Goal: Task Accomplishment & Management: Complete application form

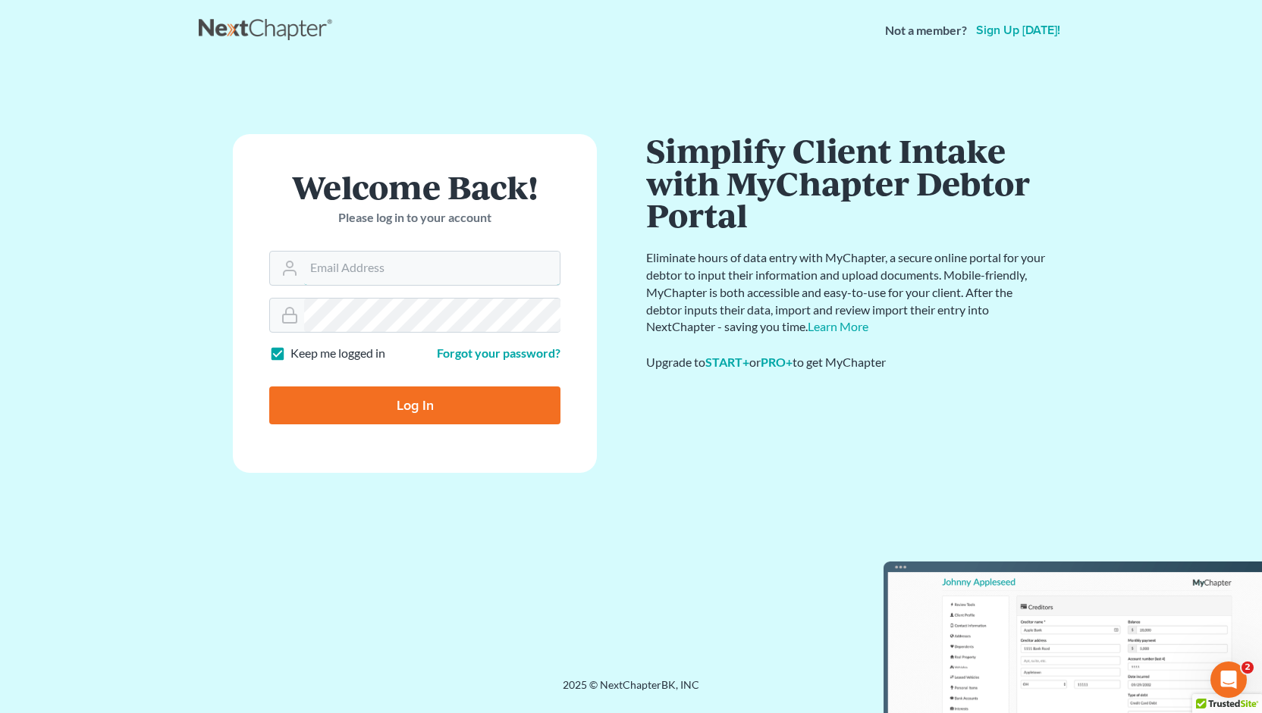
type input "[PERSON_NAME][EMAIL_ADDRESS][DOMAIN_NAME]"
click at [398, 400] on input "Log In" at bounding box center [414, 406] width 291 height 38
type input "Thinking..."
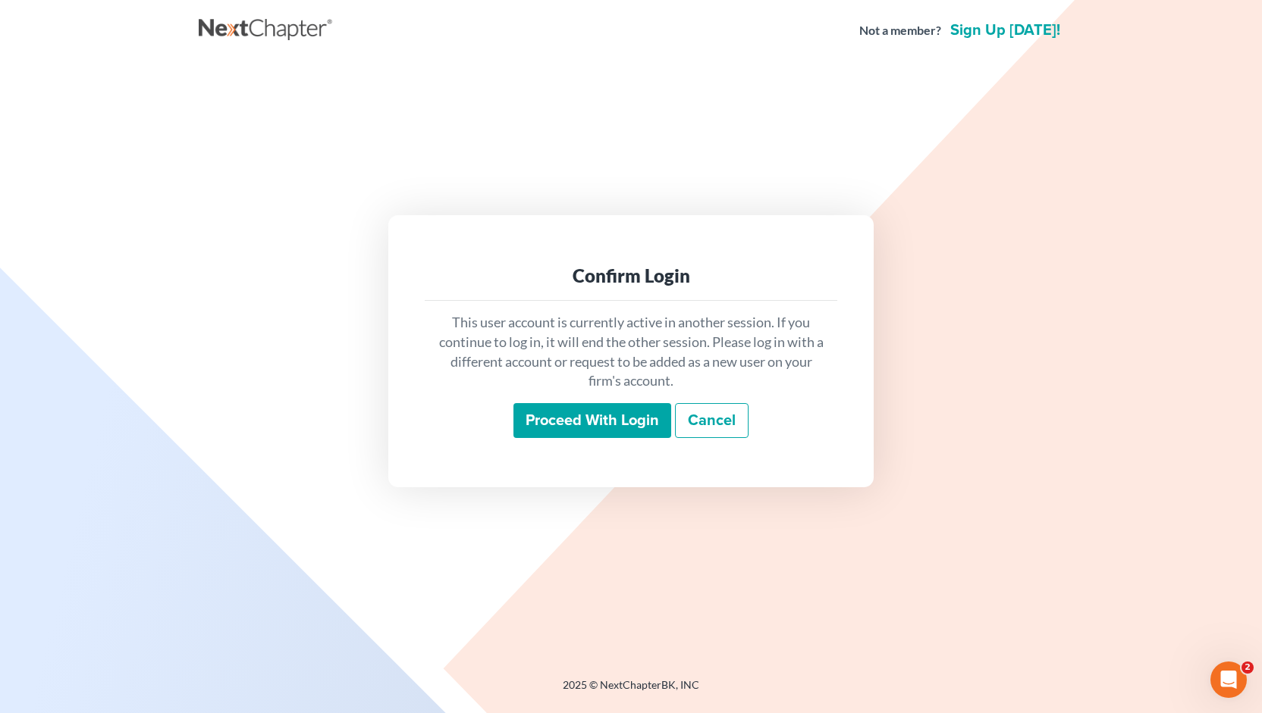
click at [563, 443] on div "This user account is currently active in another session. If you continue to lo…" at bounding box center [631, 375] width 412 height 149
click at [592, 409] on input "Proceed with login" at bounding box center [592, 420] width 158 height 35
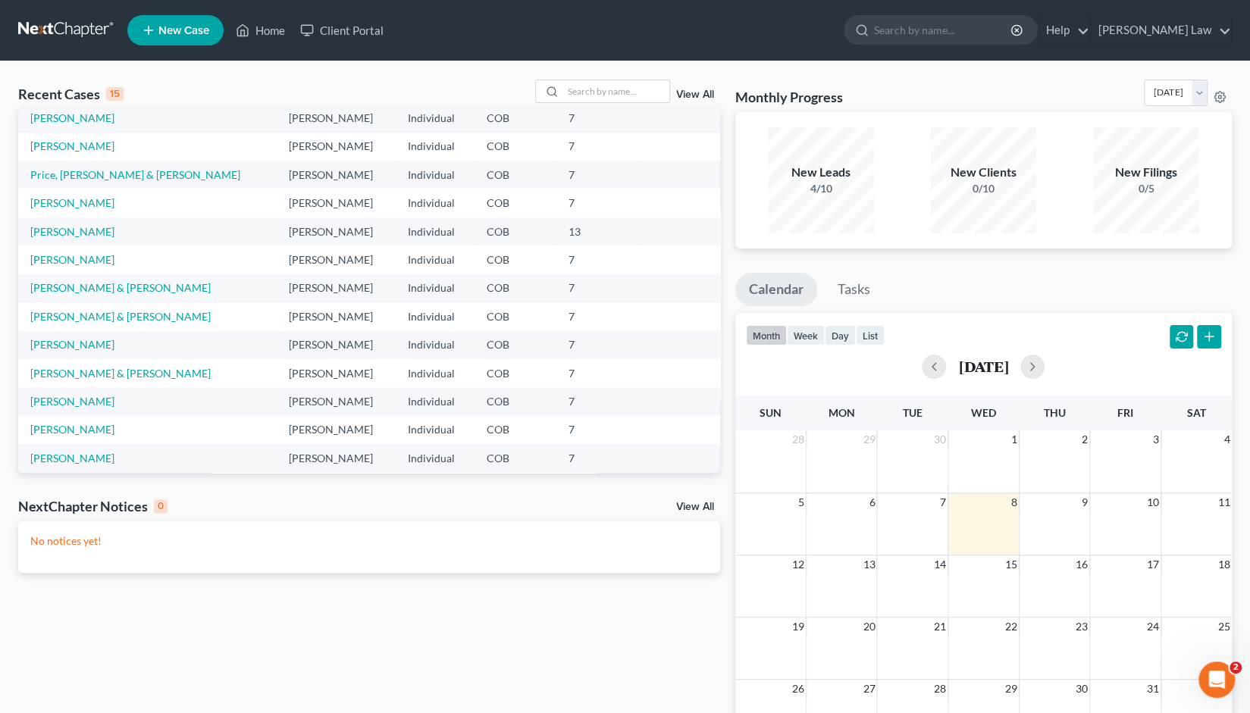
scroll to position [104, 0]
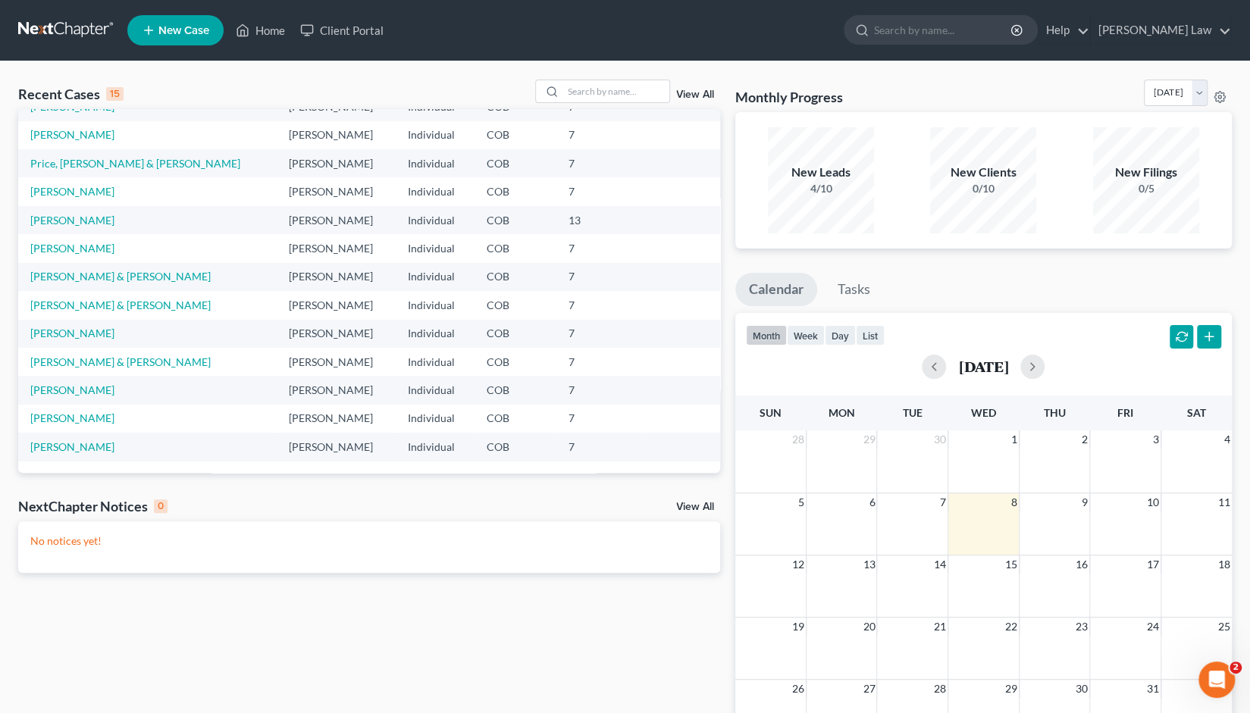
click at [693, 99] on link "View All" at bounding box center [695, 94] width 38 height 11
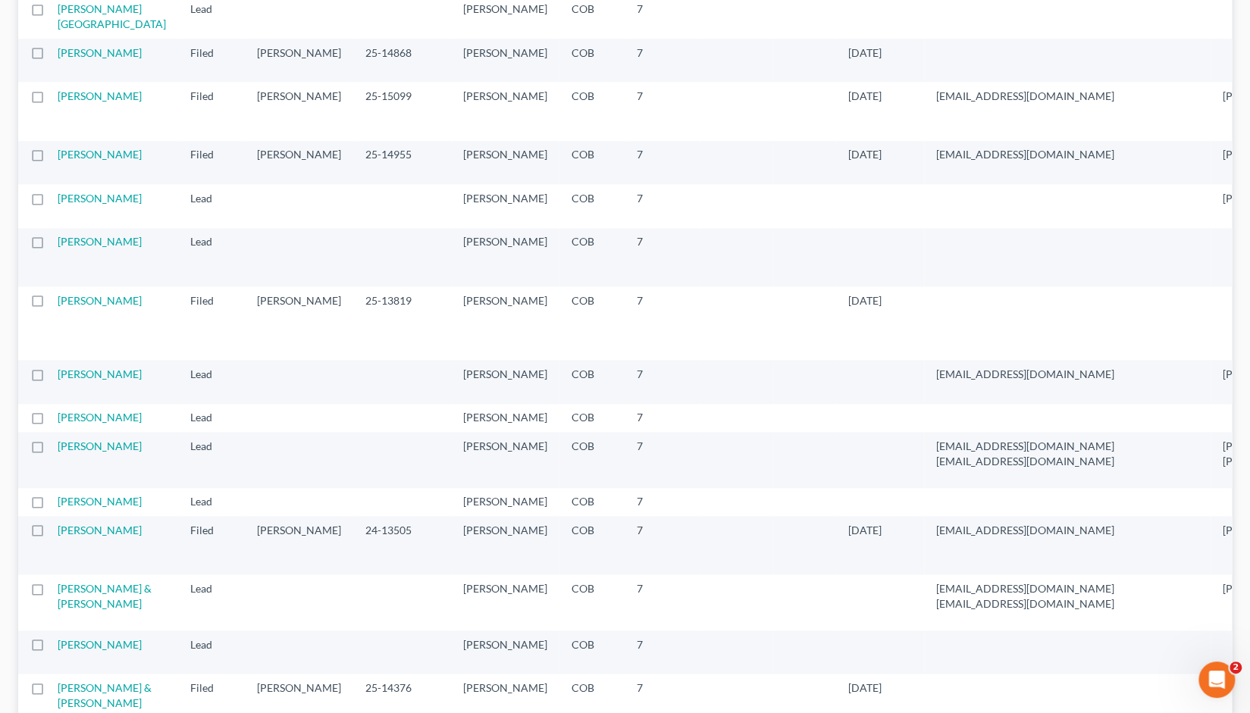
scroll to position [1133, 0]
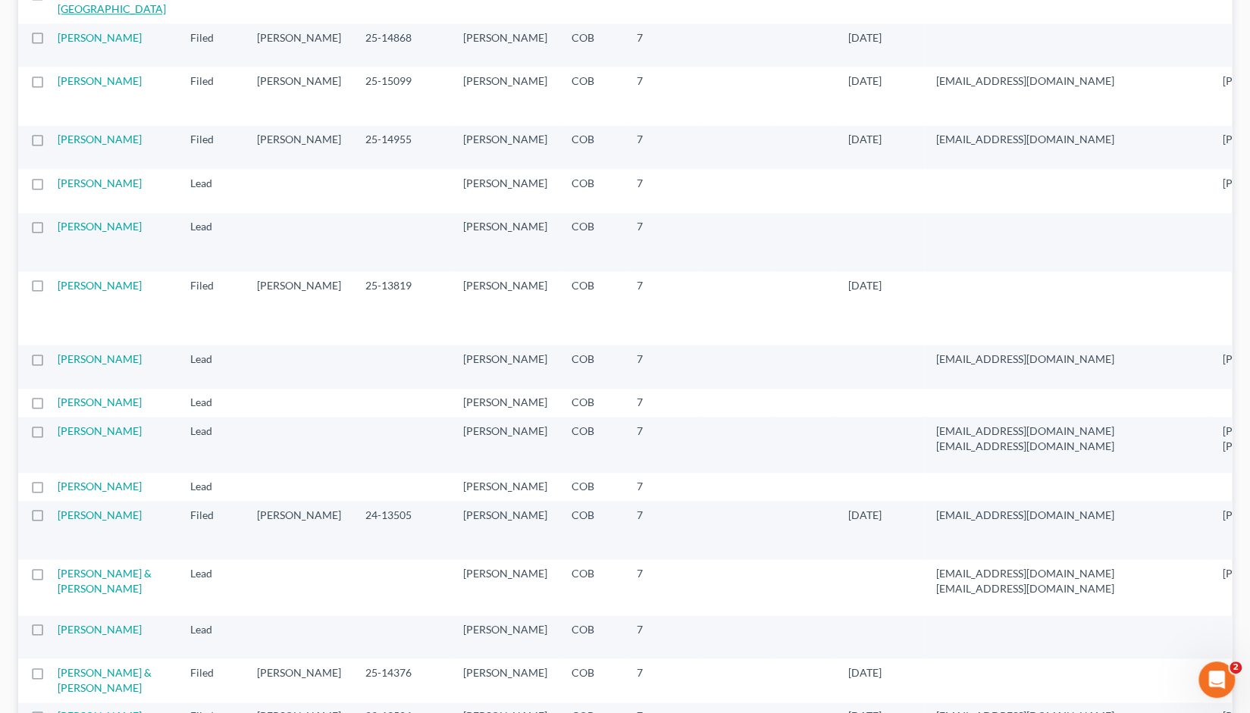
click at [71, 15] on link "[PERSON_NAME][GEOGRAPHIC_DATA]" at bounding box center [112, 1] width 108 height 28
select select "4"
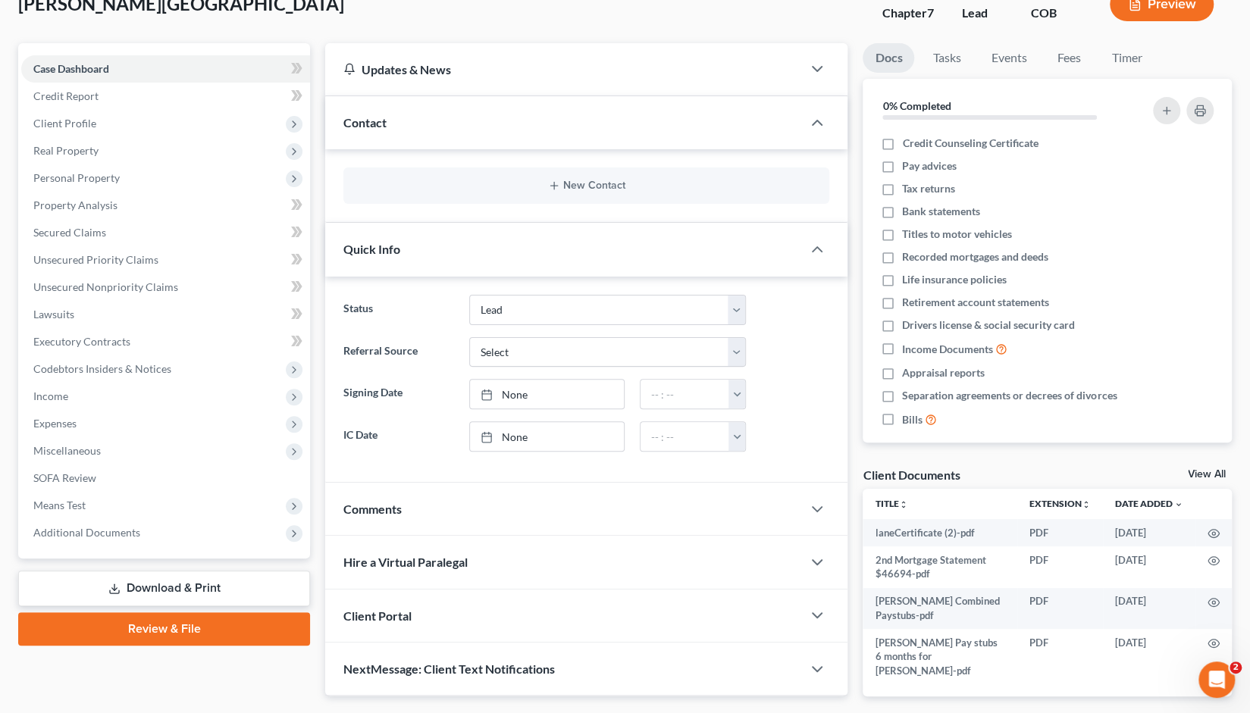
scroll to position [92, 0]
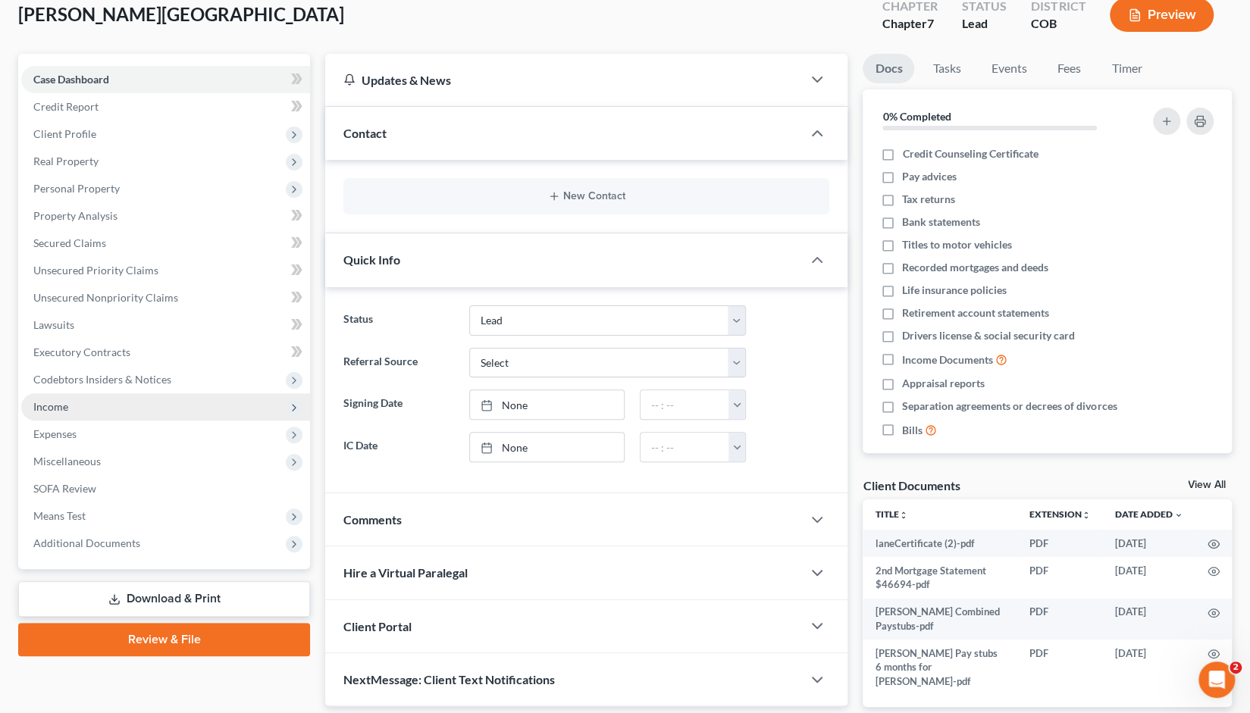
click at [52, 410] on span "Income" at bounding box center [50, 406] width 35 height 13
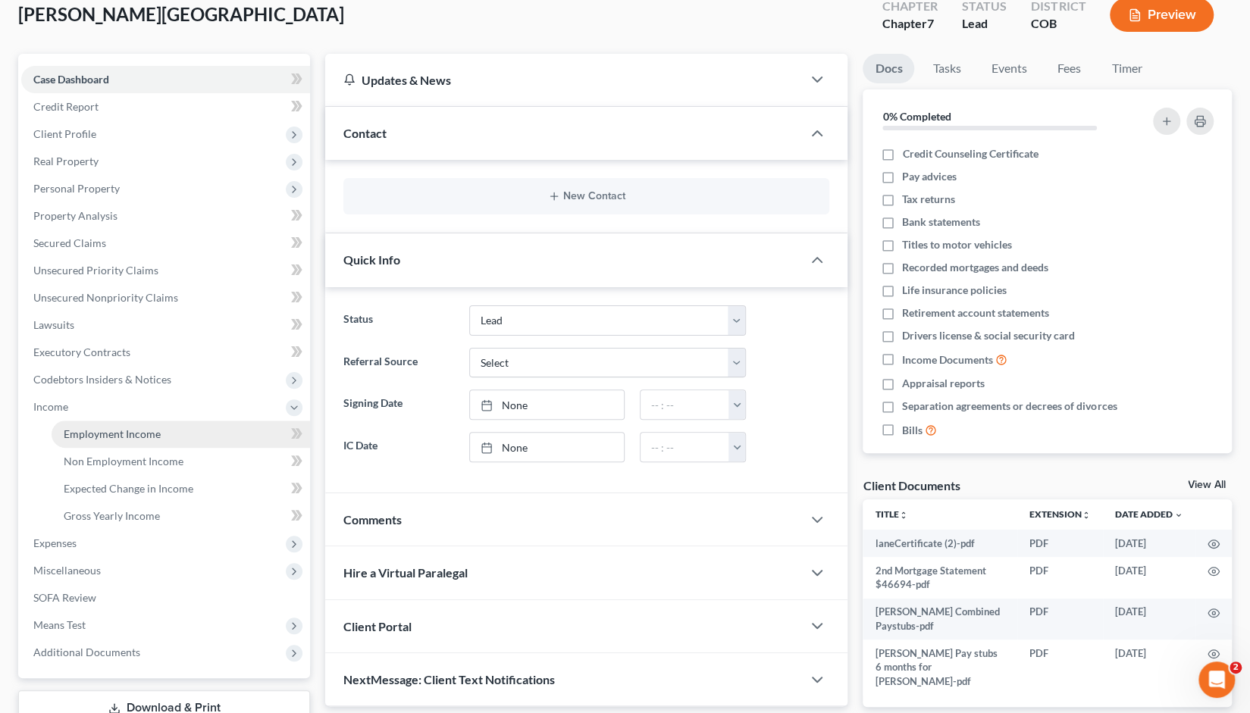
click at [96, 428] on span "Employment Income" at bounding box center [112, 434] width 97 height 13
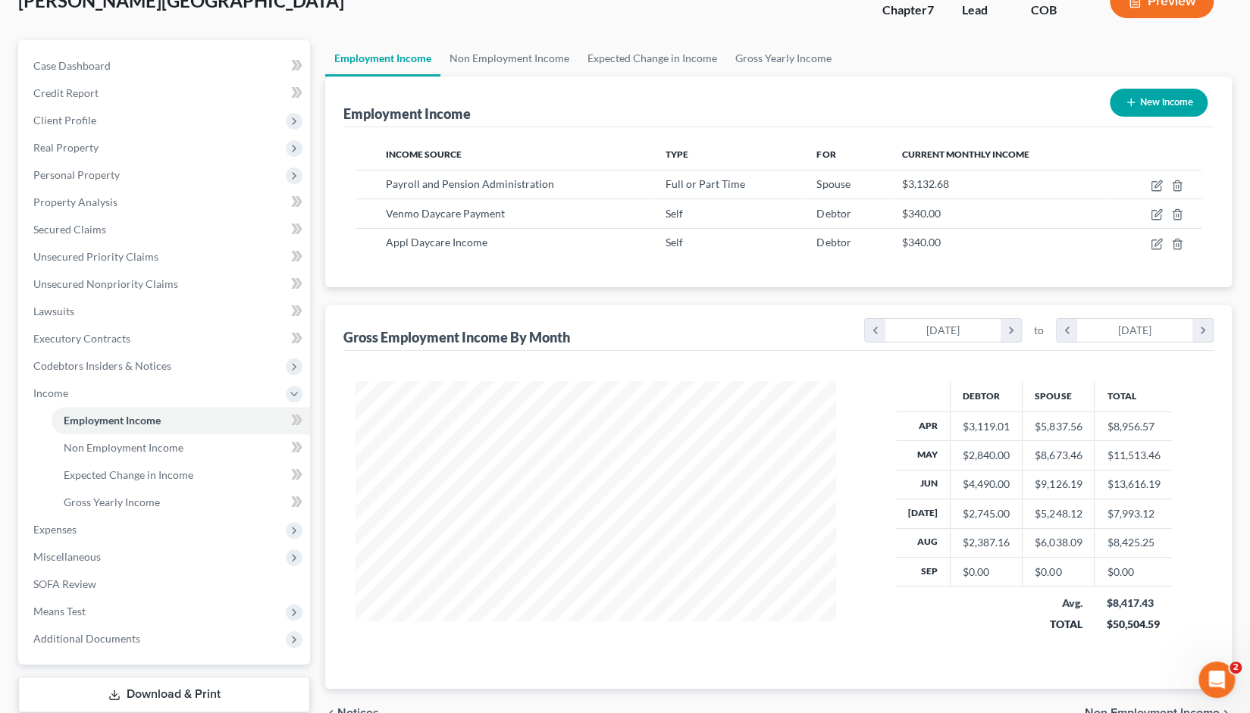
scroll to position [108, 0]
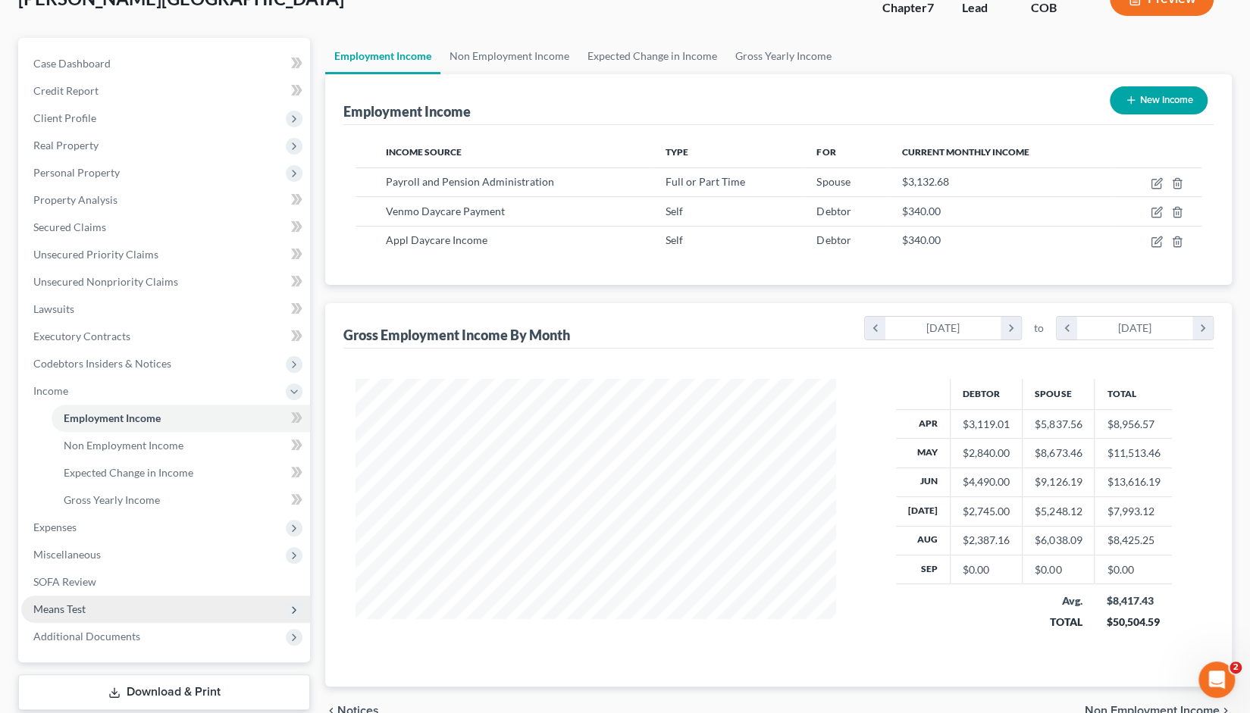
click at [55, 612] on span "Means Test" at bounding box center [59, 609] width 52 height 13
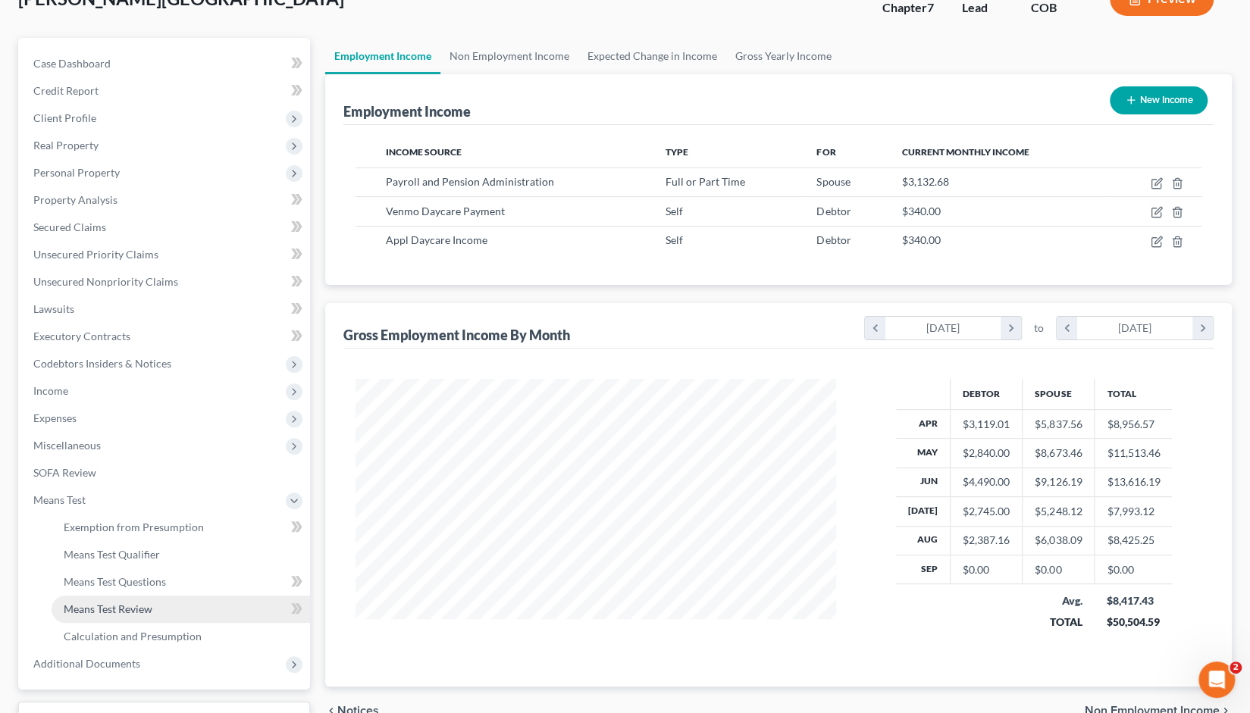
click at [118, 607] on span "Means Test Review" at bounding box center [108, 609] width 89 height 13
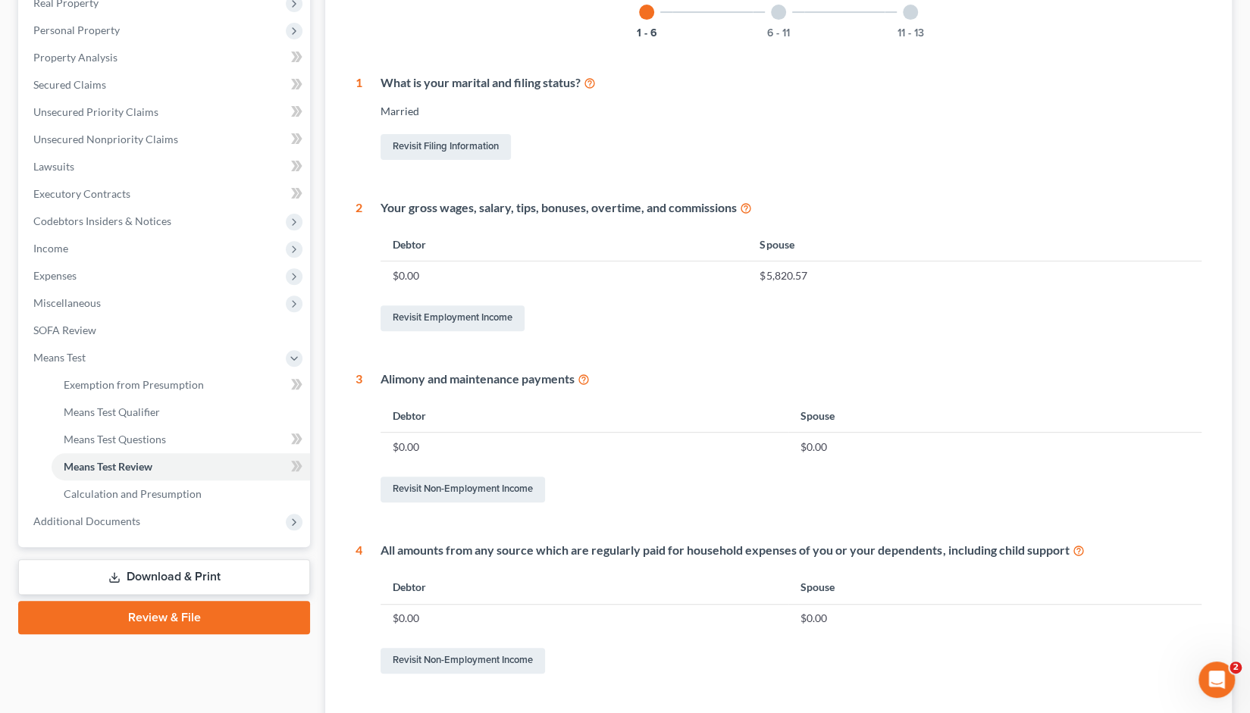
scroll to position [305, 0]
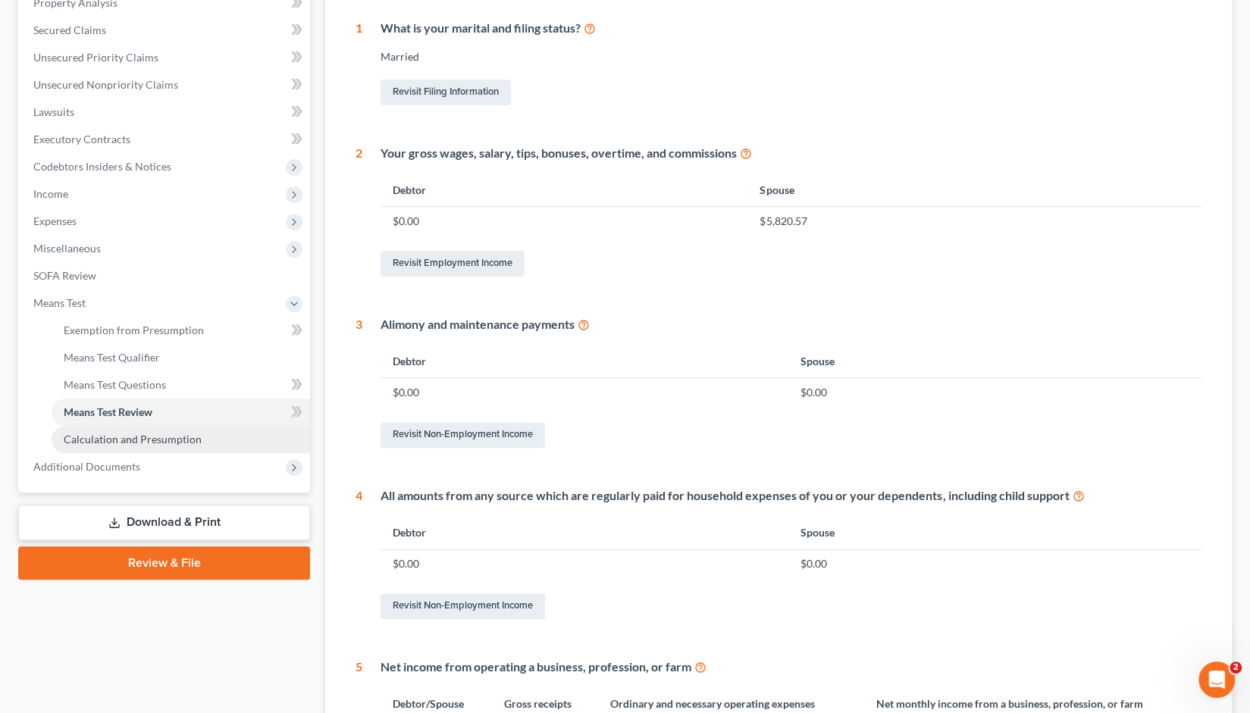
click at [130, 443] on span "Calculation and Presumption" at bounding box center [133, 439] width 138 height 13
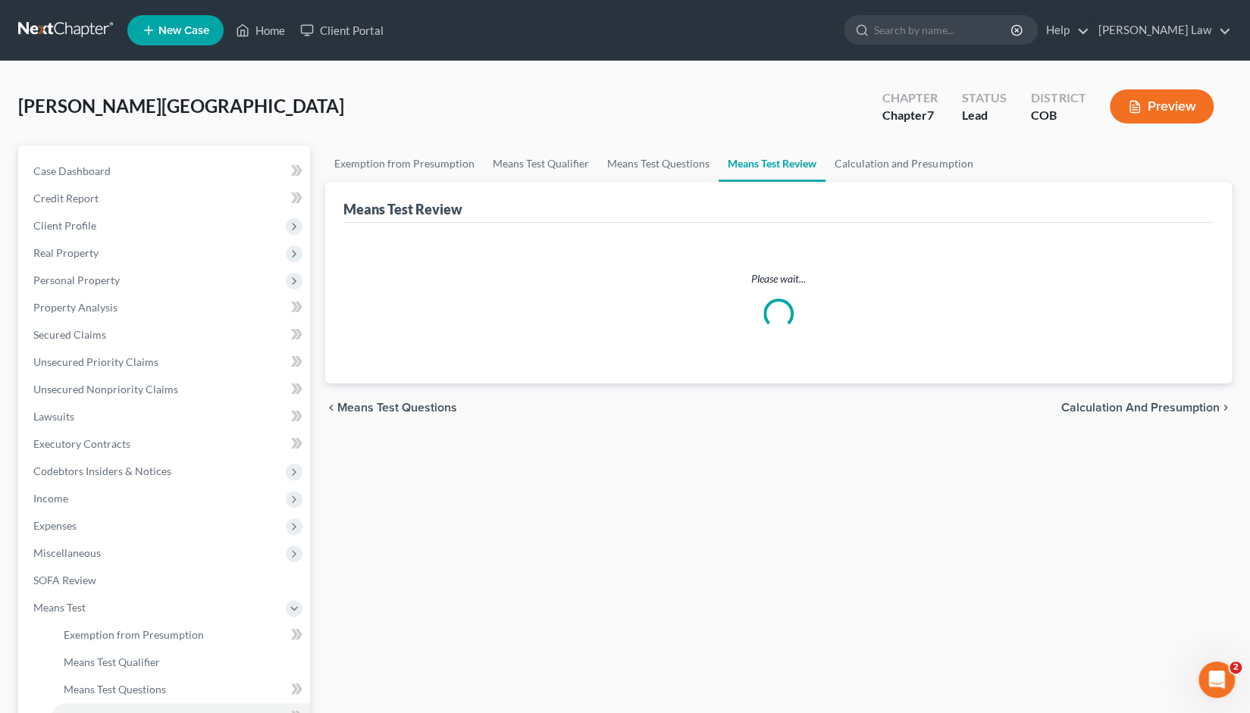
scroll to position [227, 0]
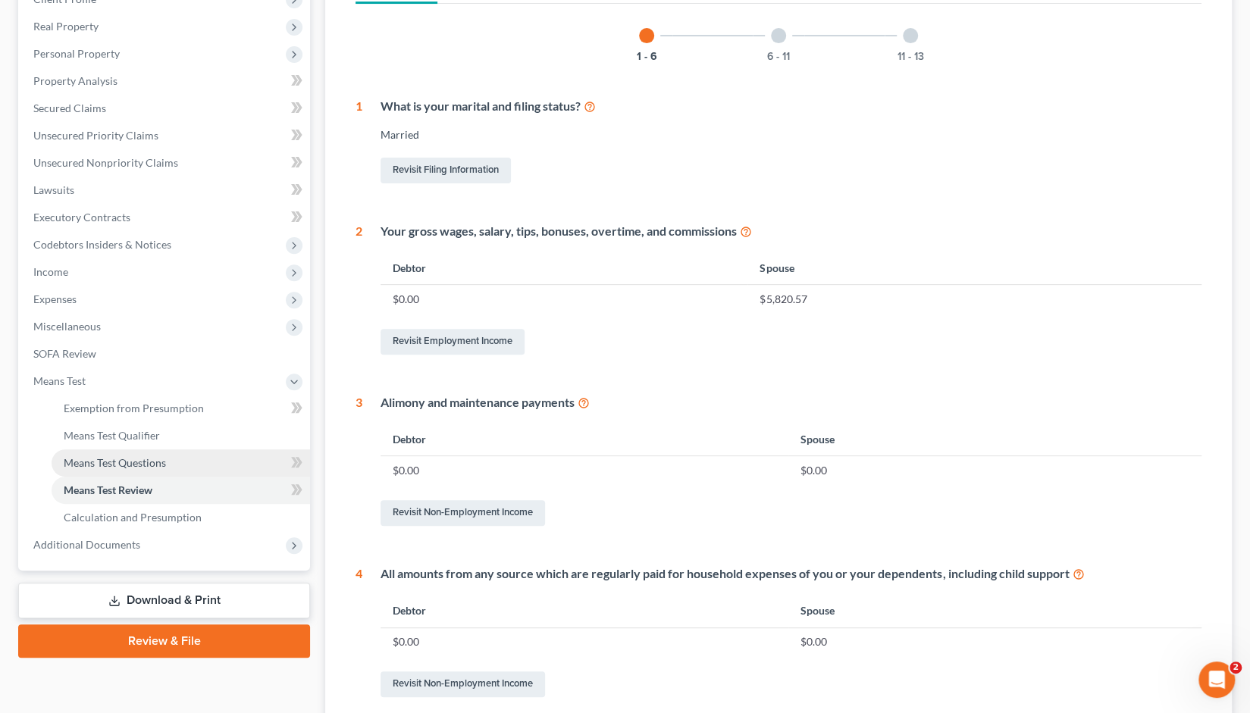
click at [109, 464] on span "Means Test Questions" at bounding box center [115, 462] width 102 height 13
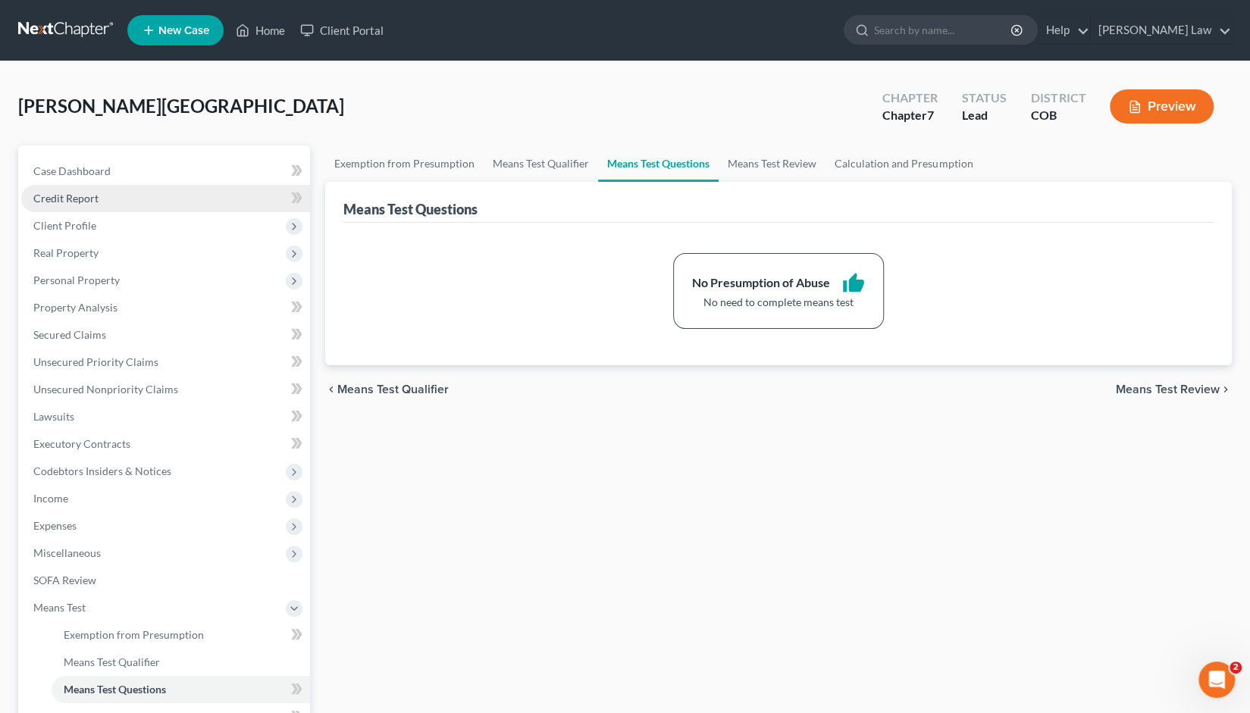
click at [75, 194] on span "Credit Report" at bounding box center [65, 198] width 65 height 13
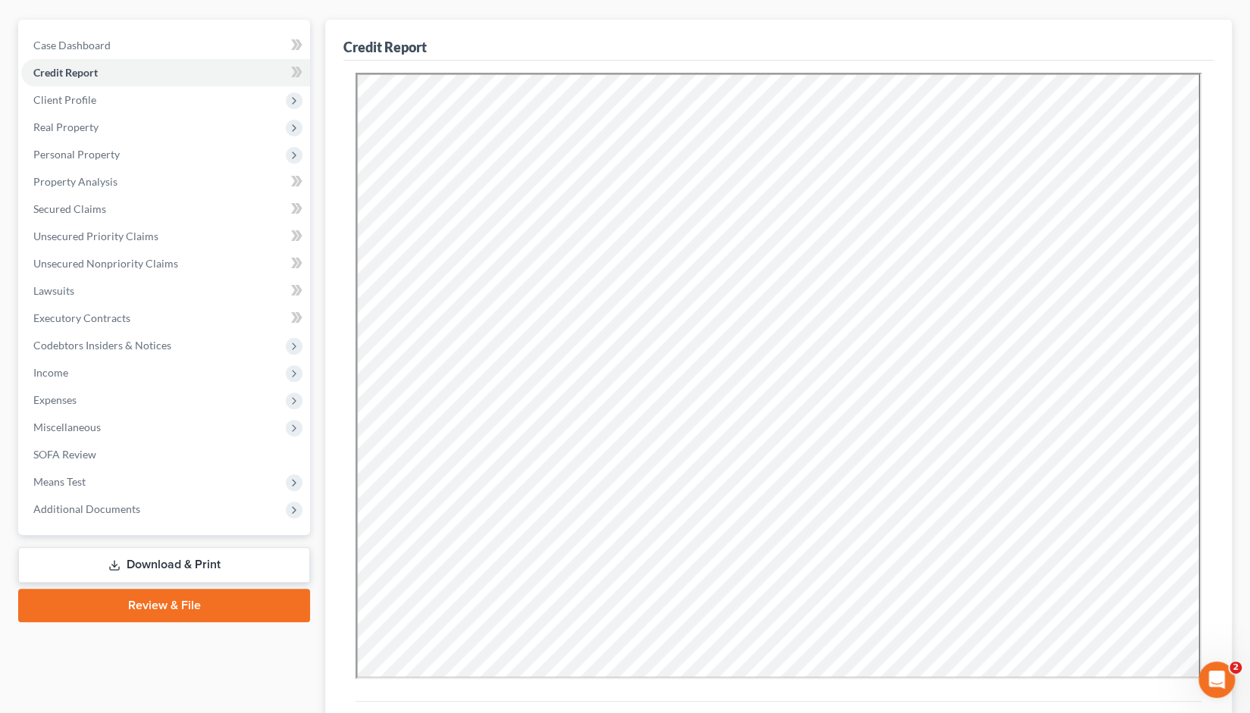
scroll to position [272, 0]
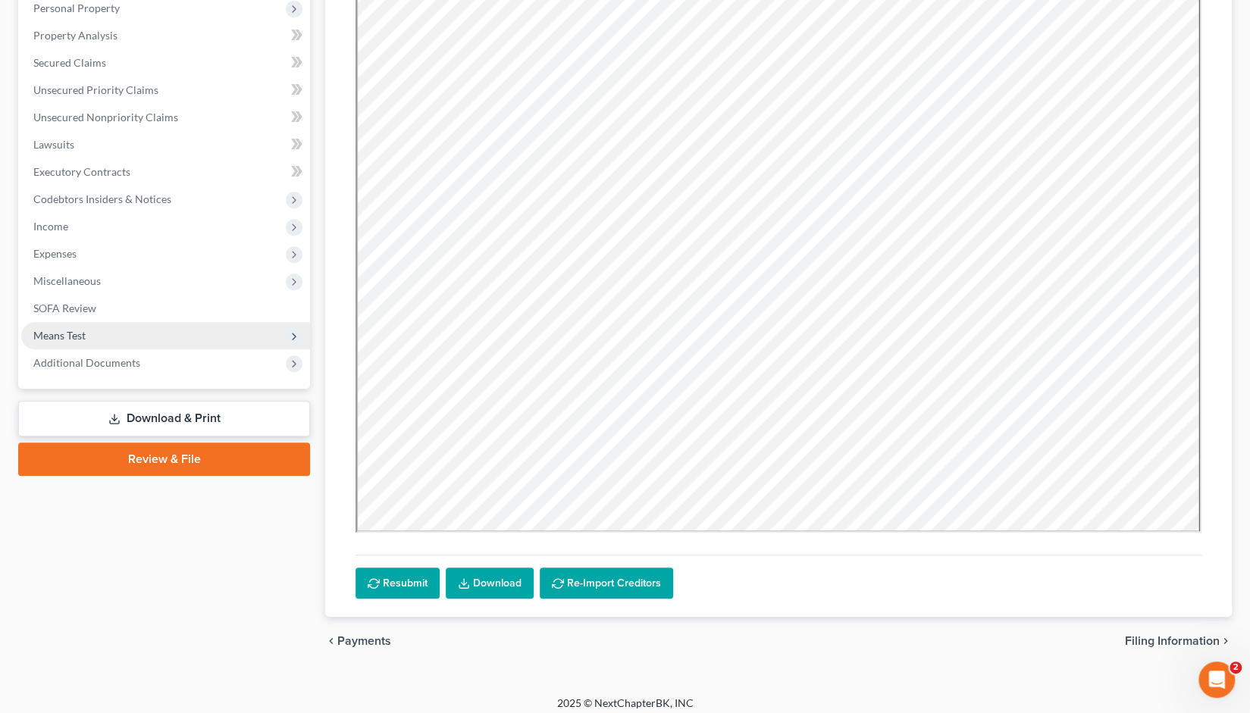
click at [74, 339] on span "Means Test" at bounding box center [59, 335] width 52 height 13
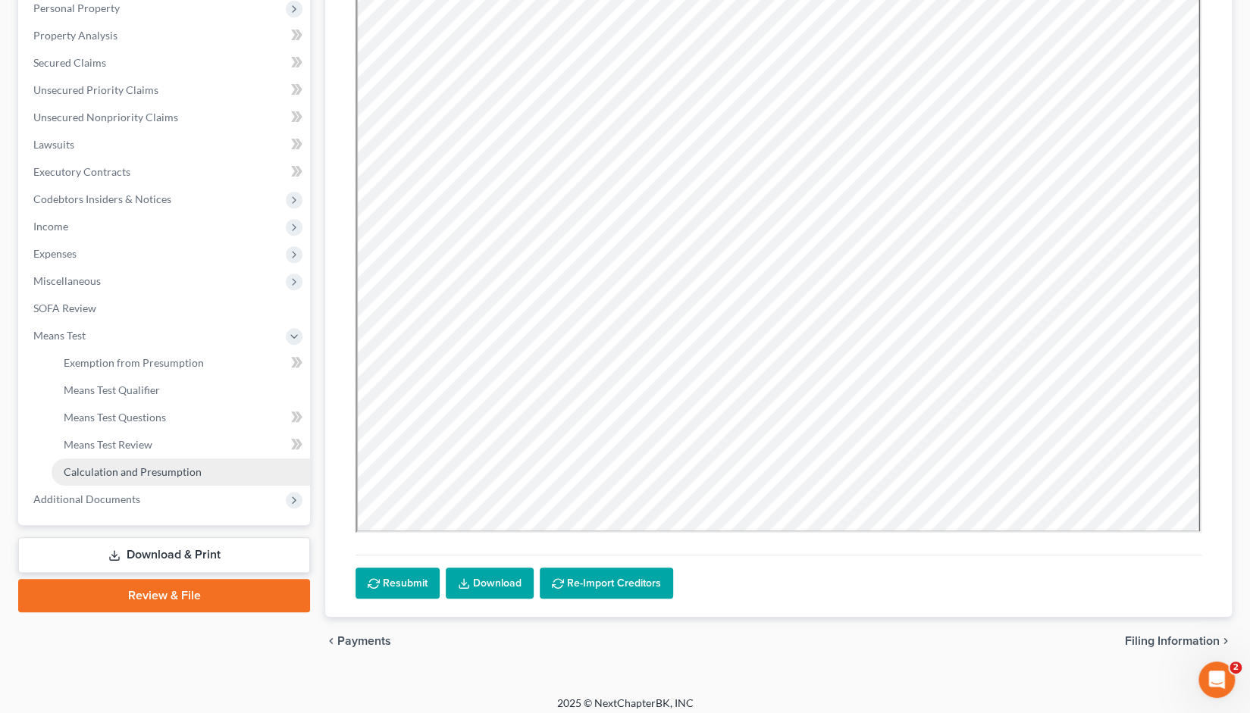
click at [118, 478] on link "Calculation and Presumption" at bounding box center [181, 472] width 259 height 27
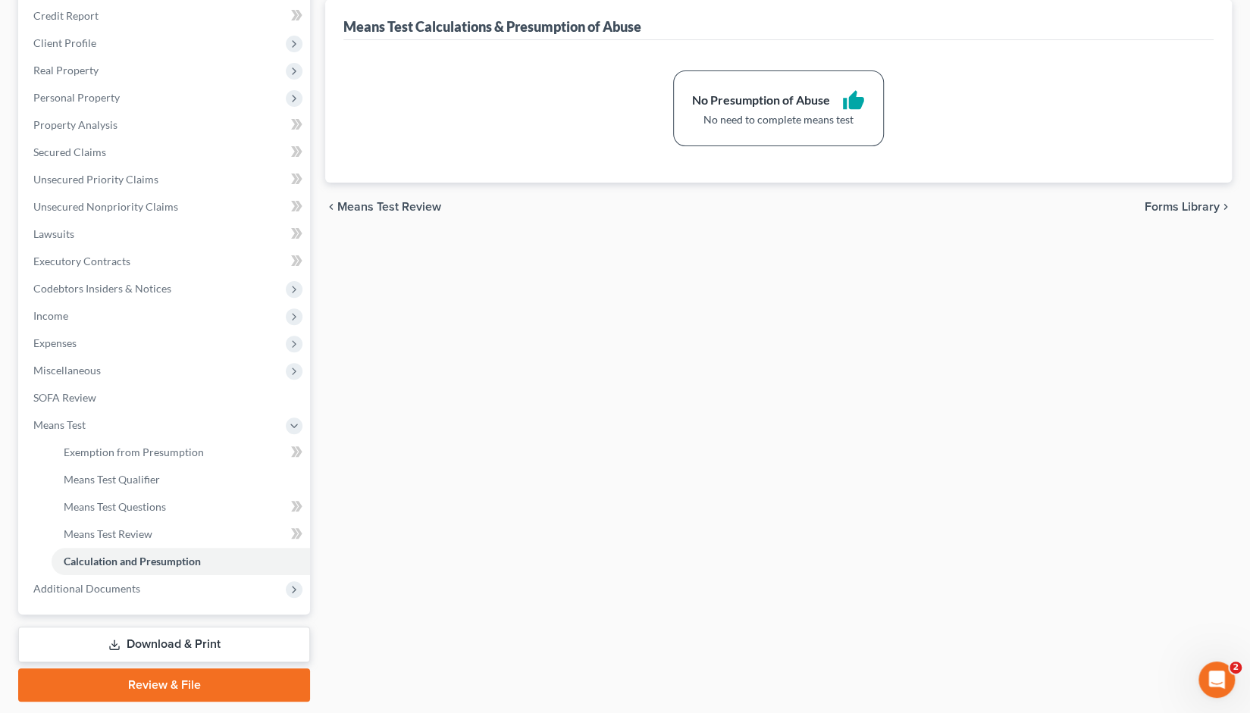
scroll to position [227, 0]
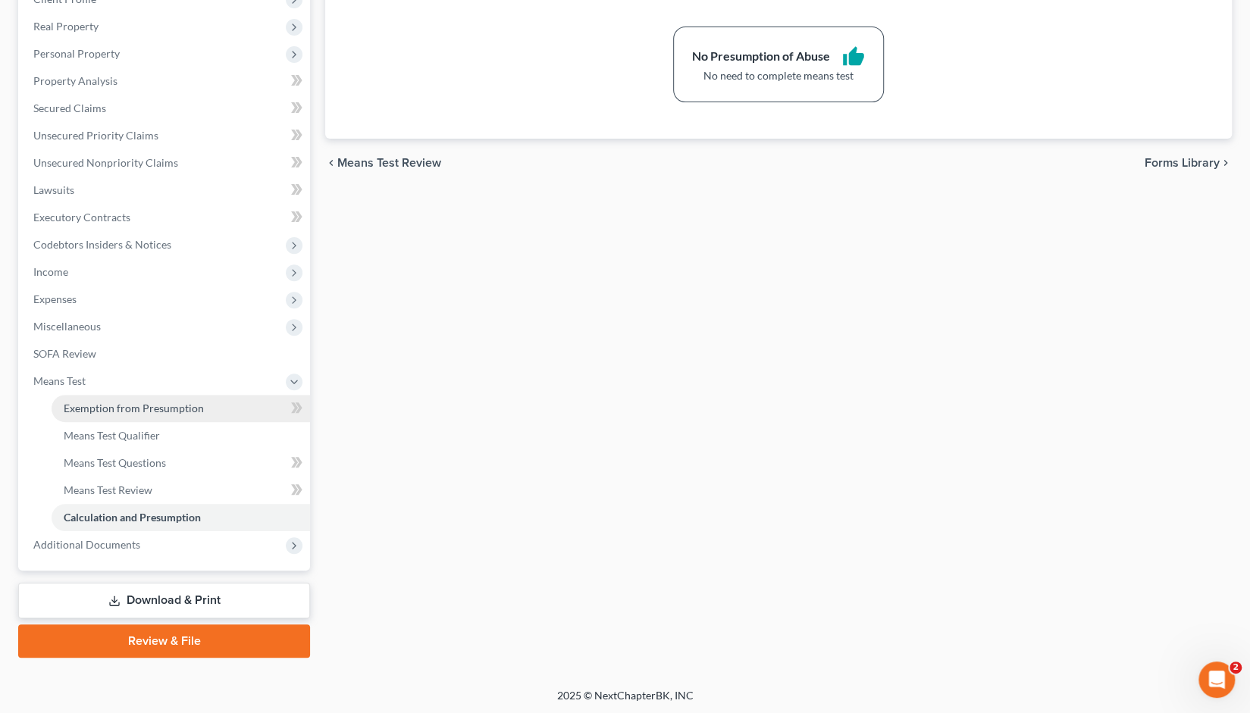
click at [121, 407] on span "Exemption from Presumption" at bounding box center [134, 408] width 140 height 13
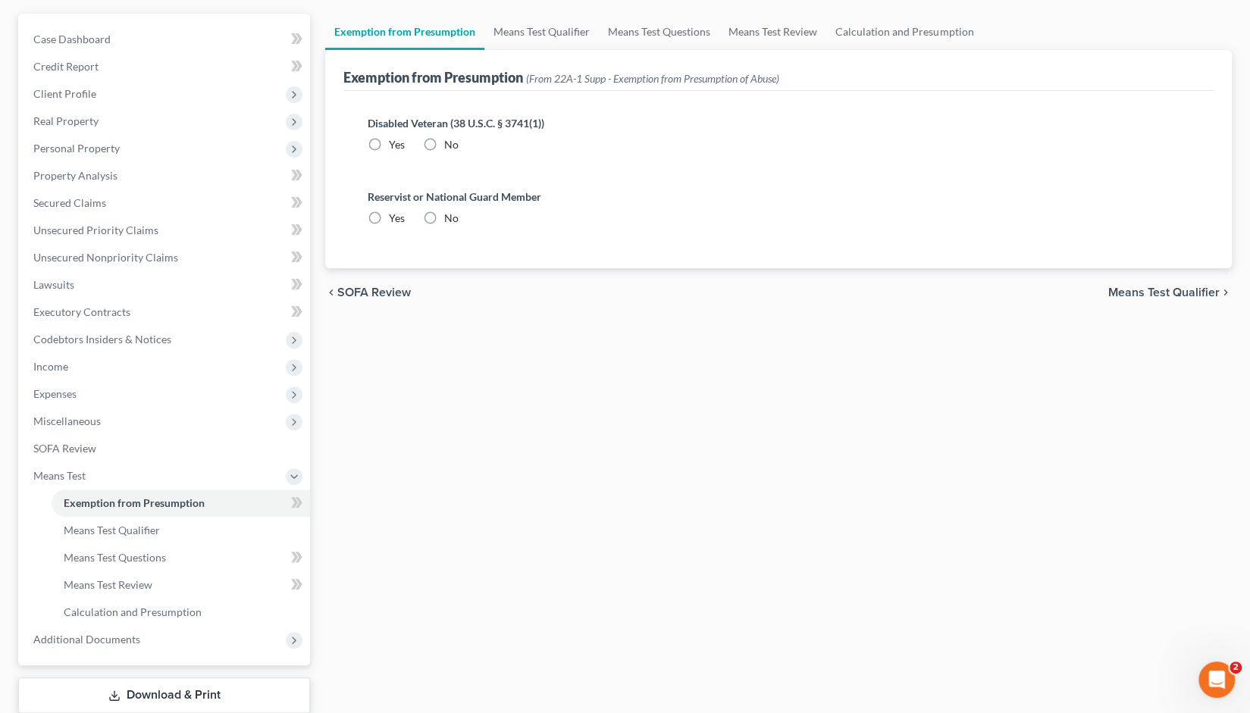
scroll to position [153, 0]
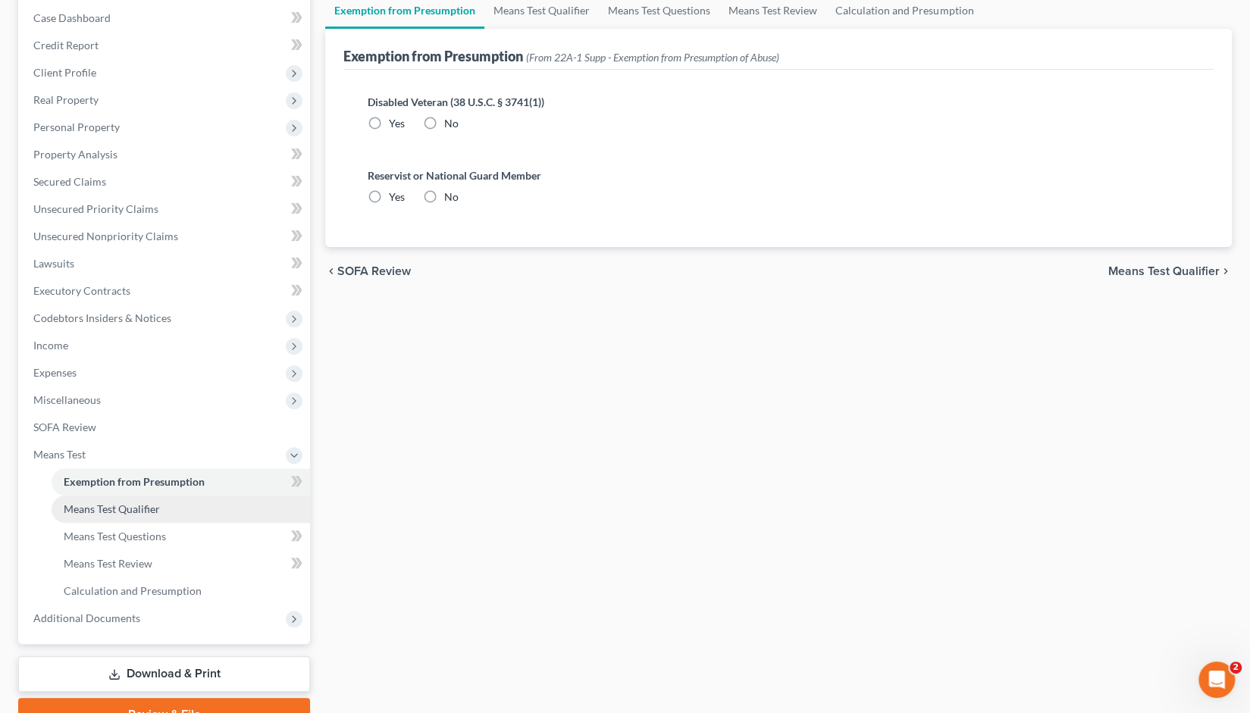
click at [116, 506] on span "Means Test Qualifier" at bounding box center [112, 509] width 96 height 13
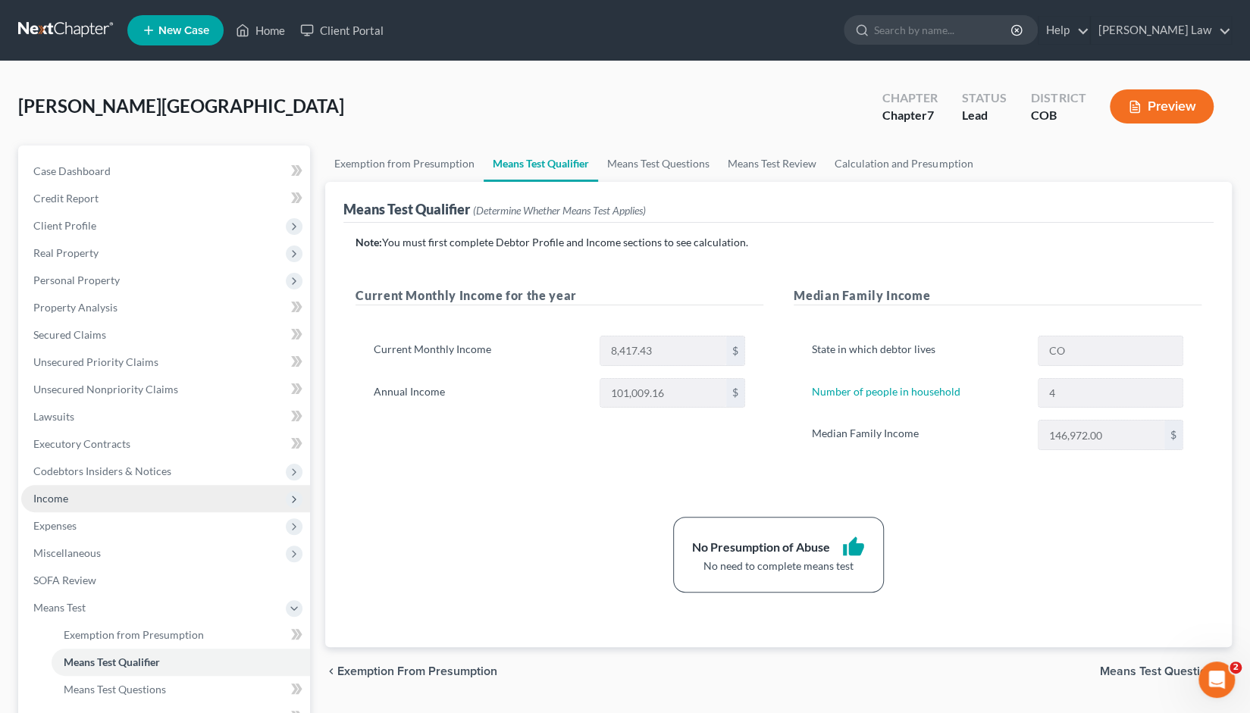
click at [66, 502] on span "Income" at bounding box center [50, 498] width 35 height 13
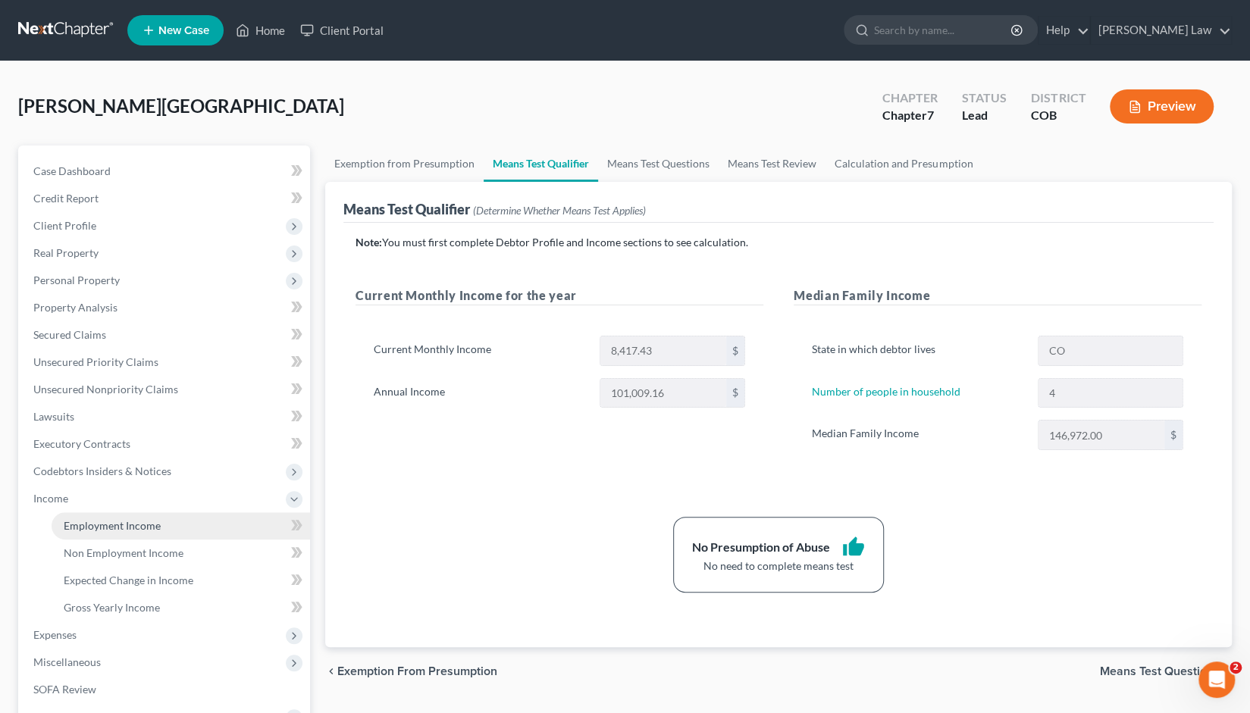
click at [121, 523] on span "Employment Income" at bounding box center [112, 525] width 97 height 13
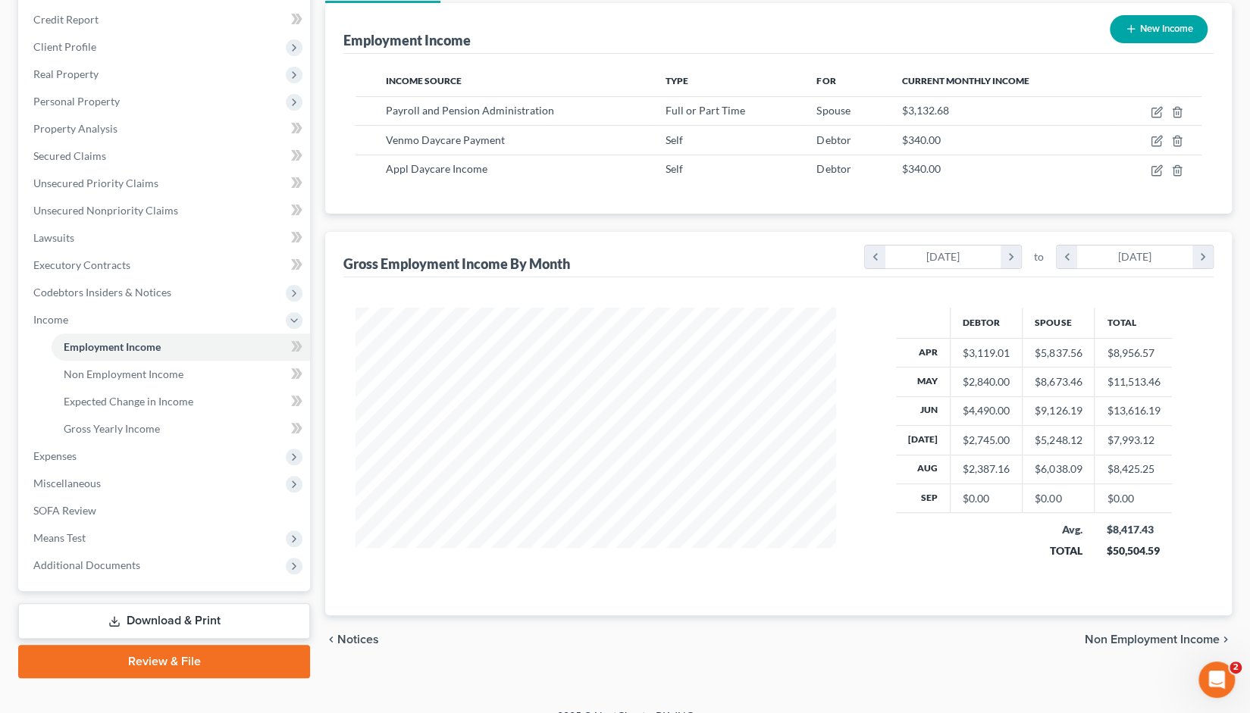
scroll to position [191, 0]
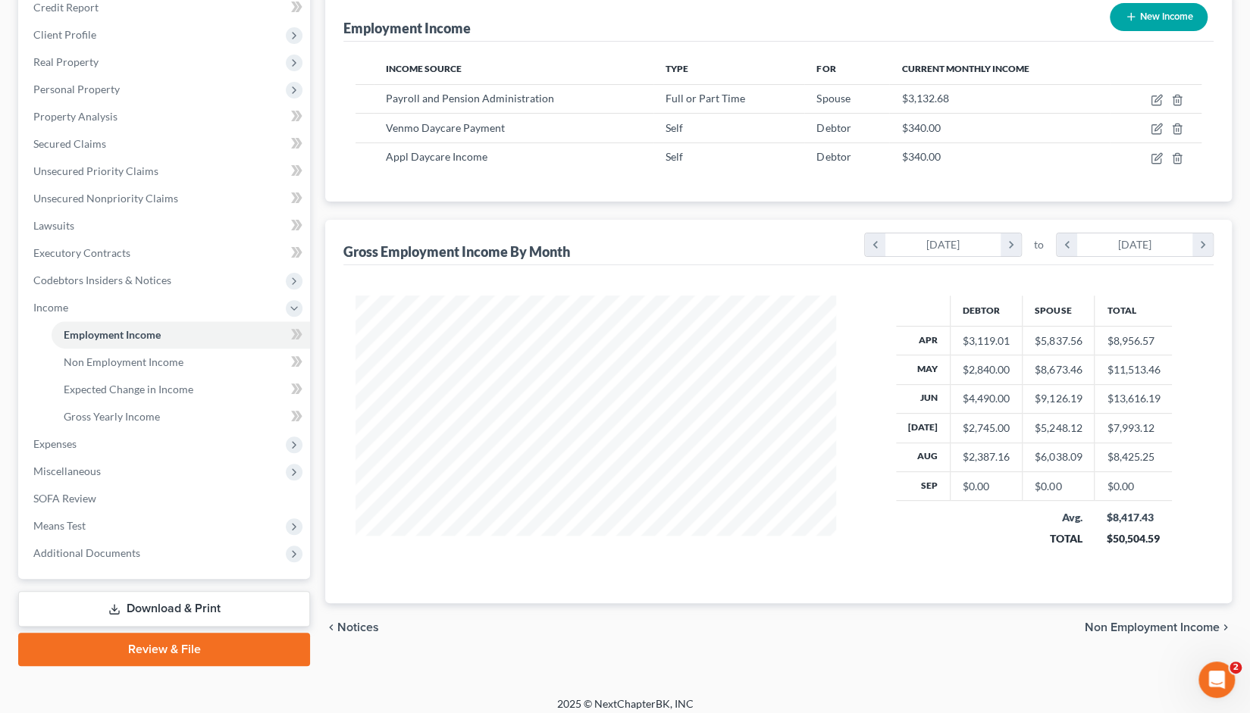
click at [1079, 427] on td "$5,248.12" at bounding box center [1059, 428] width 72 height 29
click at [123, 363] on span "Non Employment Income" at bounding box center [124, 362] width 120 height 13
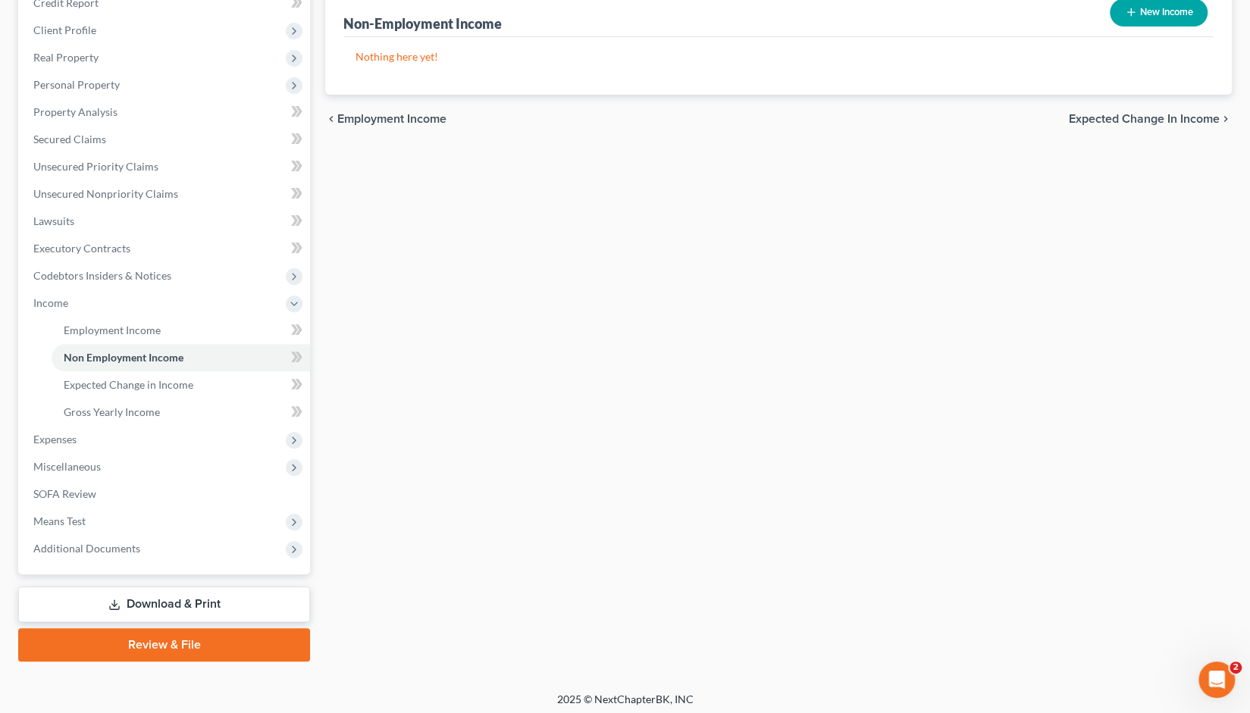
scroll to position [199, 0]
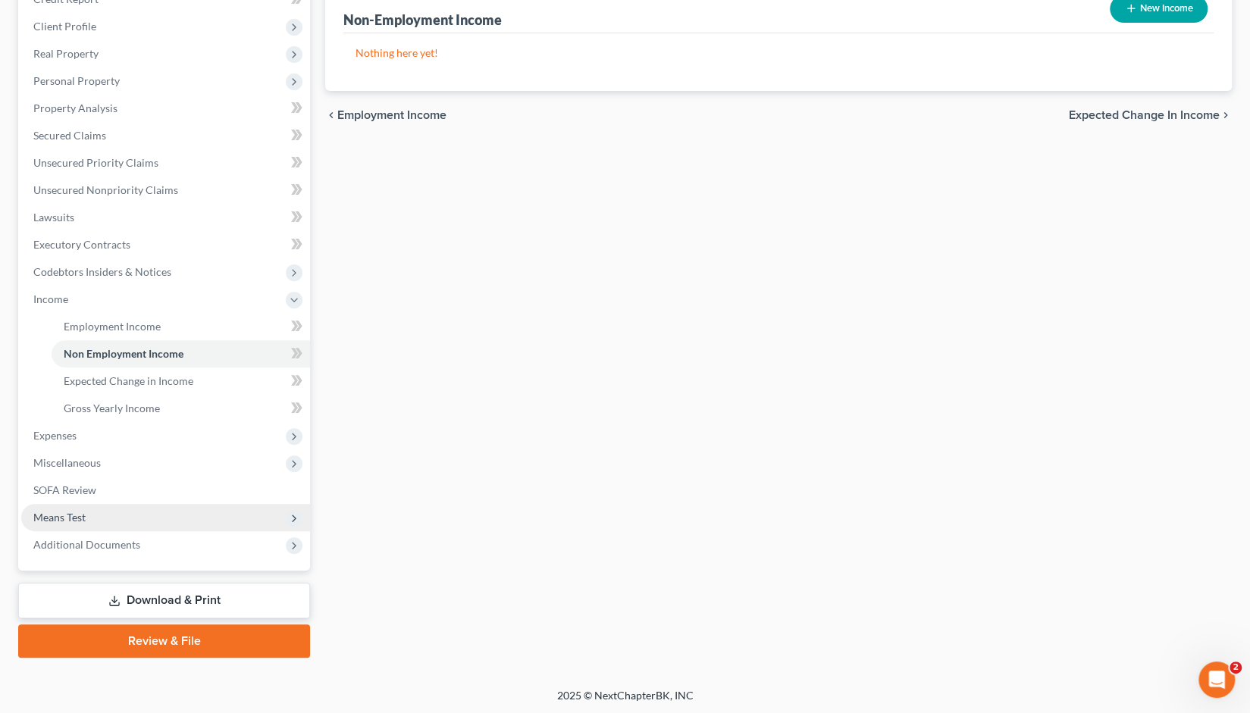
click at [58, 523] on span "Means Test" at bounding box center [165, 517] width 289 height 27
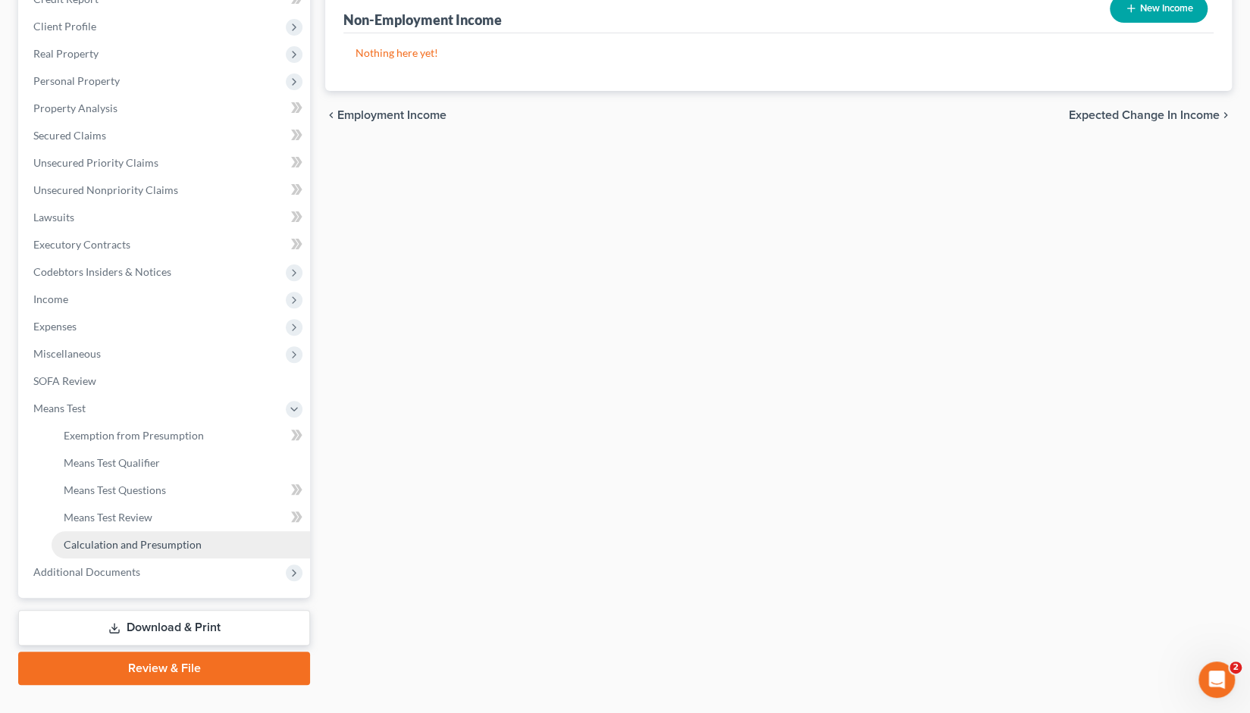
click at [115, 545] on span "Calculation and Presumption" at bounding box center [133, 544] width 138 height 13
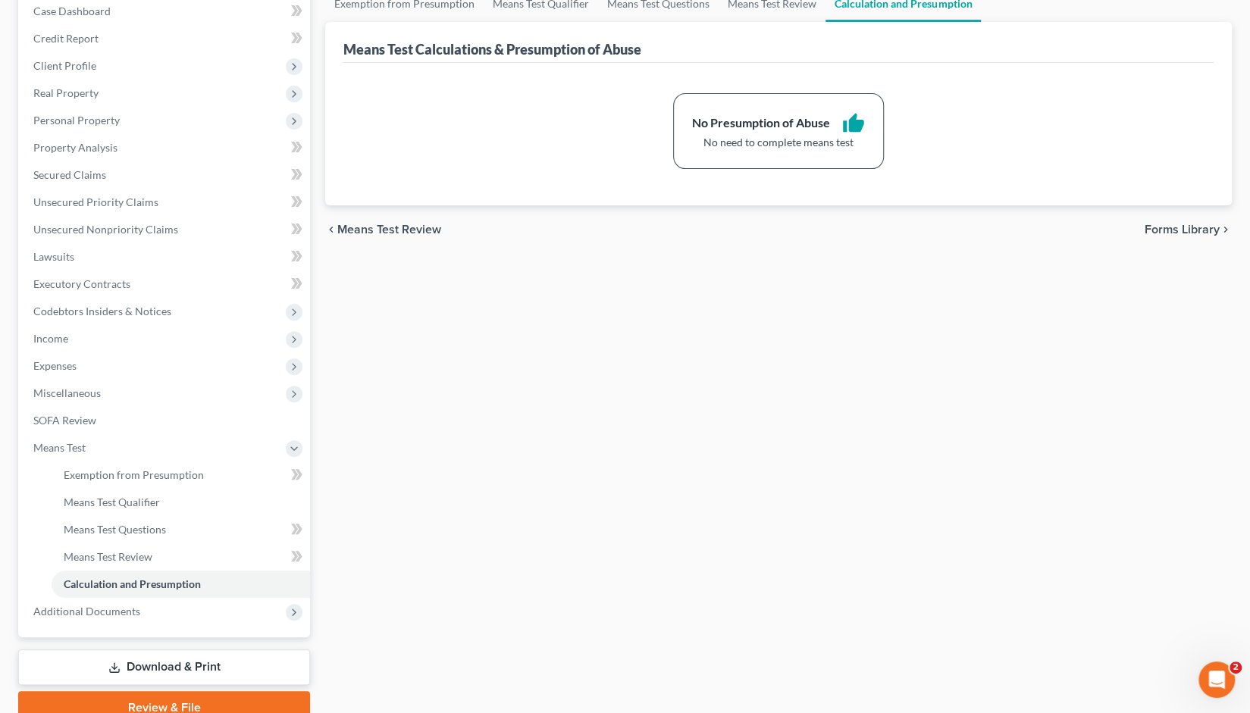
scroll to position [167, 0]
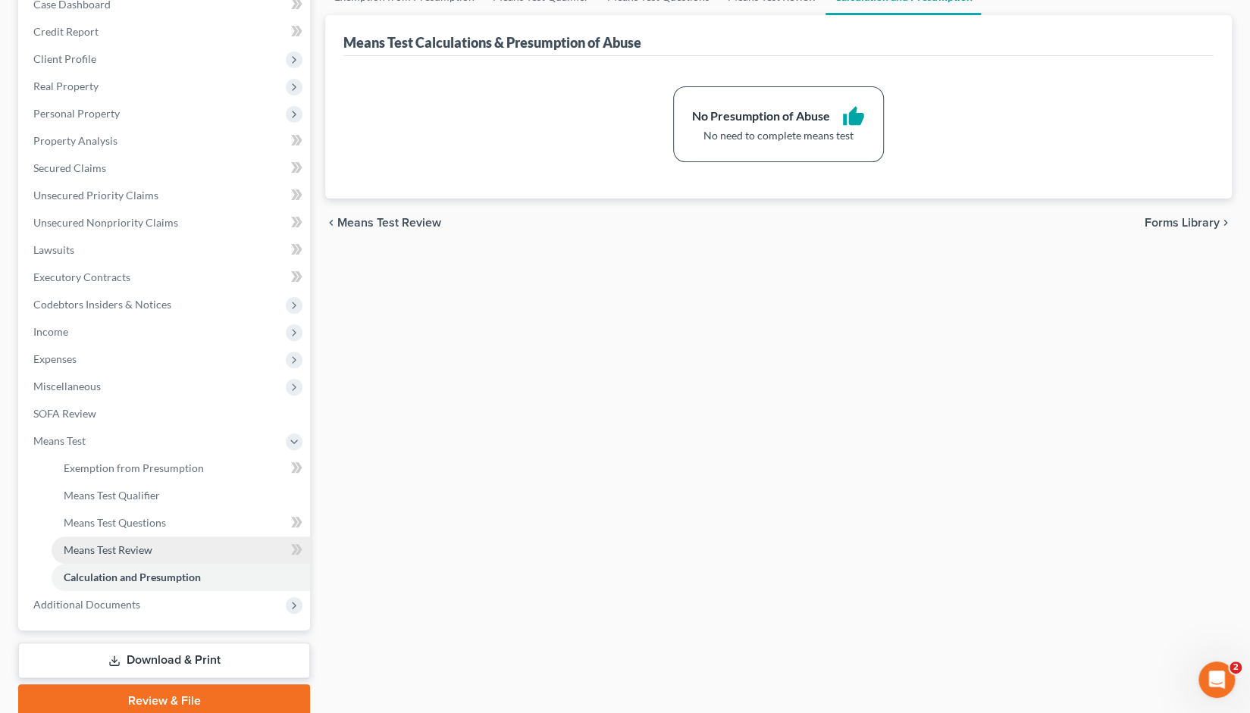
click at [94, 550] on span "Means Test Review" at bounding box center [108, 550] width 89 height 13
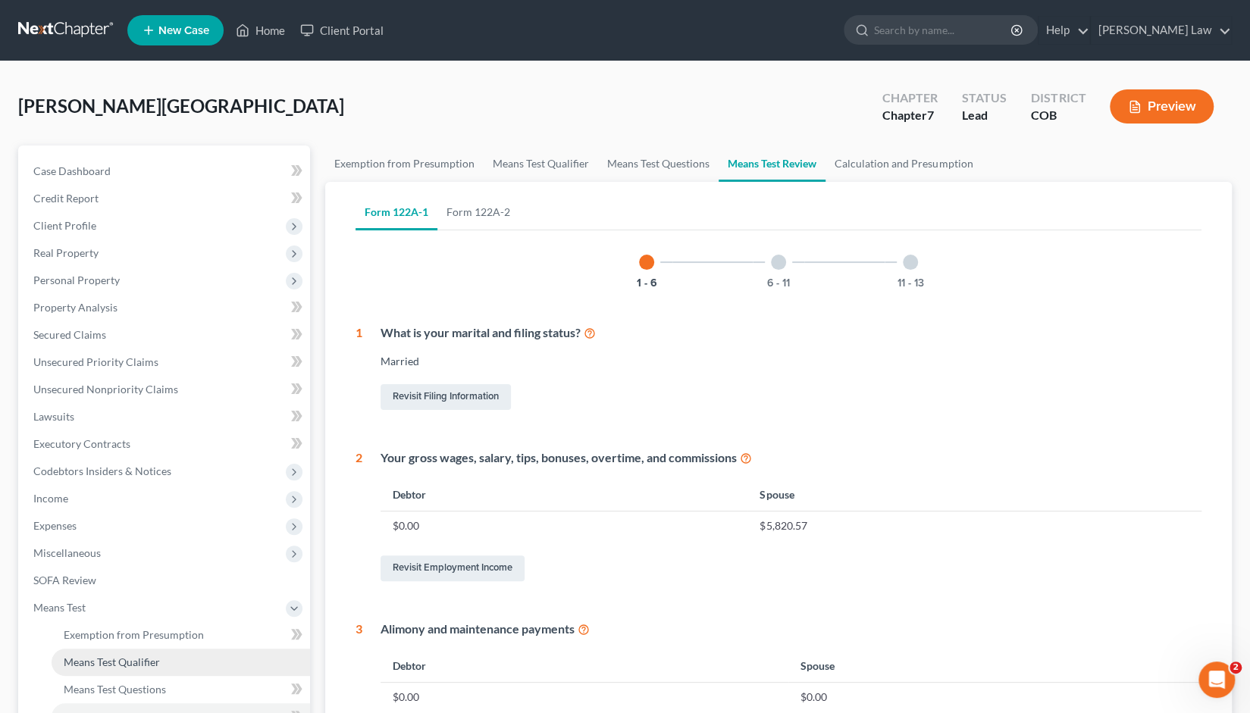
click at [112, 662] on span "Means Test Qualifier" at bounding box center [112, 662] width 96 height 13
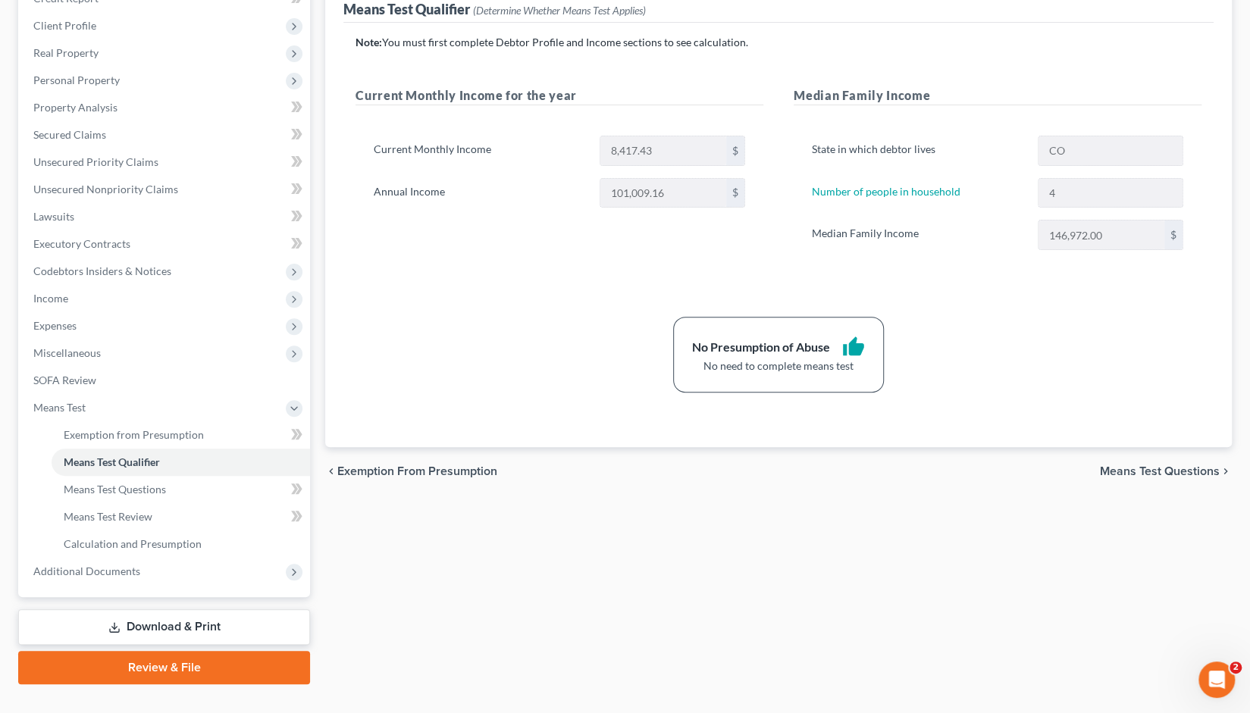
scroll to position [227, 0]
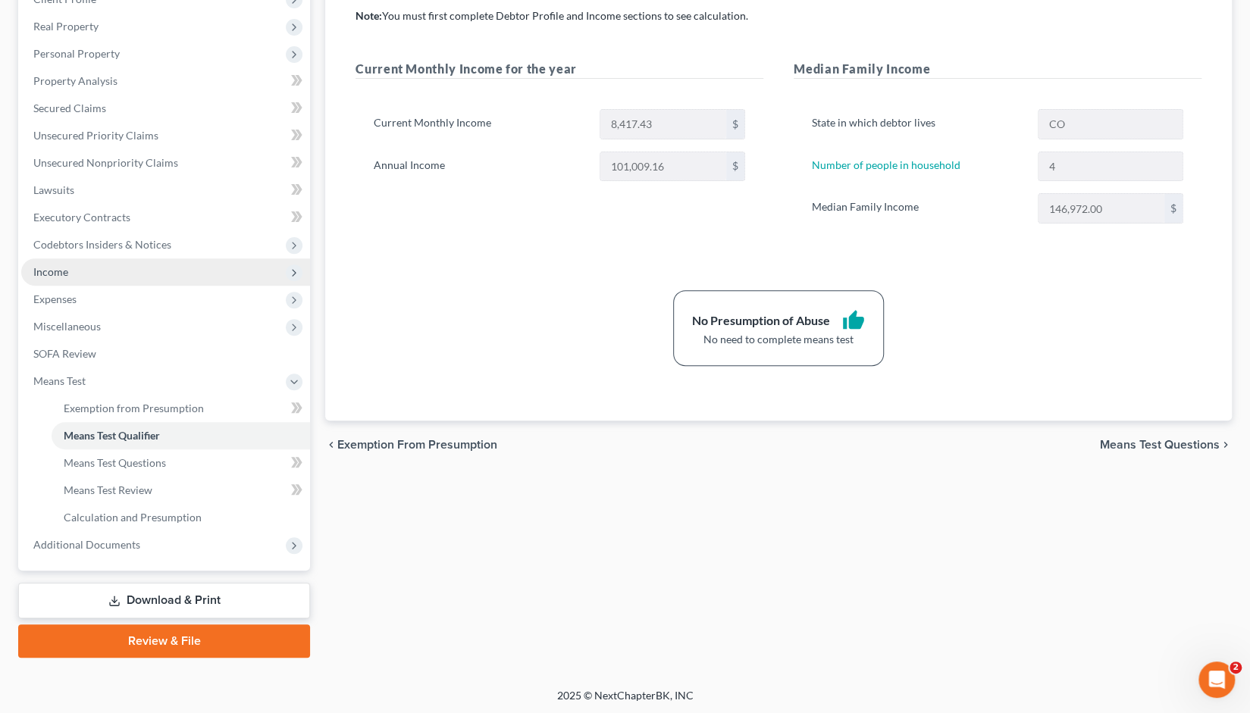
click at [71, 278] on span "Income" at bounding box center [165, 272] width 289 height 27
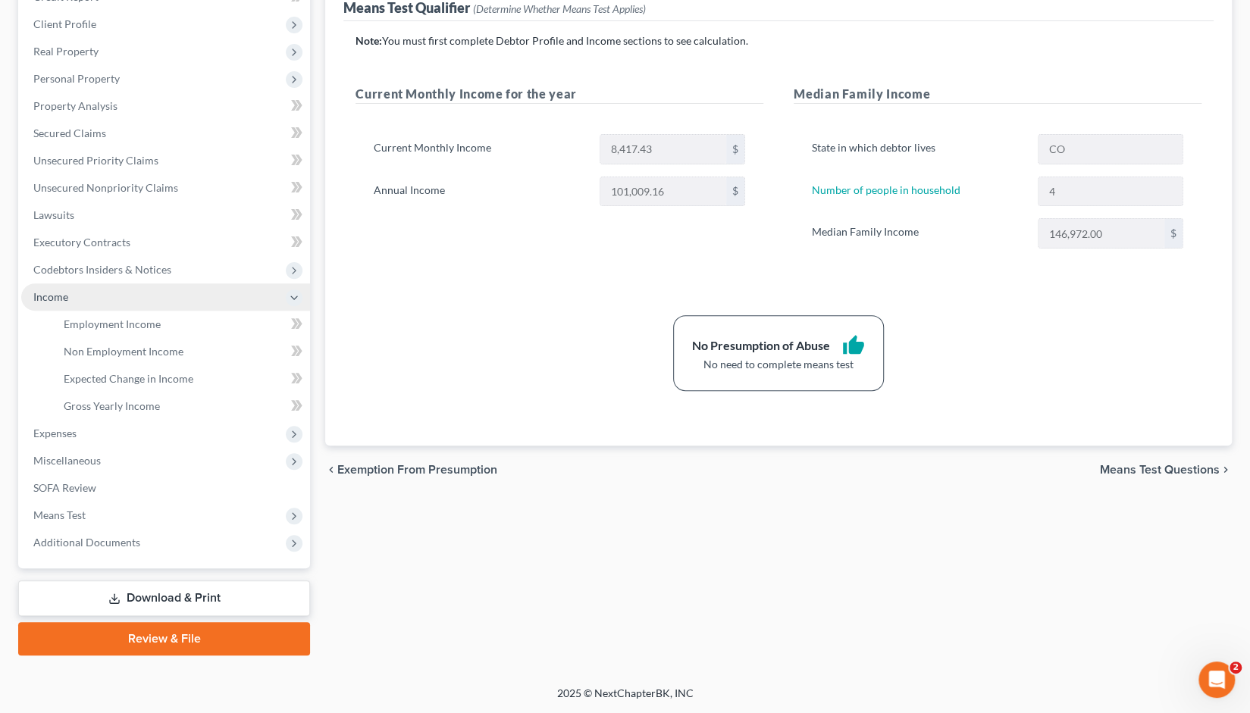
scroll to position [199, 0]
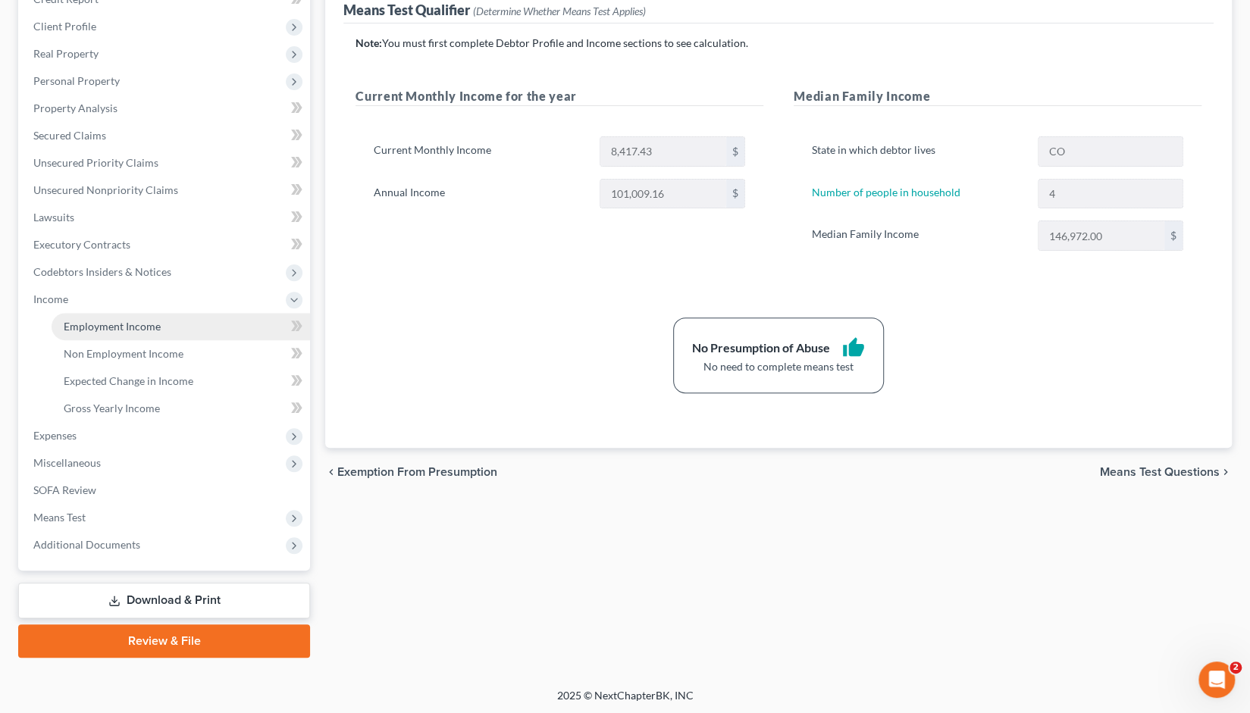
click at [99, 336] on link "Employment Income" at bounding box center [181, 326] width 259 height 27
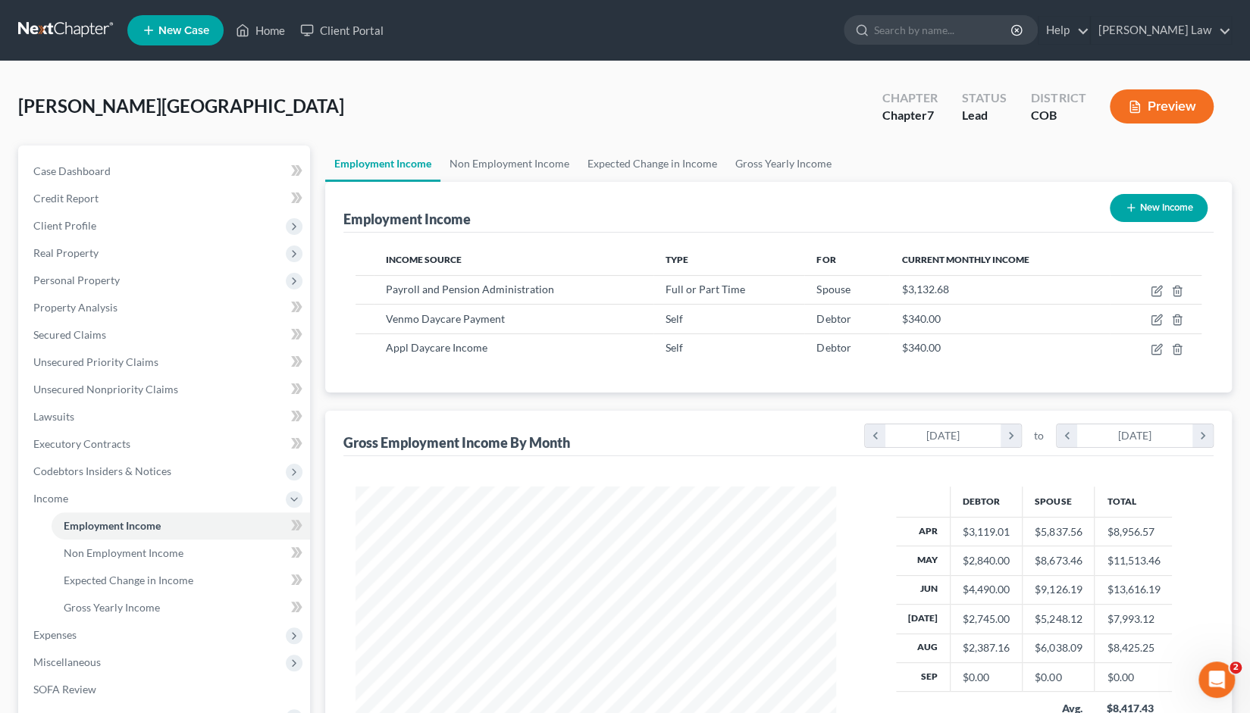
scroll to position [270, 511]
click at [1084, 613] on td "$5,248.12" at bounding box center [1059, 619] width 72 height 29
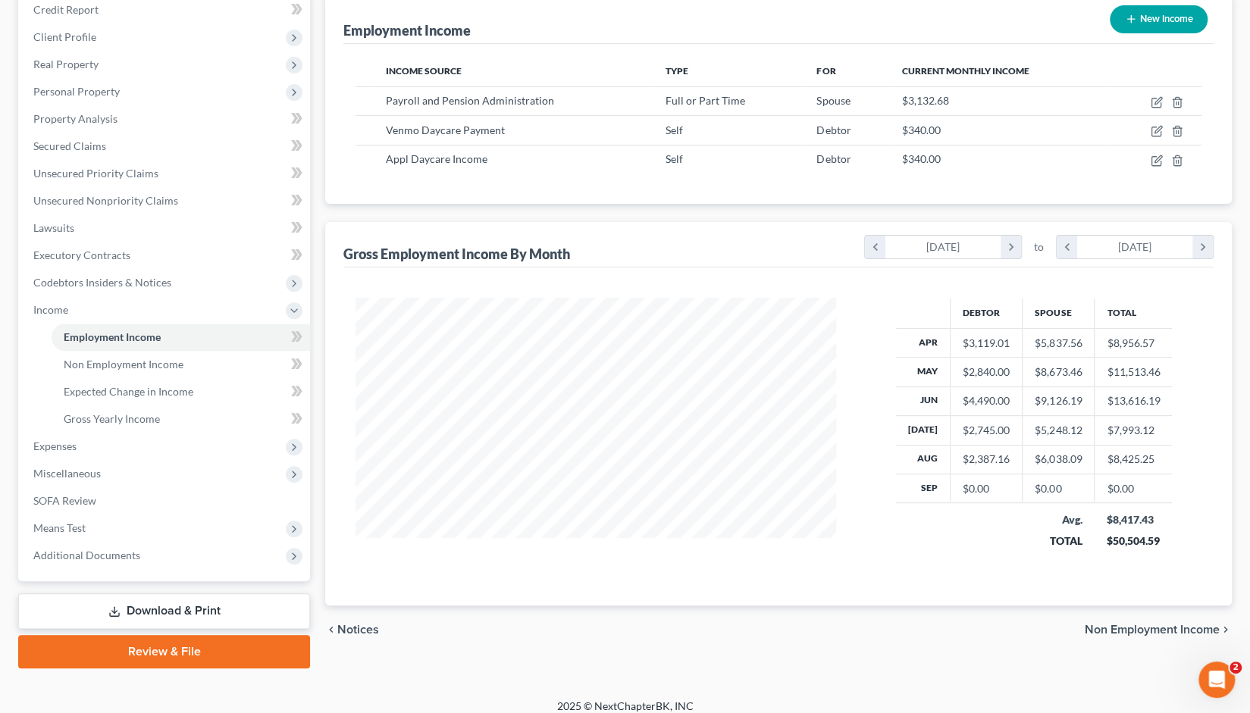
scroll to position [199, 0]
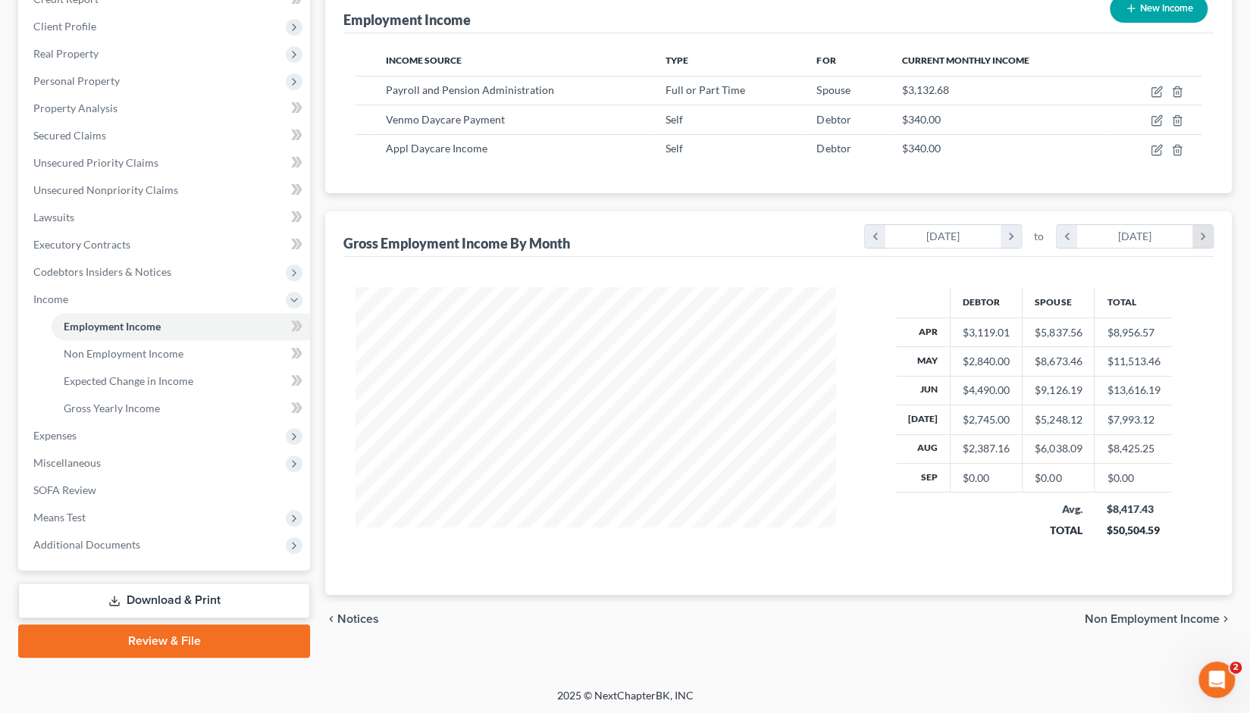
click at [1207, 239] on icon "chevron_right" at bounding box center [1203, 236] width 20 height 23
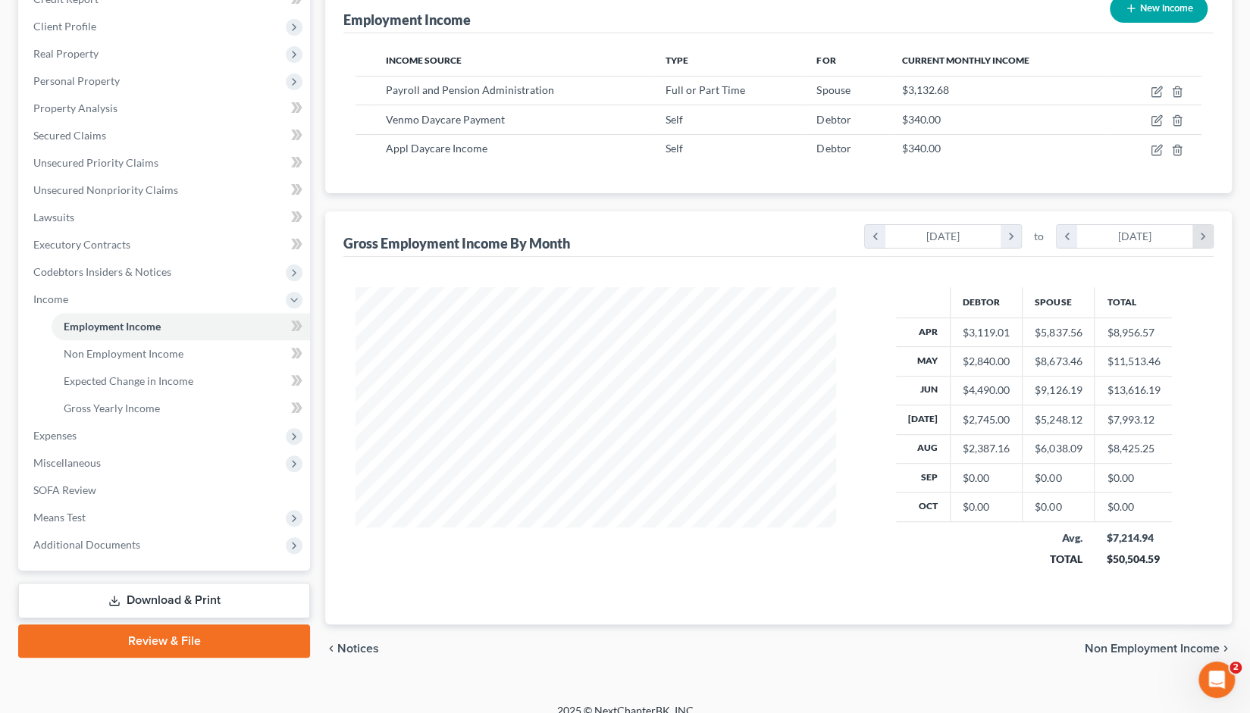
scroll to position [299, 511]
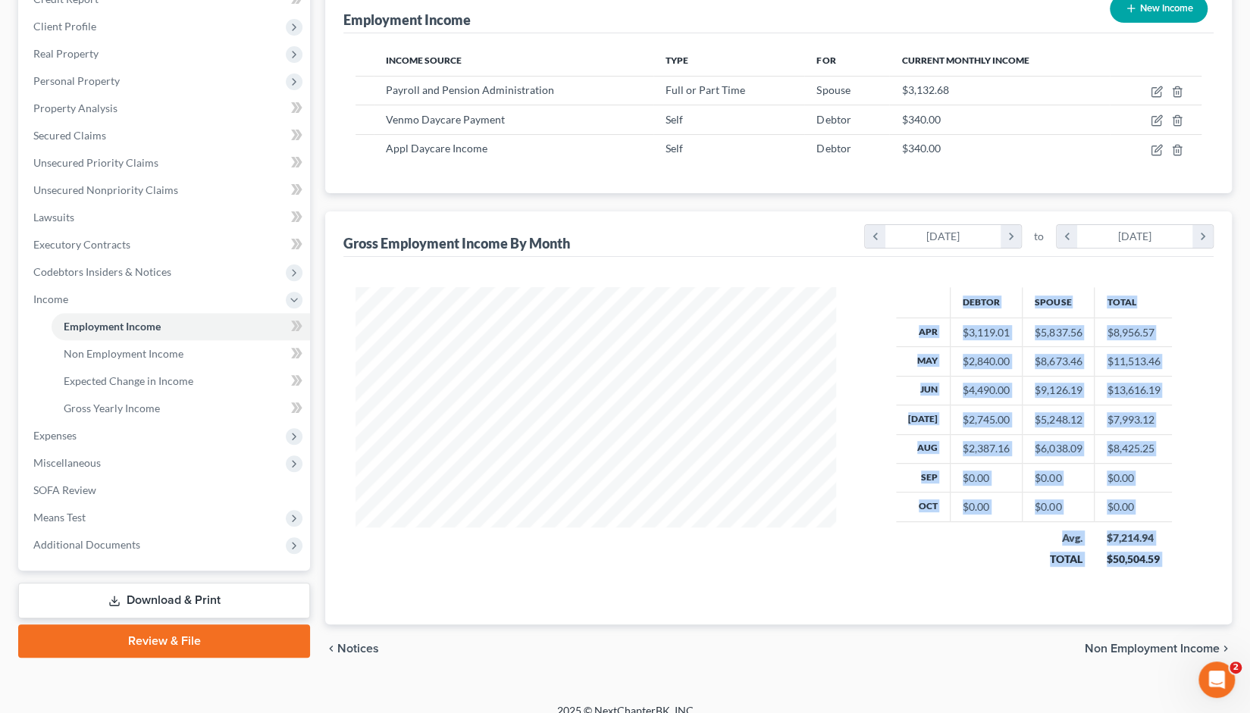
drag, startPoint x: 742, startPoint y: 622, endPoint x: 678, endPoint y: 597, distance: 69.4
click at [678, 597] on ui-view "Employment Income Non Employment Income Expected Change in Income Gross Yearly …" at bounding box center [778, 309] width 907 height 727
click at [927, 647] on div "chevron_left Notices Non Employment Income chevron_right" at bounding box center [778, 649] width 907 height 49
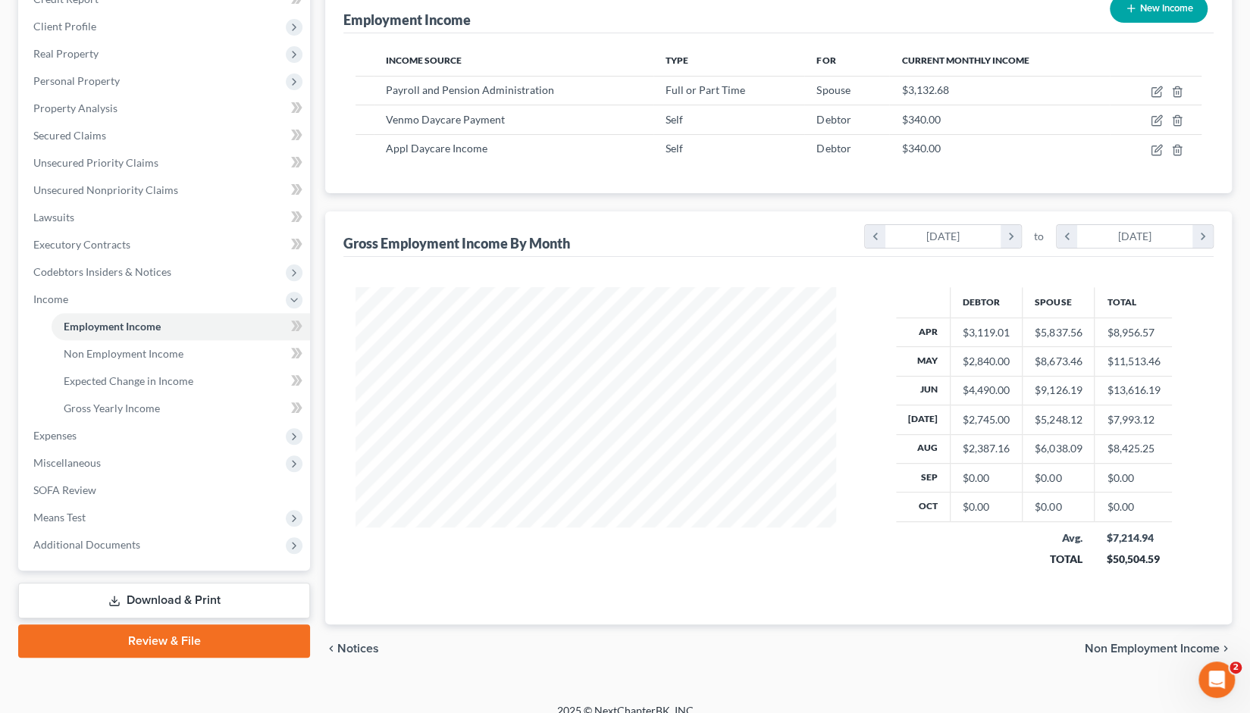
click at [867, 578] on div "Debtor Spouse Total Apr $3,119.01 $5,837.56 $8,956.57 May $2,840.00 $8,673.46 $…" at bounding box center [1033, 437] width 365 height 301
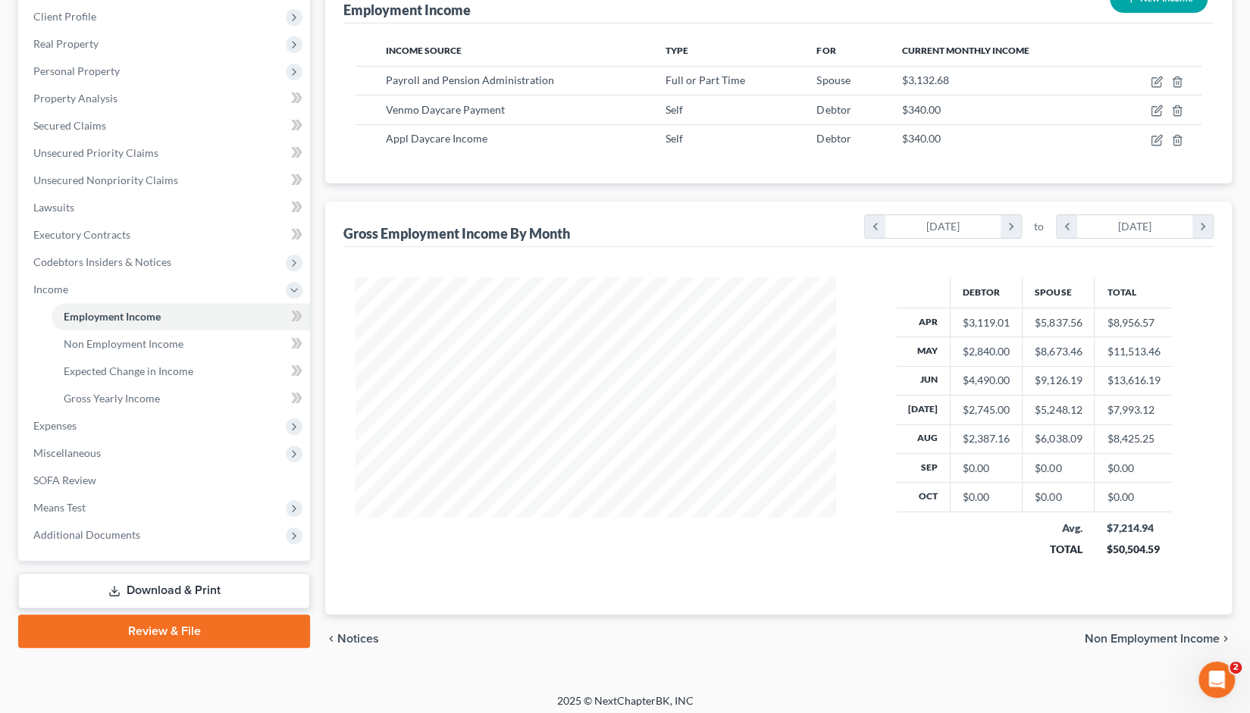
scroll to position [212, 0]
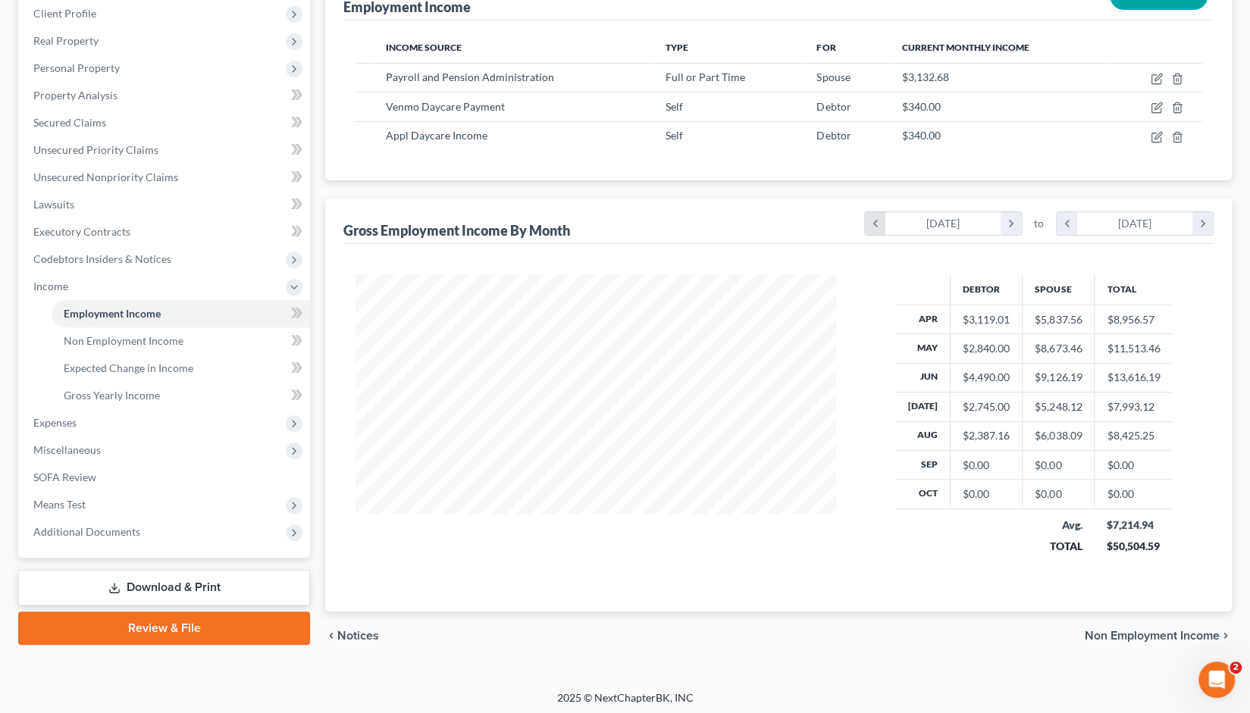
click at [873, 219] on icon "chevron_left" at bounding box center [875, 223] width 20 height 23
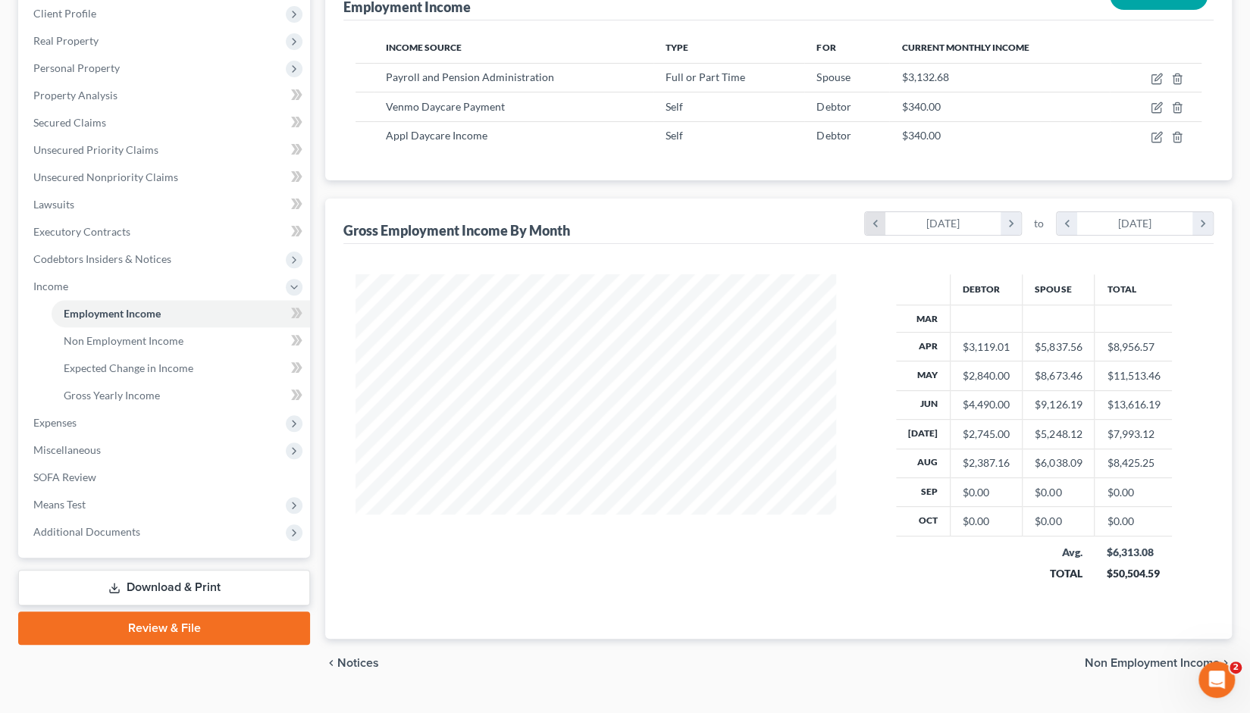
scroll to position [328, 511]
click at [874, 224] on icon "chevron_left" at bounding box center [875, 223] width 20 height 23
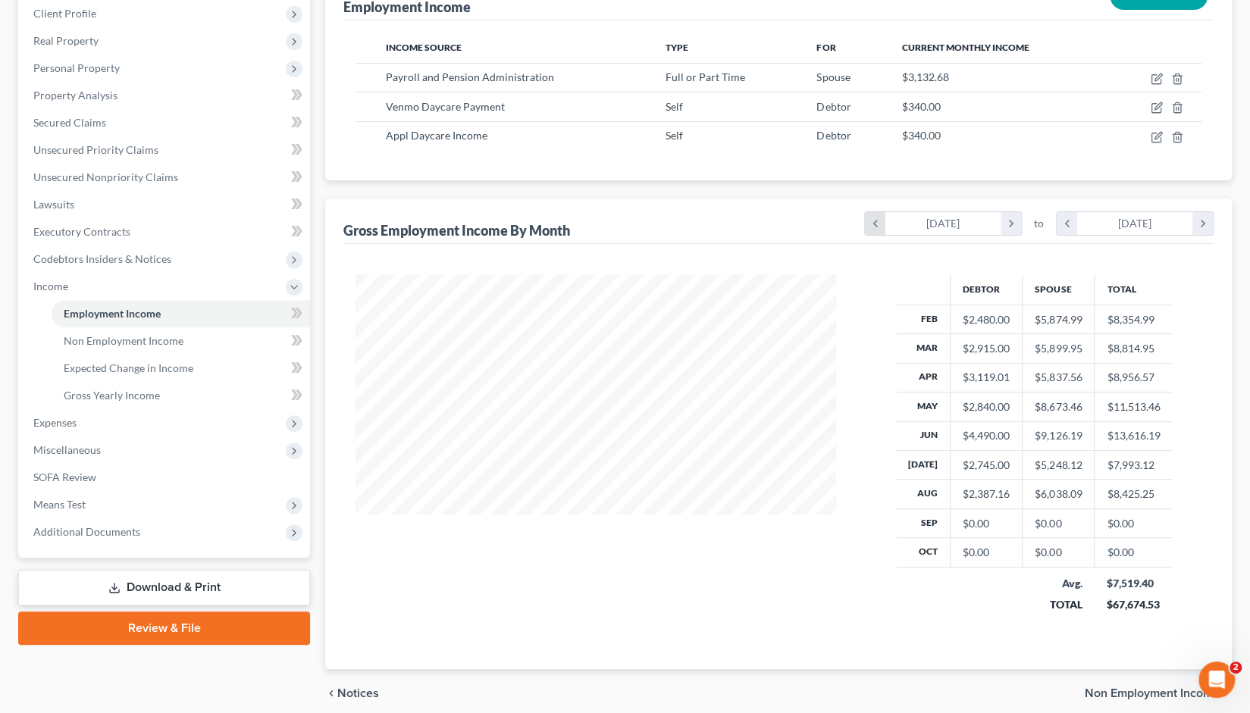
scroll to position [356, 511]
click at [719, 206] on div "Gross Employment Income By Month chevron_left February 2025 chevron_right to ch…" at bounding box center [778, 221] width 870 height 45
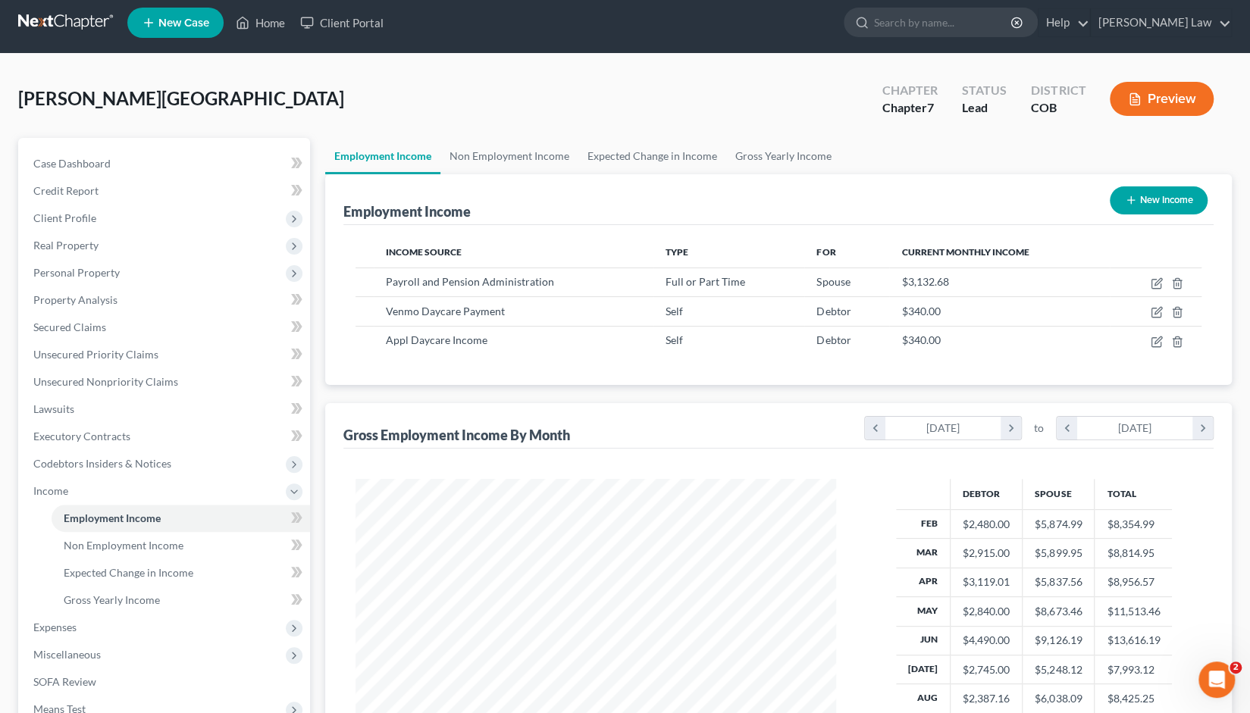
scroll to position [0, 0]
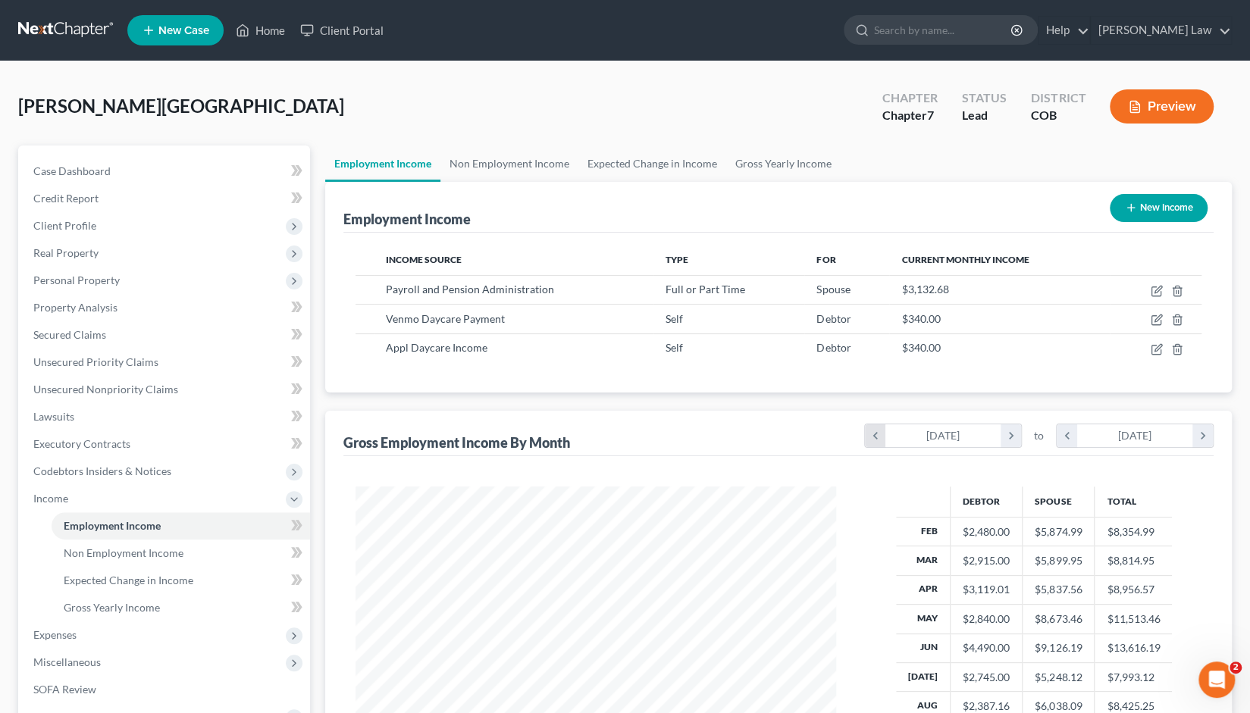
click at [865, 438] on icon "chevron_left" at bounding box center [875, 436] width 20 height 23
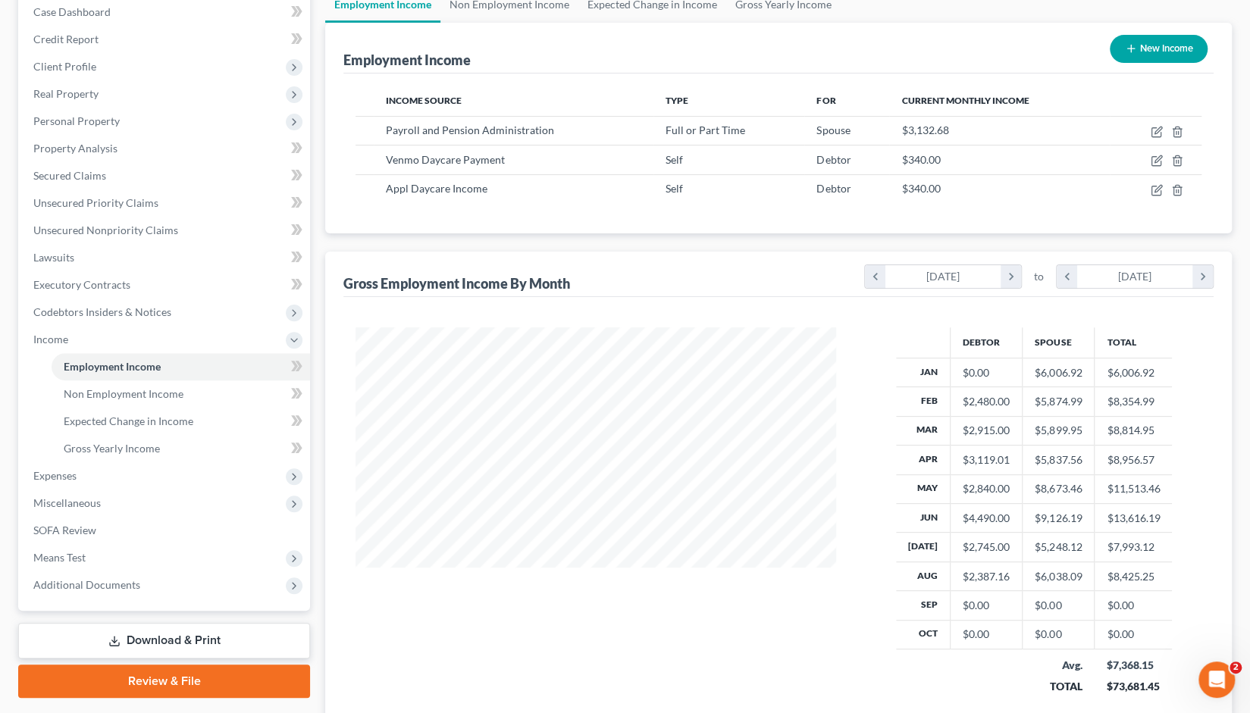
scroll to position [165, 0]
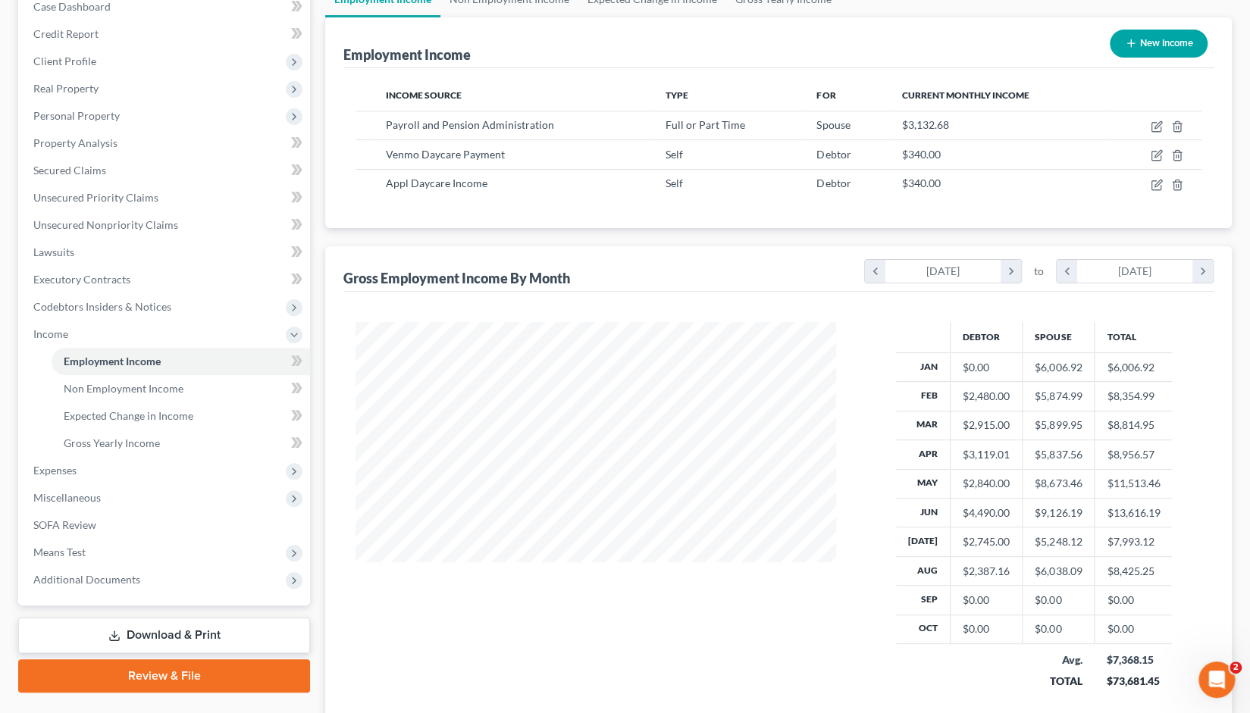
click at [1016, 25] on div "Employment Income New Income" at bounding box center [778, 42] width 870 height 51
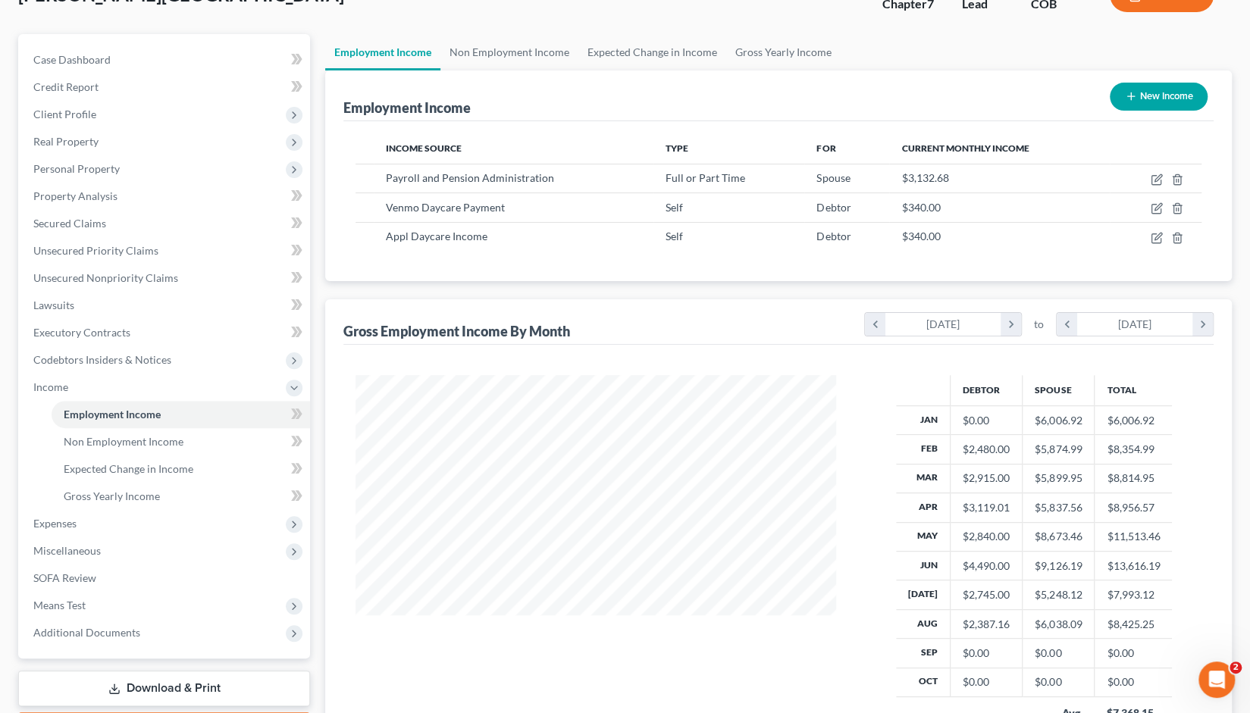
scroll to position [102, 0]
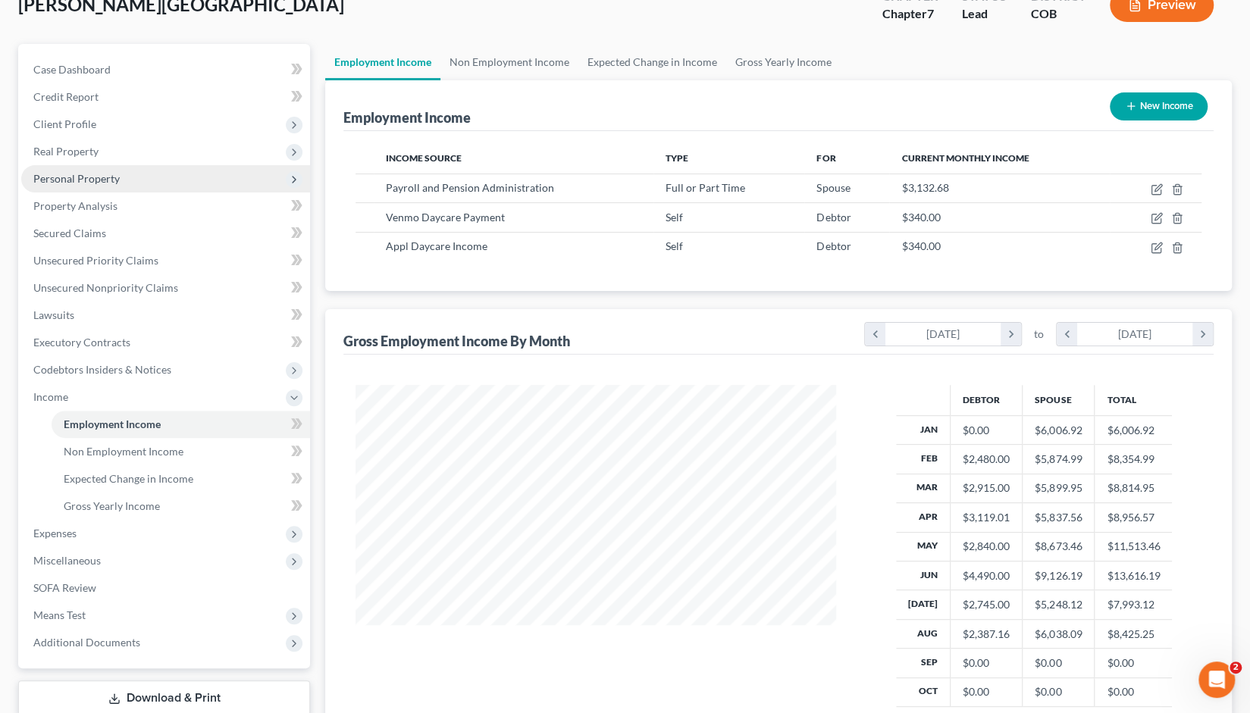
click at [86, 177] on span "Personal Property" at bounding box center [76, 178] width 86 height 13
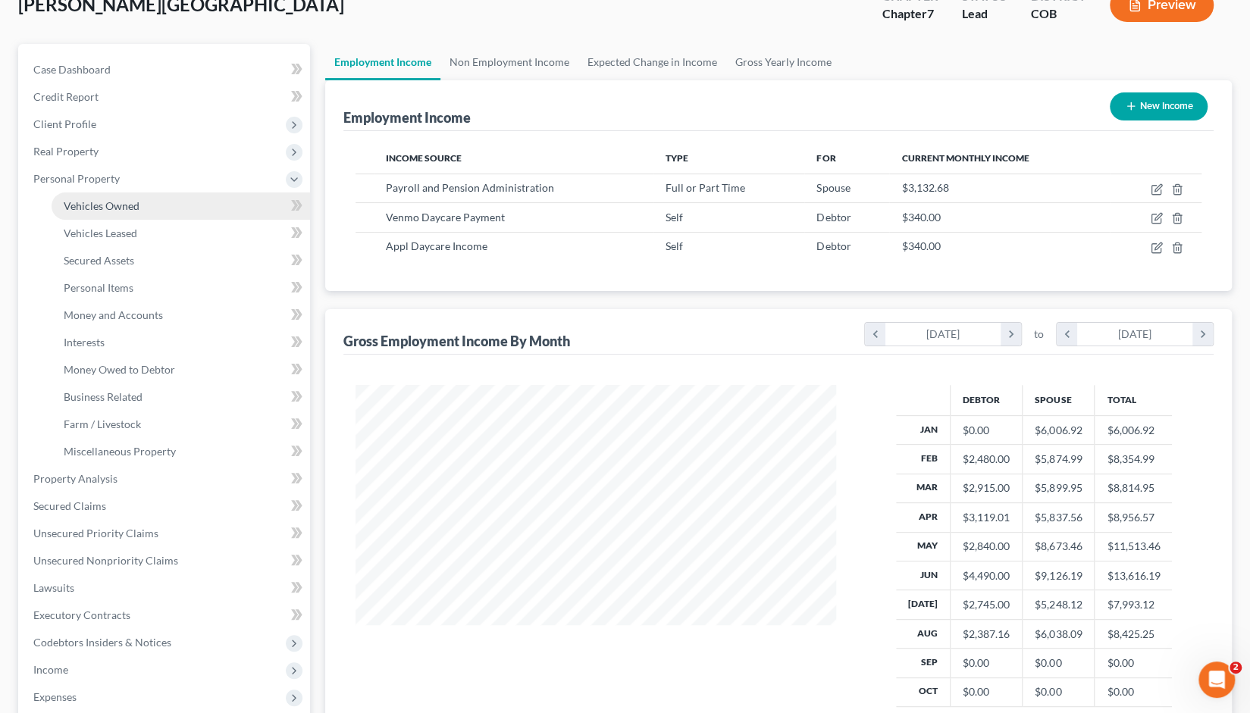
click at [102, 205] on span "Vehicles Owned" at bounding box center [102, 205] width 76 height 13
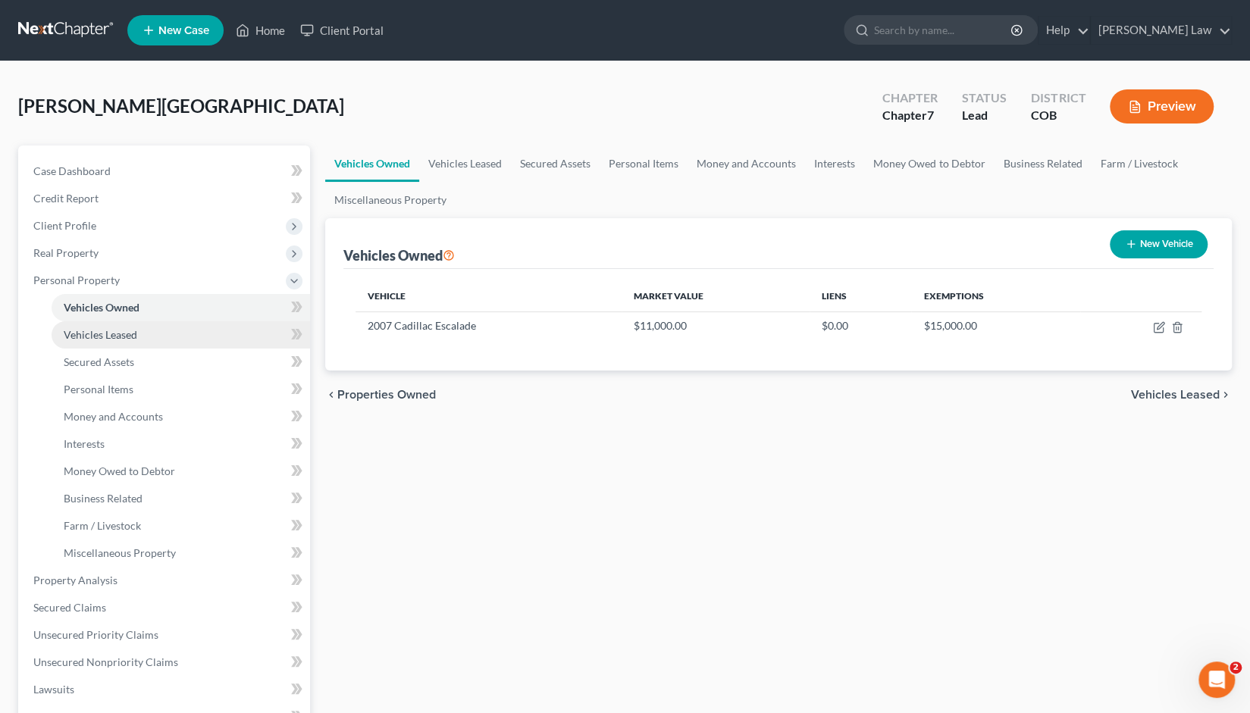
click at [105, 338] on span "Vehicles Leased" at bounding box center [101, 334] width 74 height 13
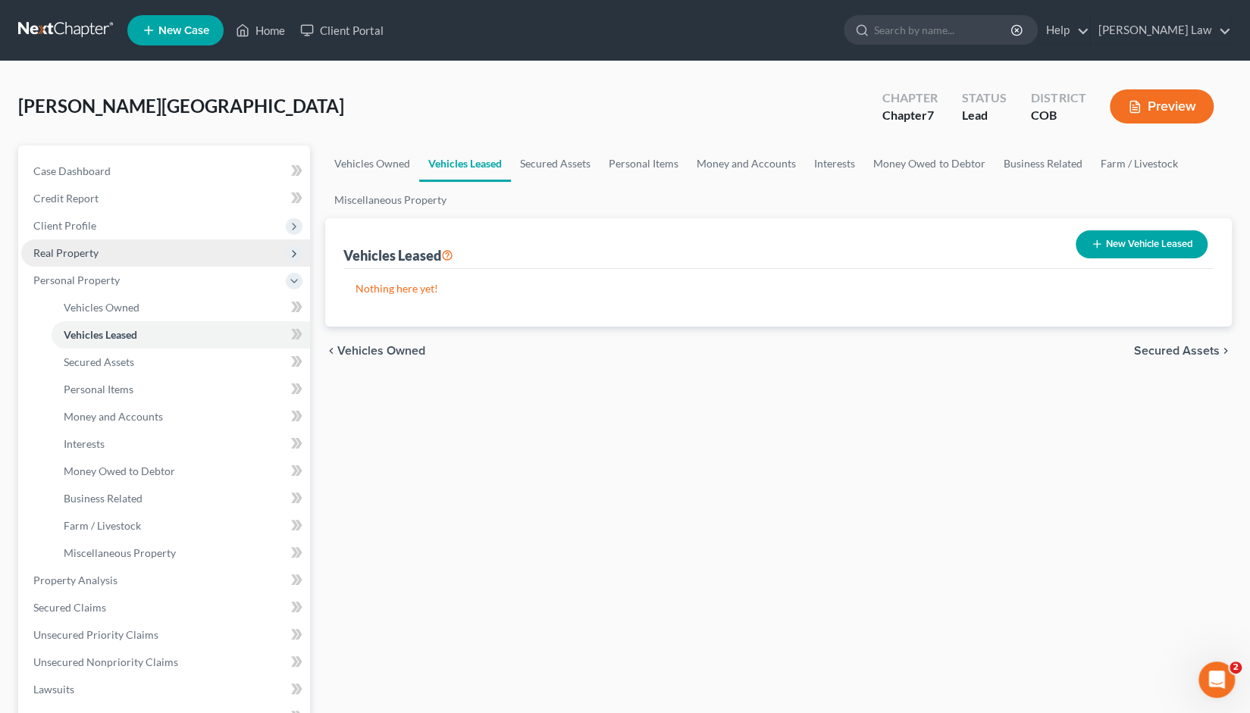
click at [76, 254] on span "Real Property" at bounding box center [65, 252] width 65 height 13
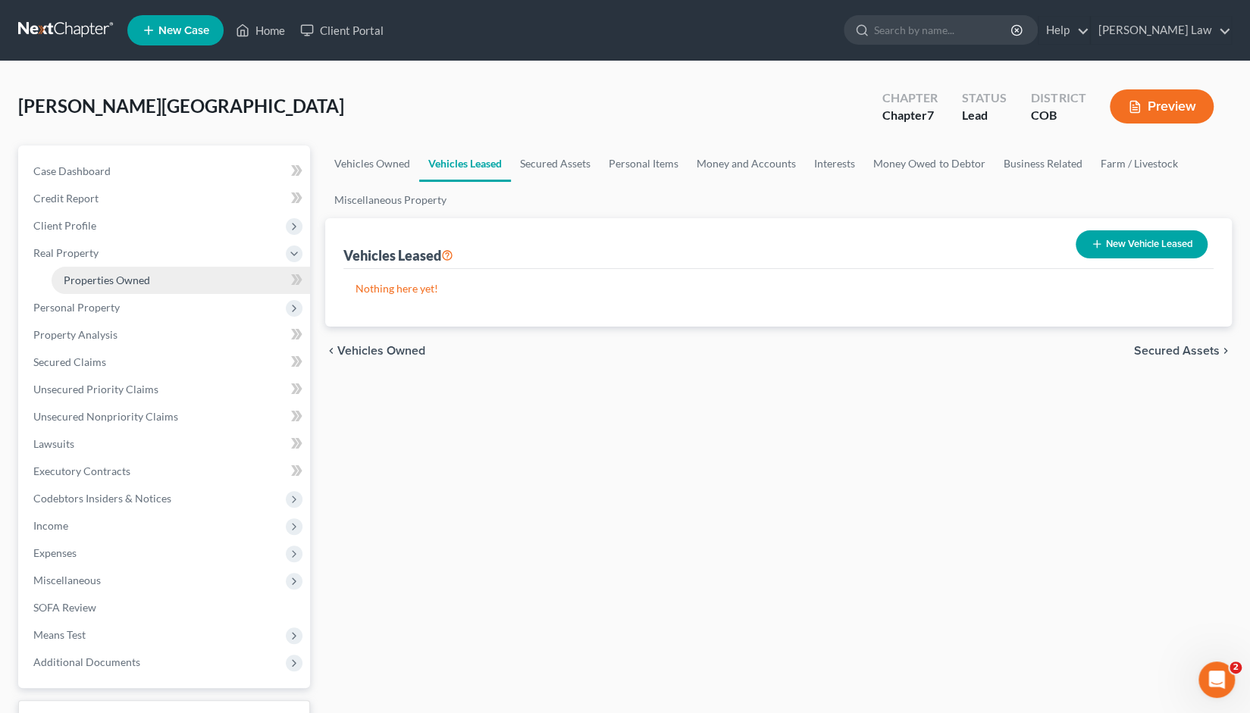
click at [92, 284] on span "Properties Owned" at bounding box center [107, 280] width 86 height 13
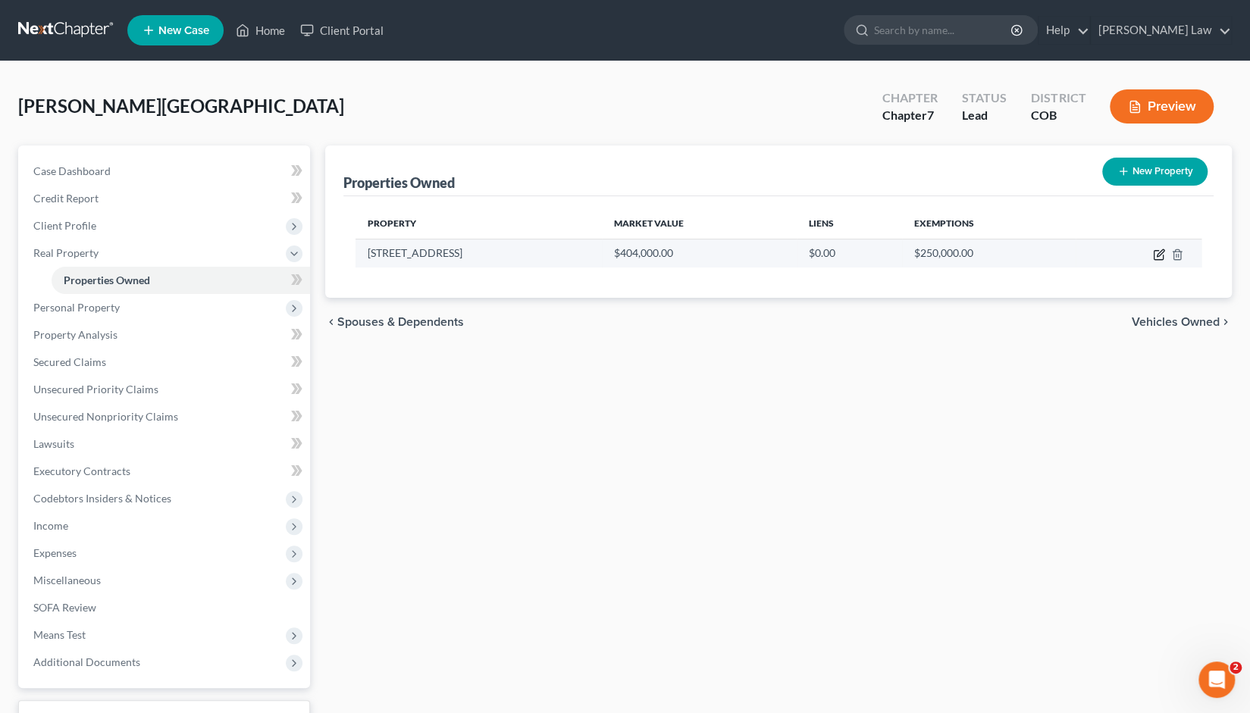
click at [1156, 255] on icon "button" at bounding box center [1159, 255] width 12 height 12
select select "5"
select select "3"
select select "0"
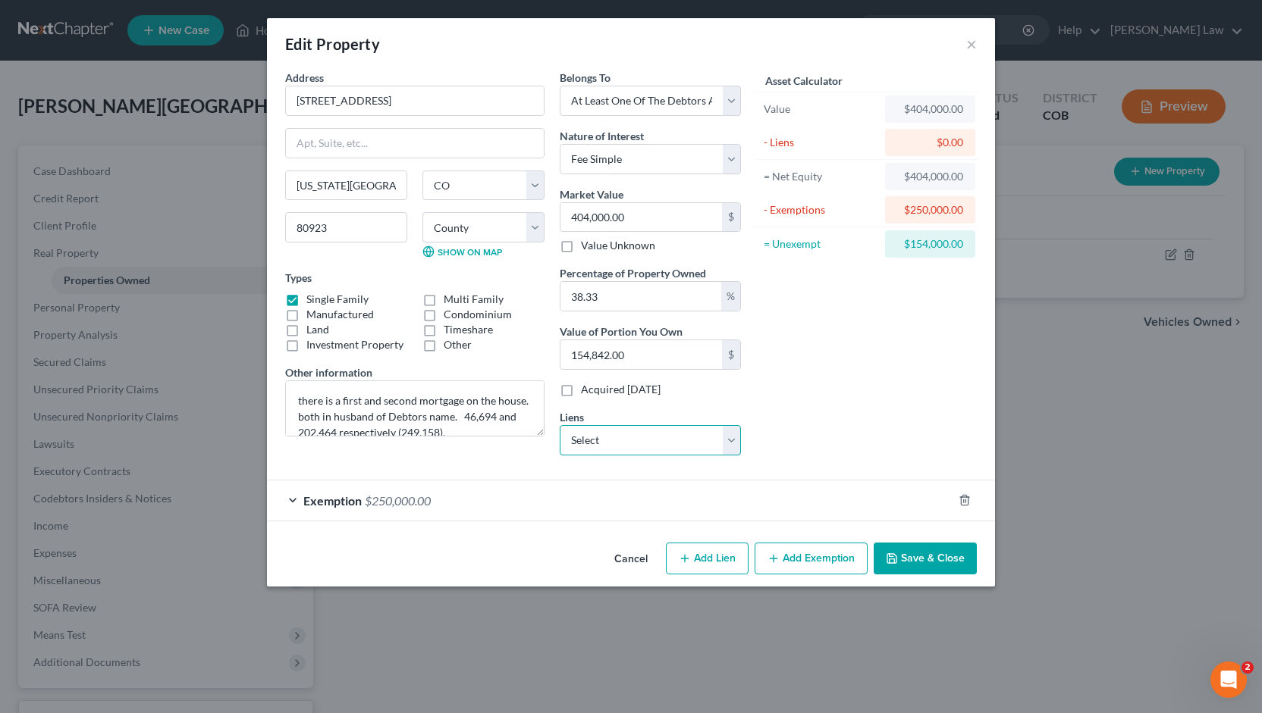
click at [729, 441] on select "Select Dovenmueh/Colorado H & - $0.00 Ent Credit Union - $0.00 Ent Cu - $0.00" at bounding box center [650, 440] width 181 height 30
click at [795, 422] on div "Asset Calculator Value $404,000.00 - Liens $0.00 = Net Equity $404,000.00 - Exe…" at bounding box center [866, 269] width 236 height 398
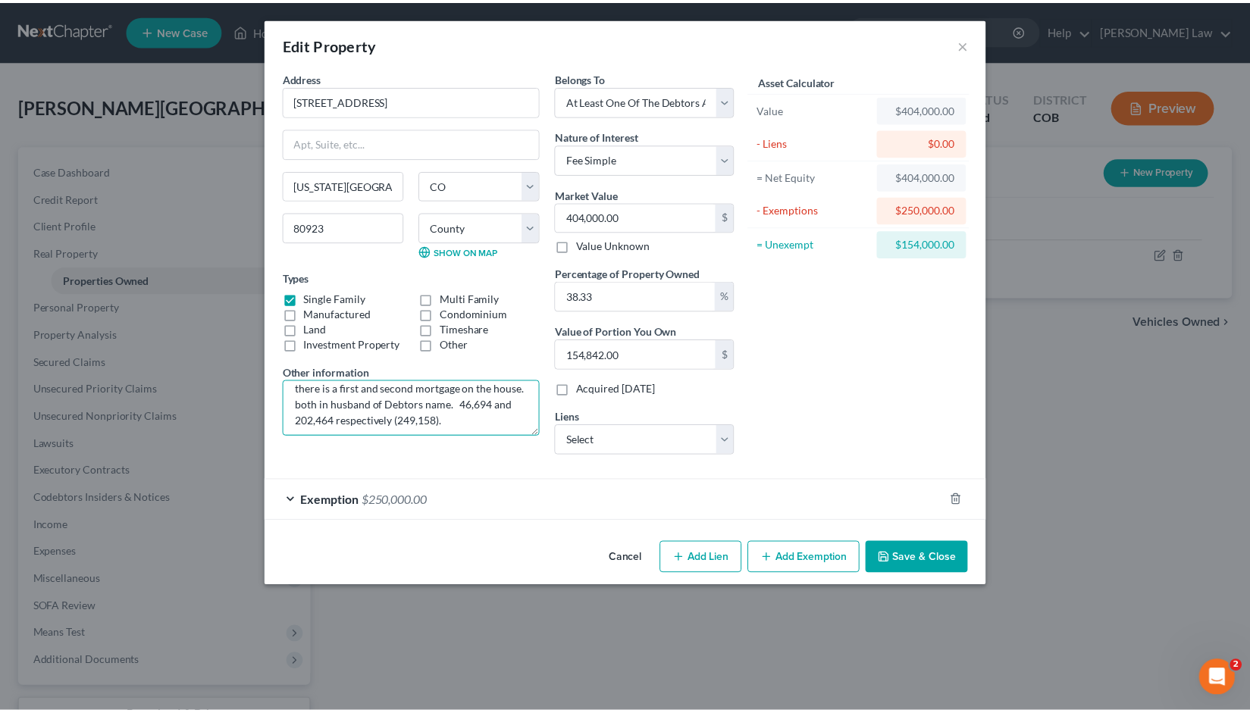
scroll to position [16, 0]
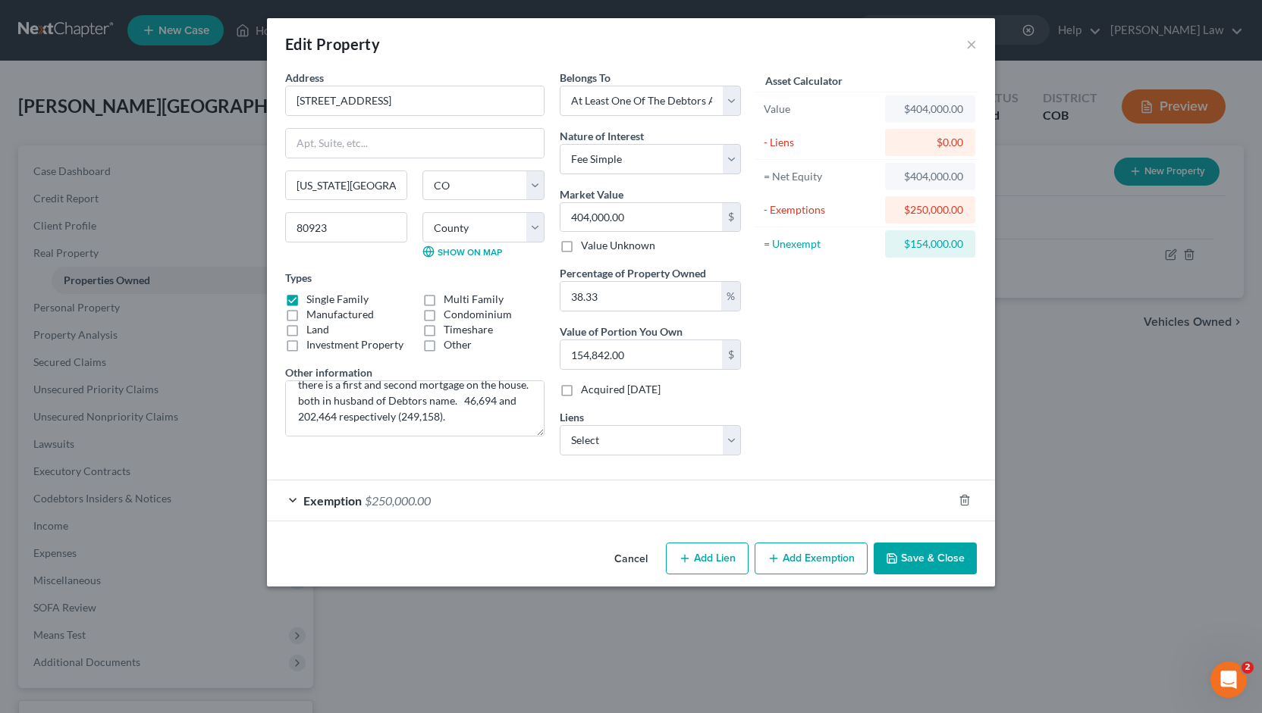
click at [926, 563] on button "Save & Close" at bounding box center [924, 559] width 103 height 32
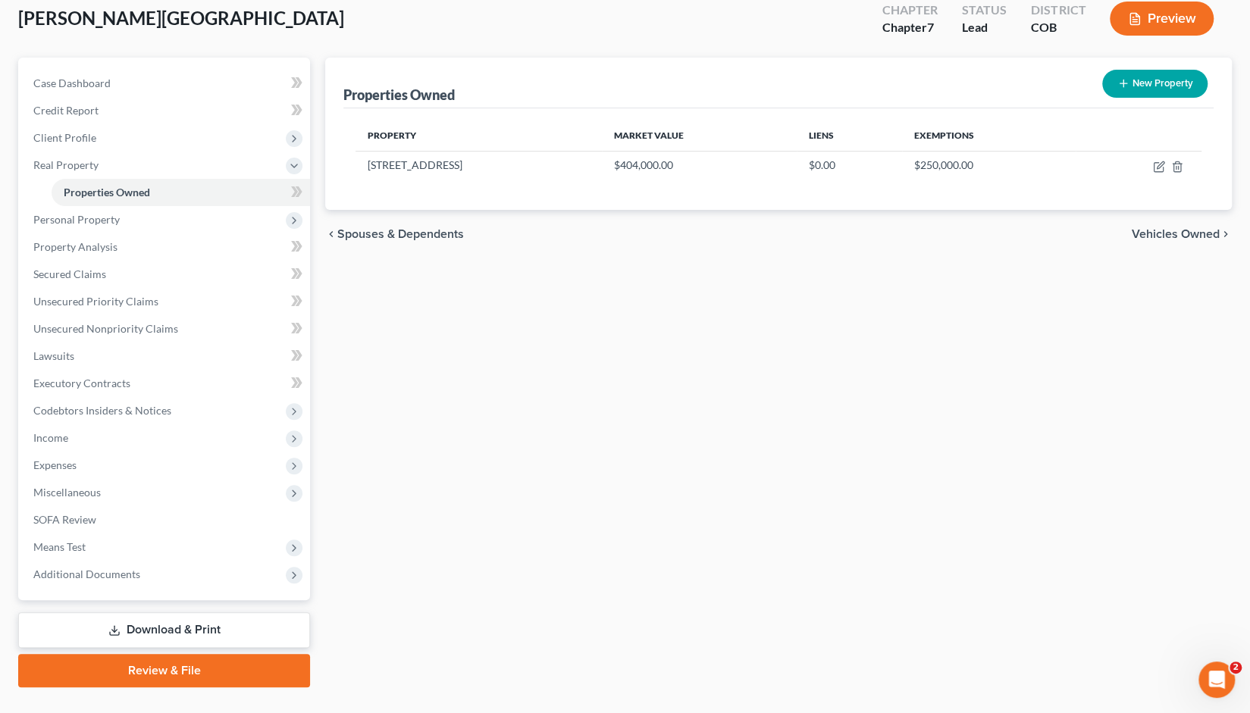
scroll to position [118, 0]
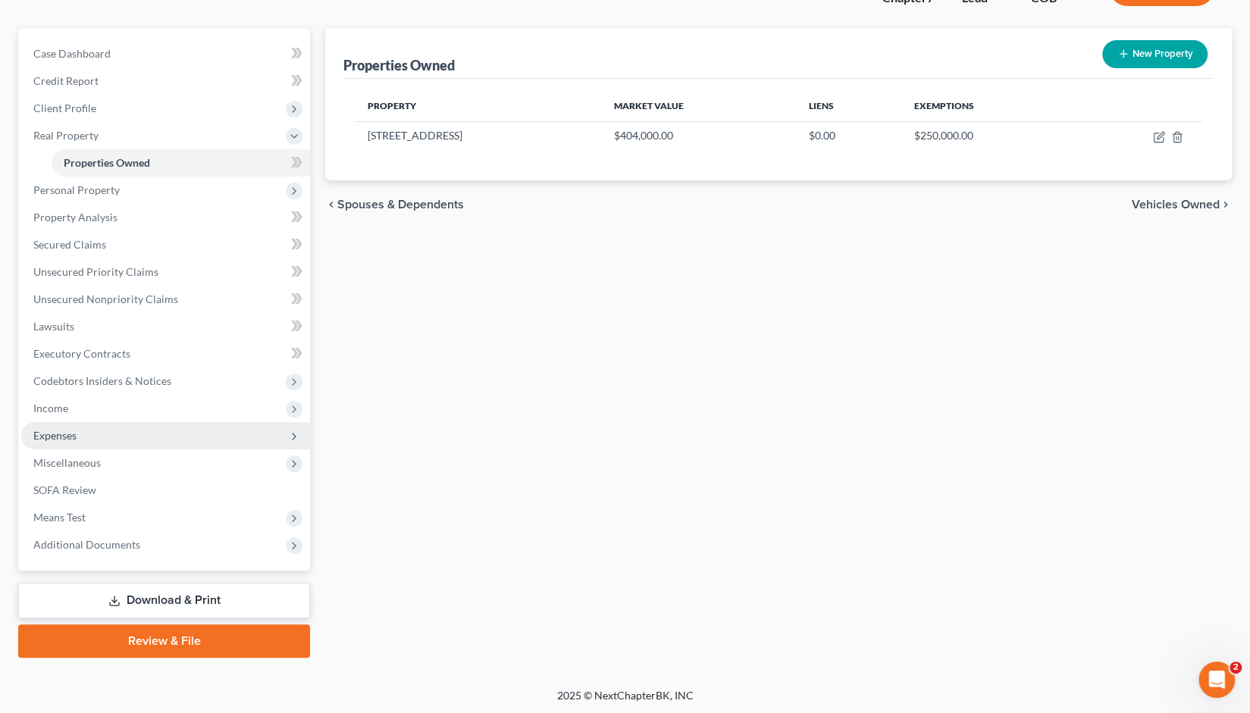
click at [59, 434] on span "Expenses" at bounding box center [54, 435] width 43 height 13
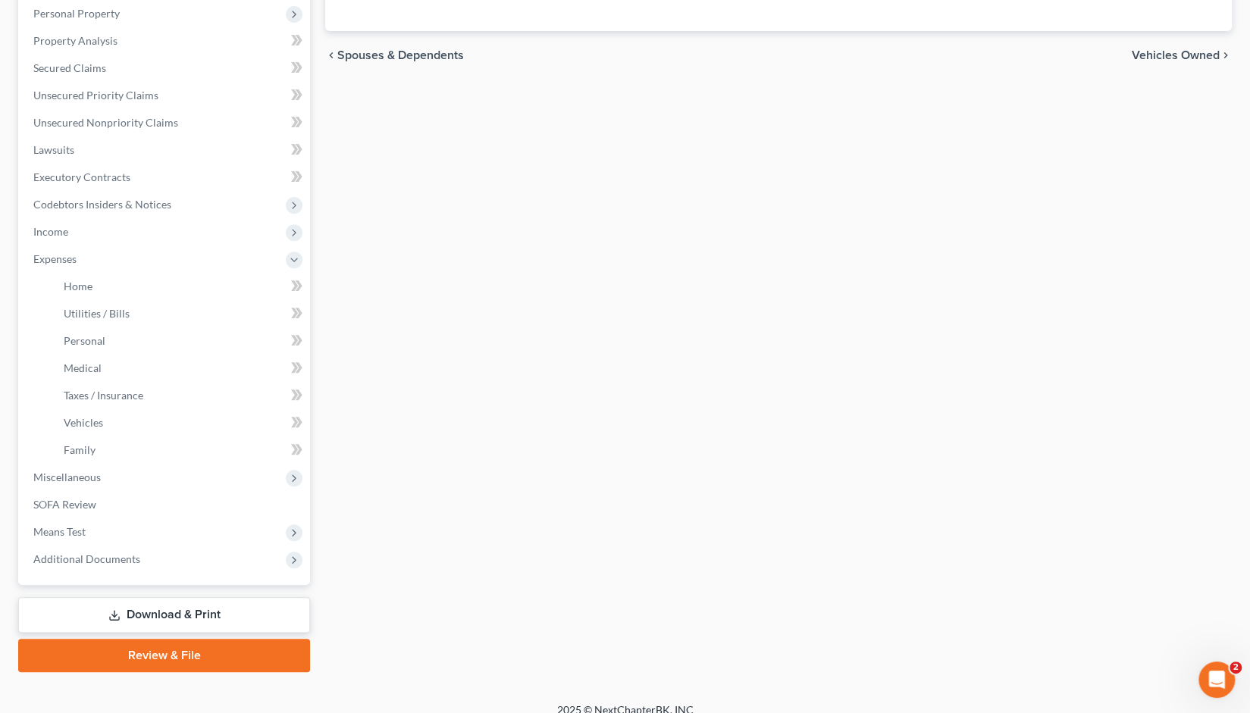
scroll to position [281, 0]
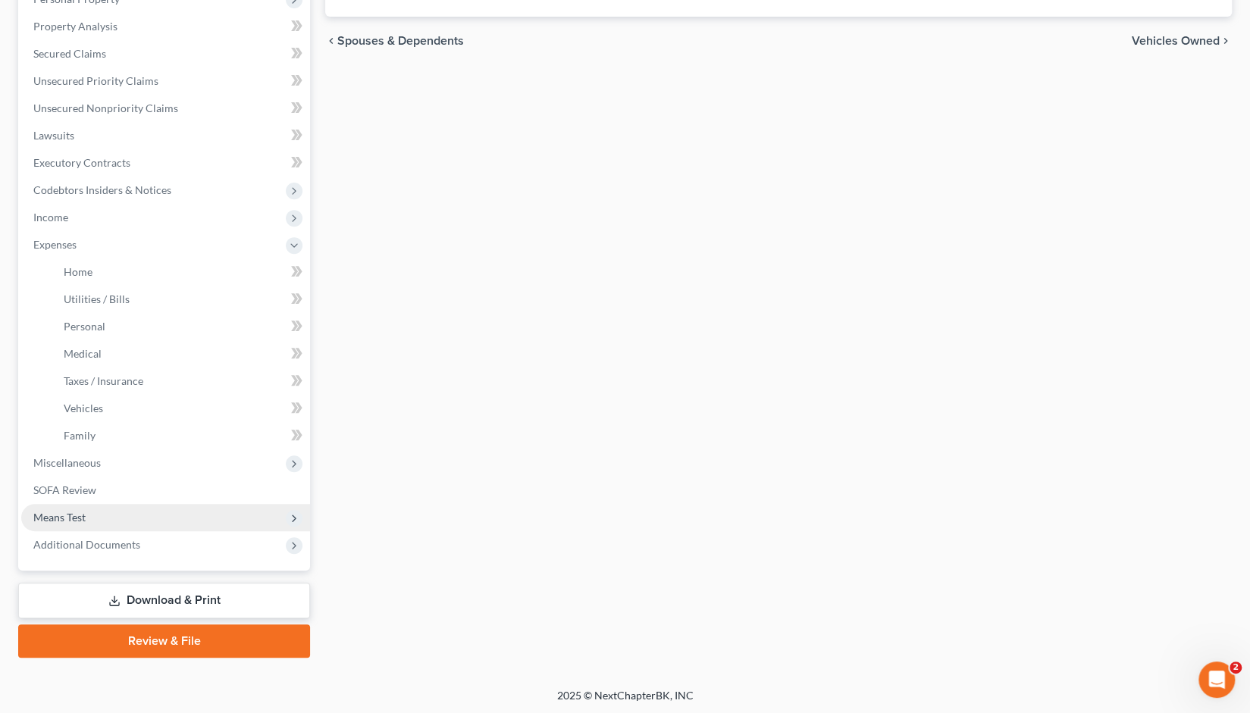
click at [72, 519] on span "Means Test" at bounding box center [59, 517] width 52 height 13
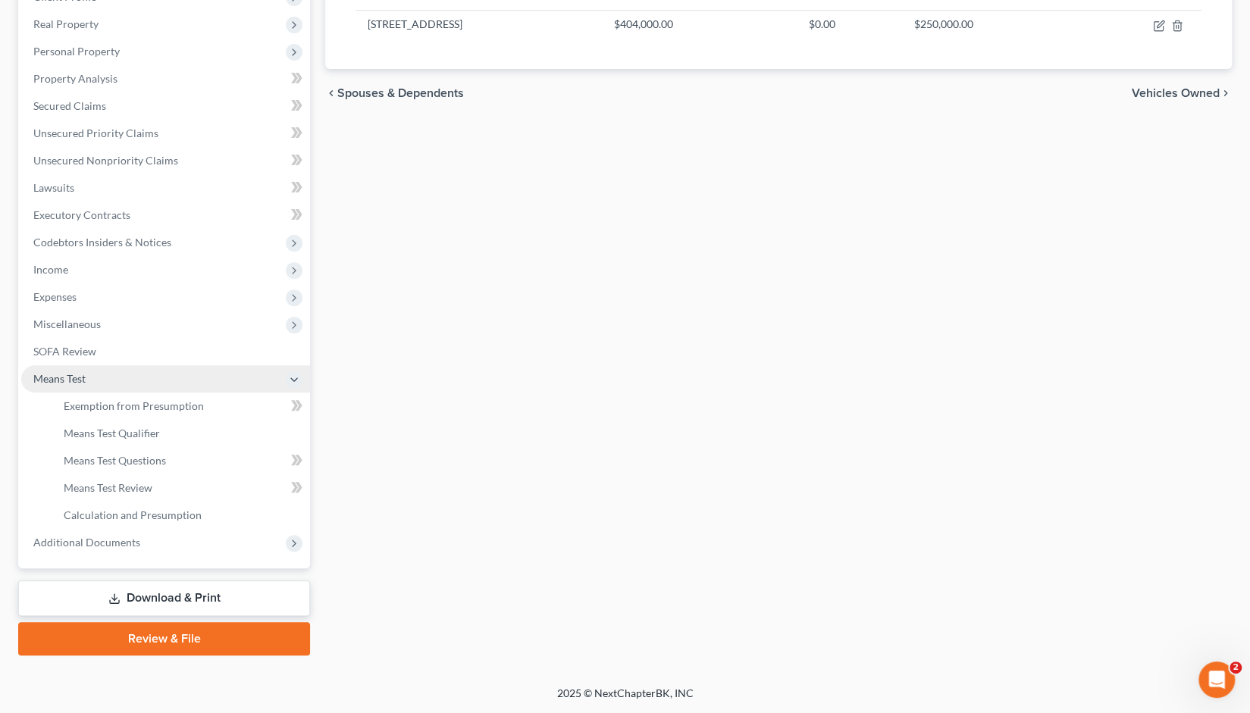
scroll to position [227, 0]
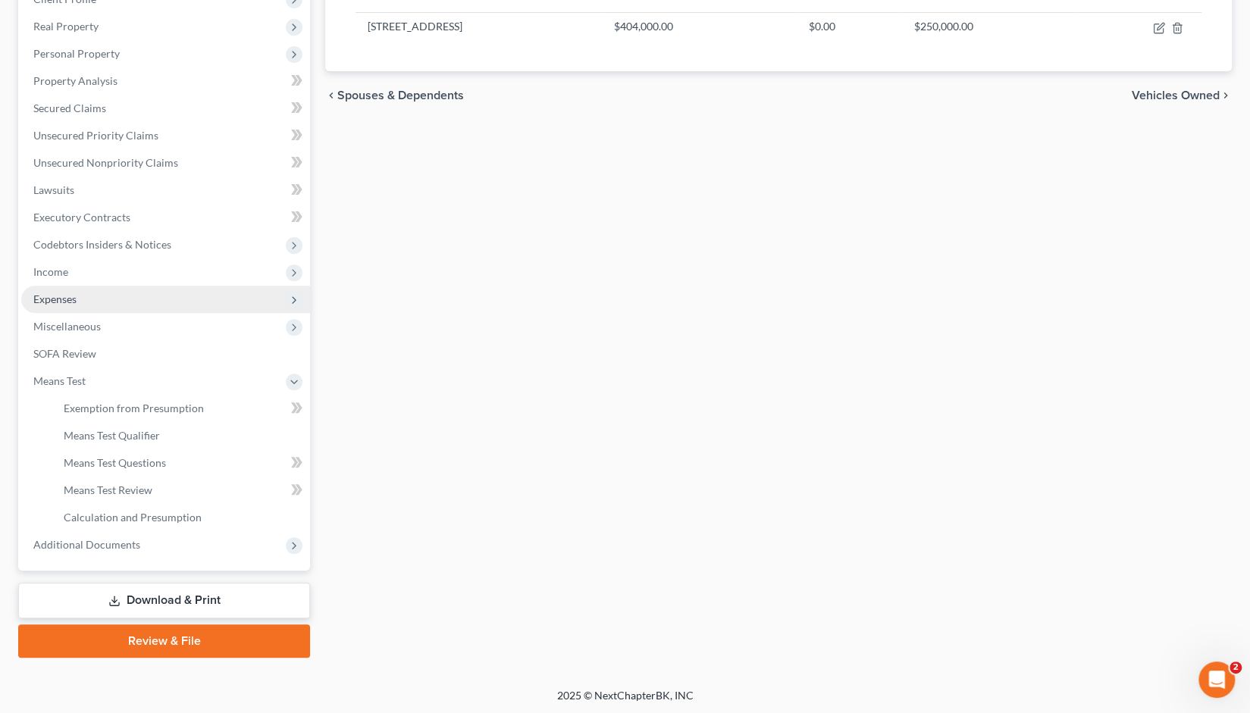
click at [65, 305] on span "Expenses" at bounding box center [165, 299] width 289 height 27
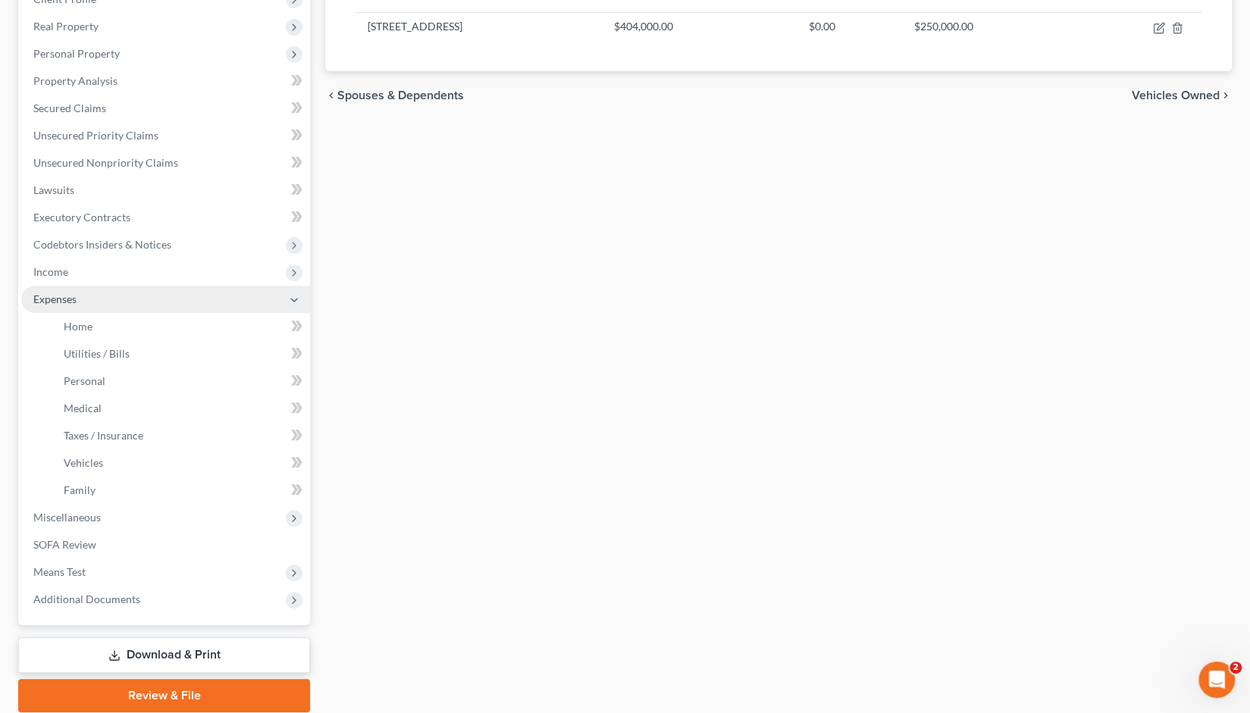
scroll to position [281, 0]
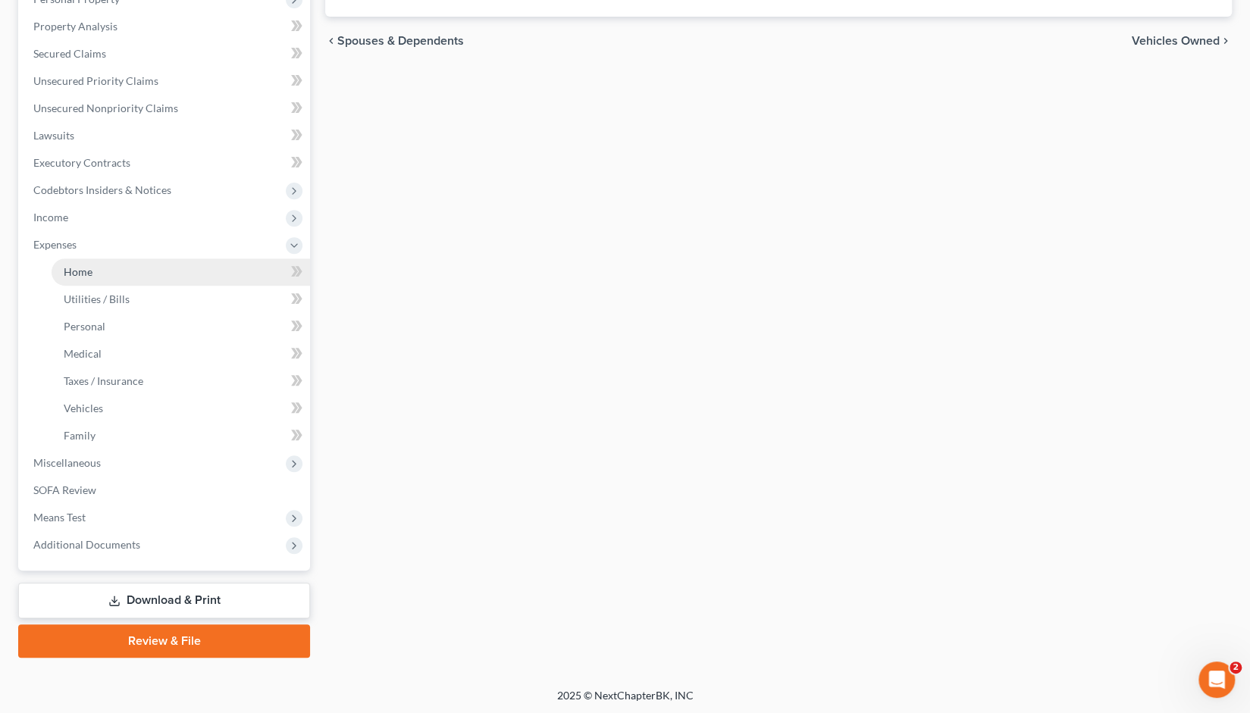
click at [83, 274] on span "Home" at bounding box center [78, 271] width 29 height 13
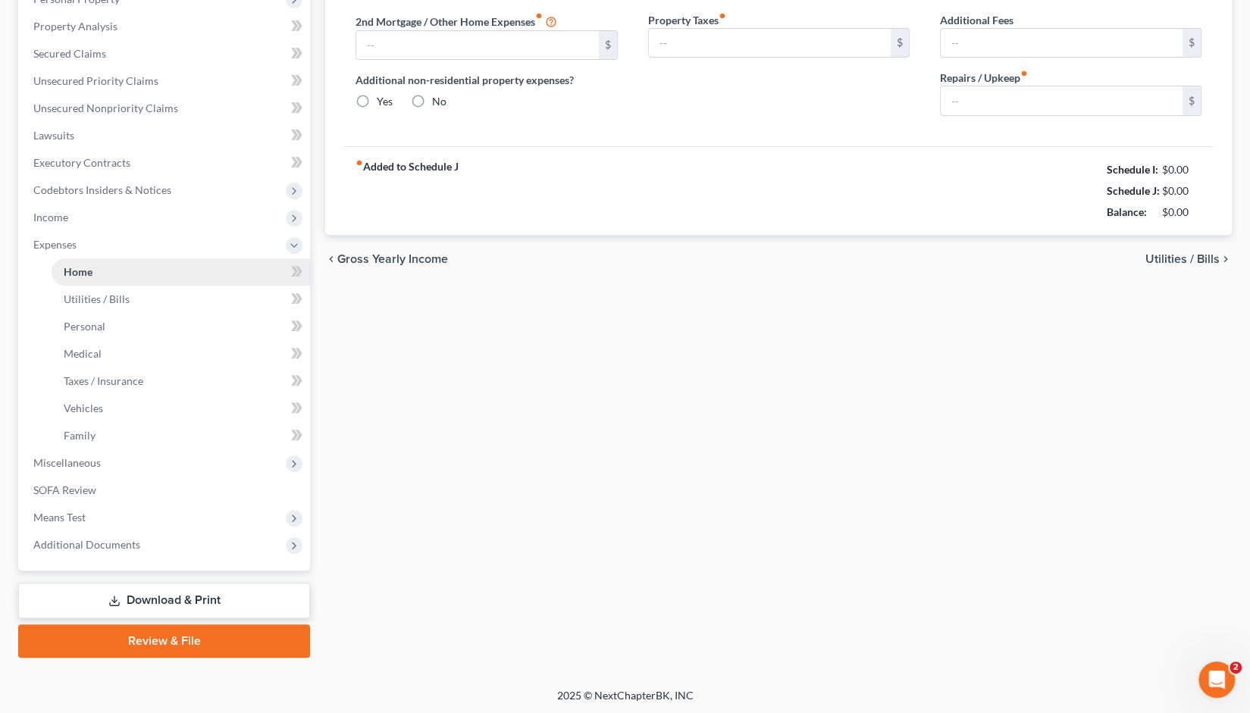
type input "1,730.00"
type input "0.00"
radio input "true"
type input "0.00"
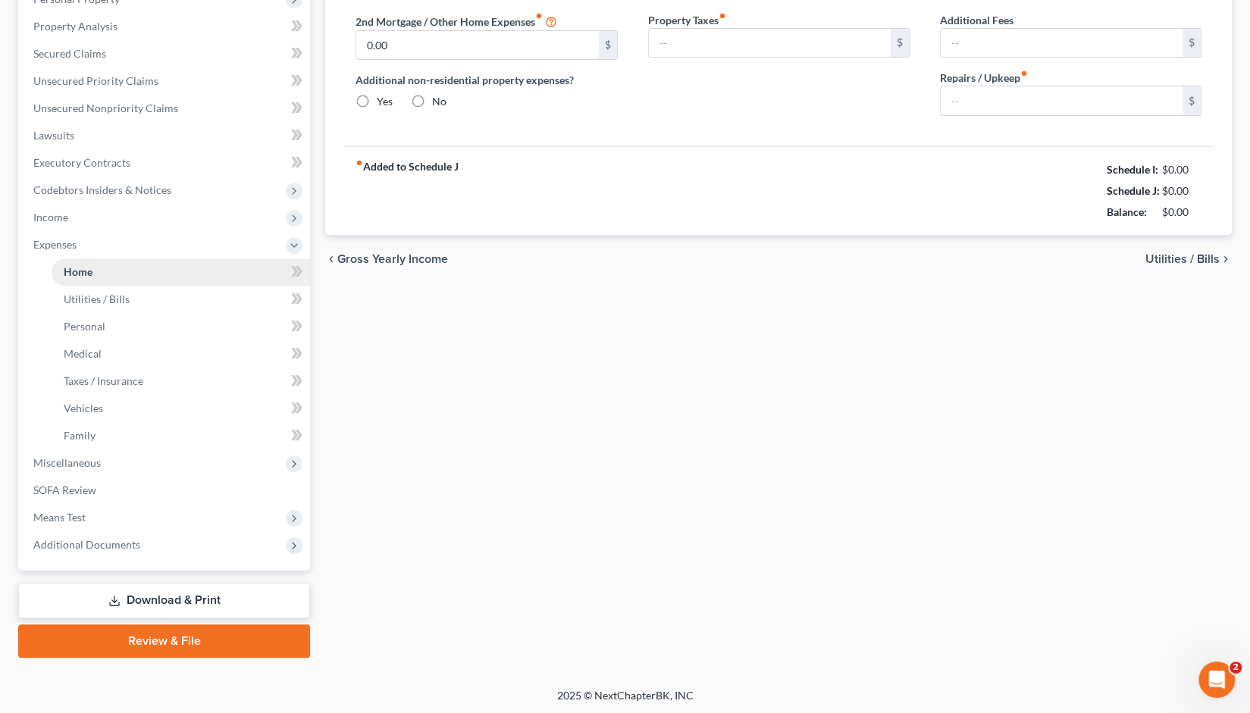
type input "0.00"
type input "50.00"
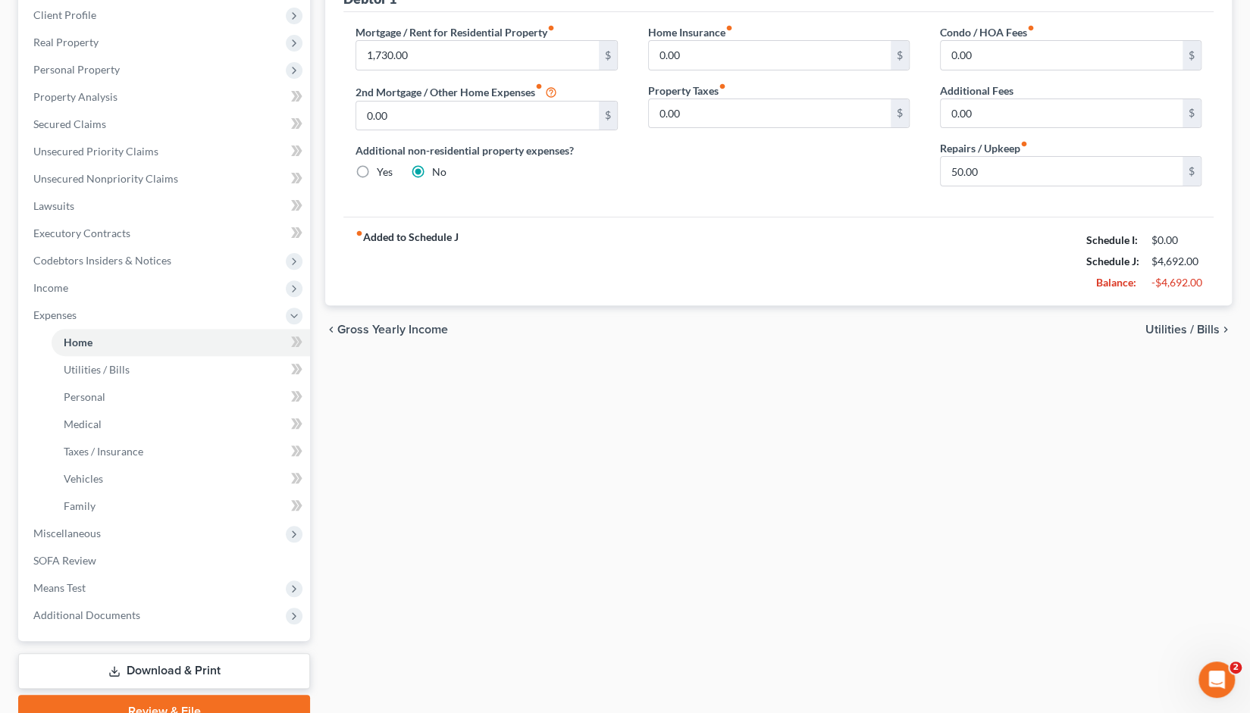
scroll to position [281, 0]
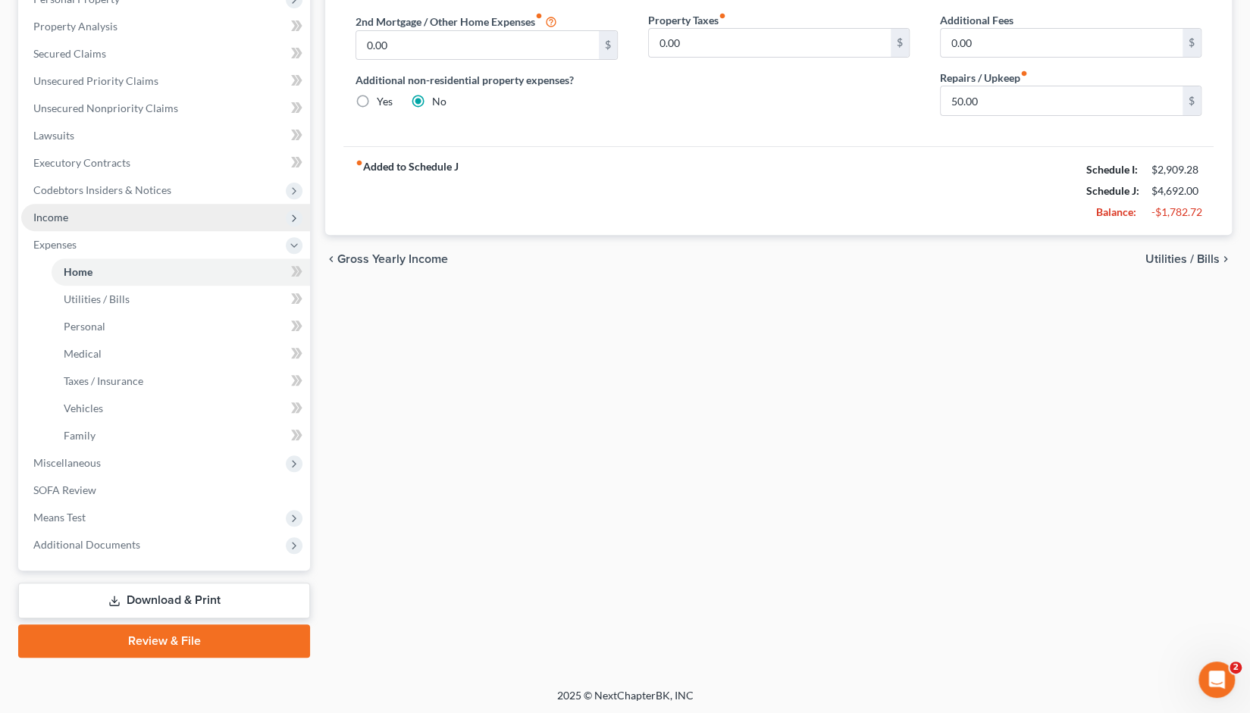
click at [81, 218] on span "Income" at bounding box center [165, 217] width 289 height 27
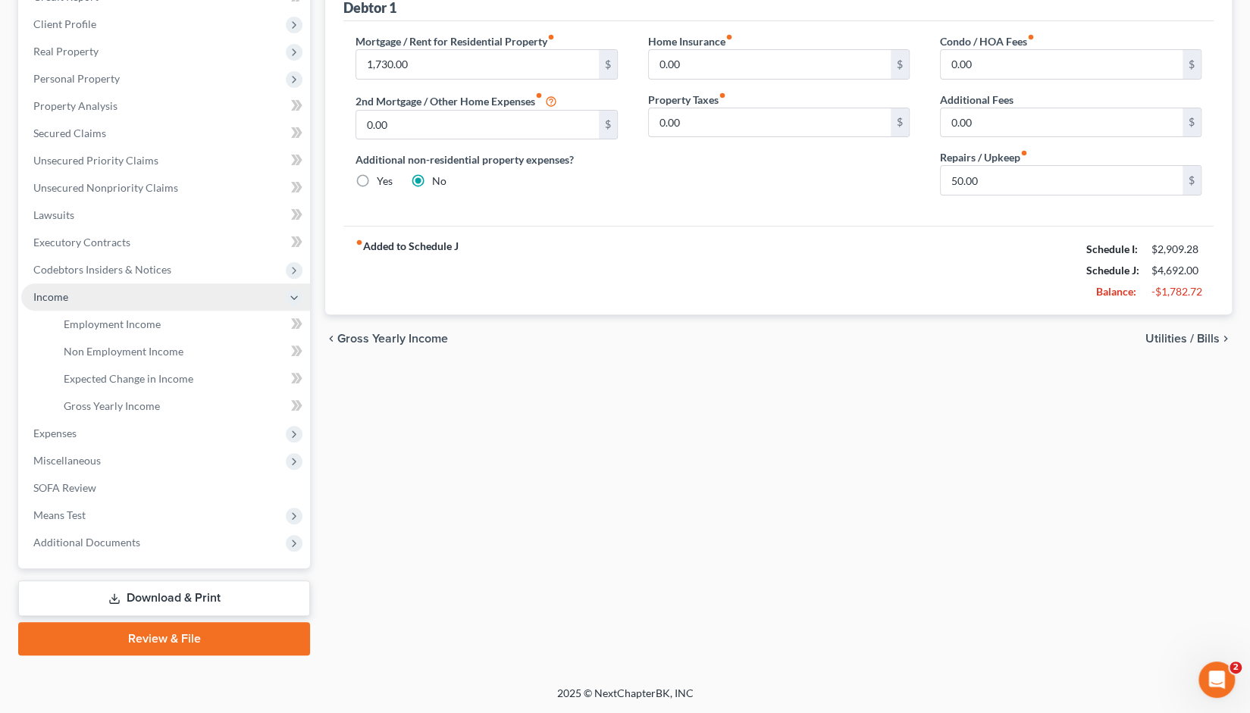
scroll to position [199, 0]
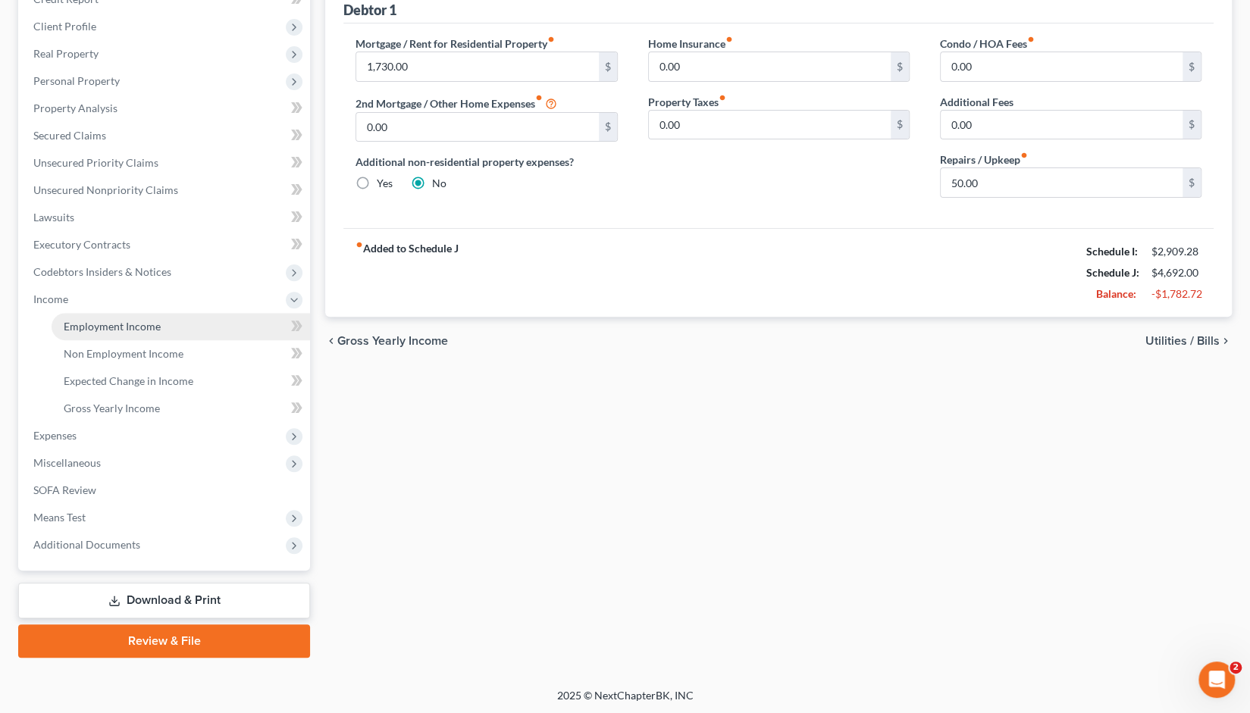
click at [120, 324] on span "Employment Income" at bounding box center [112, 326] width 97 height 13
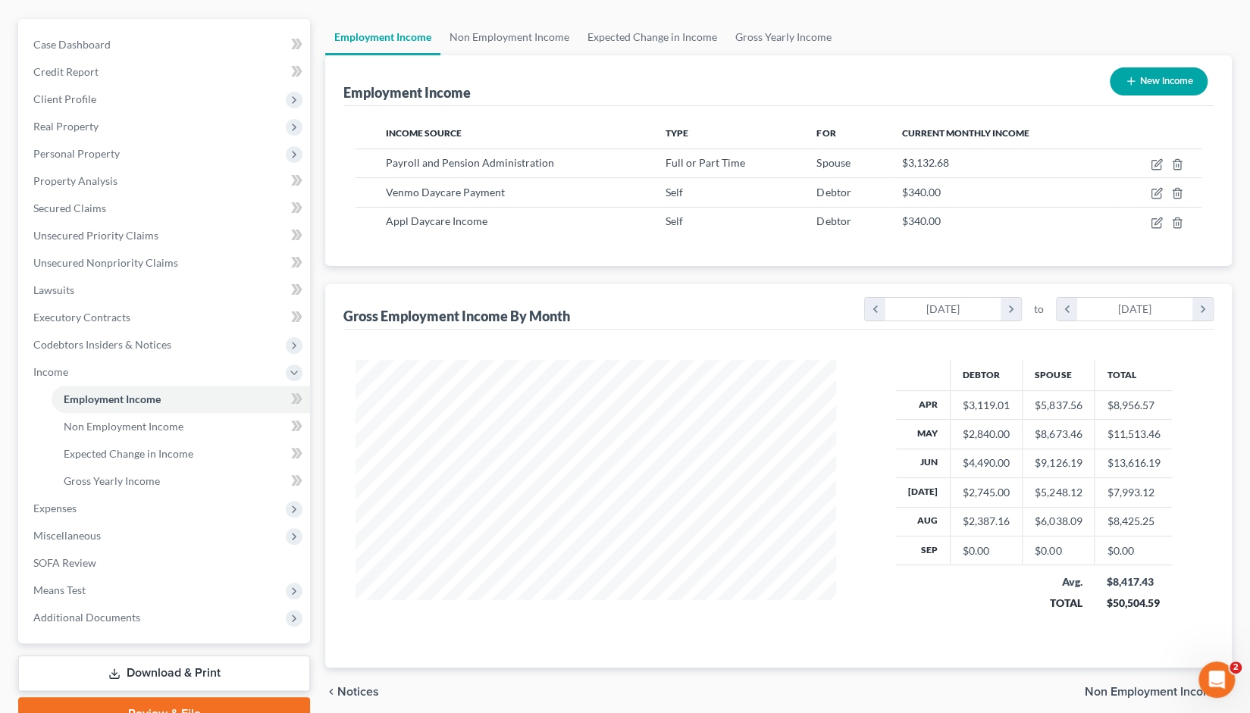
scroll to position [132, 0]
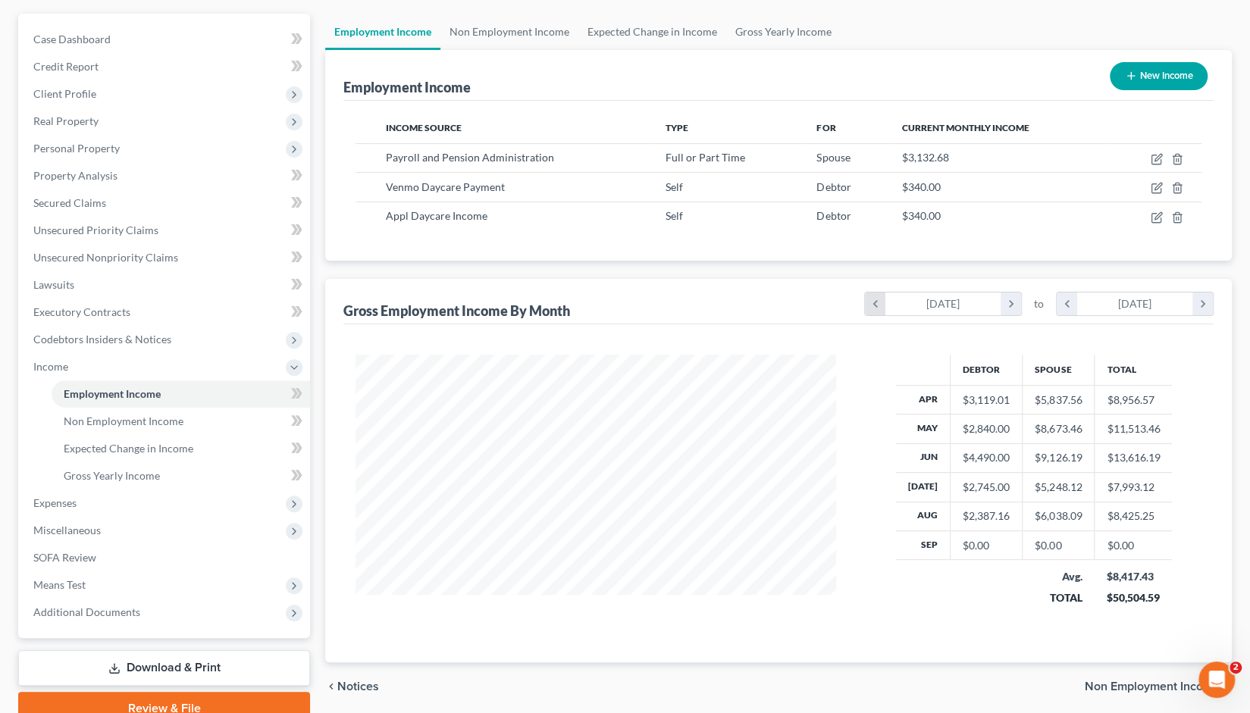
click at [870, 304] on icon "chevron_left" at bounding box center [875, 304] width 20 height 23
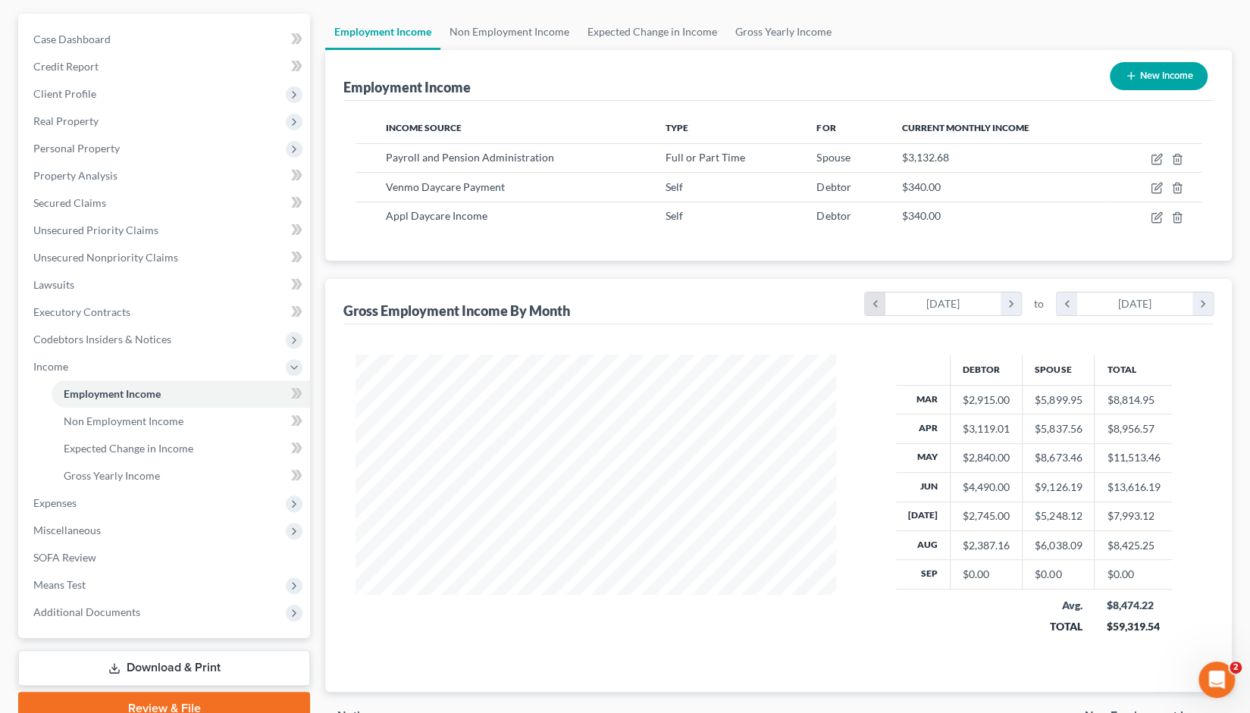
scroll to position [299, 511]
click at [1065, 298] on icon "chevron_left" at bounding box center [1067, 304] width 20 height 23
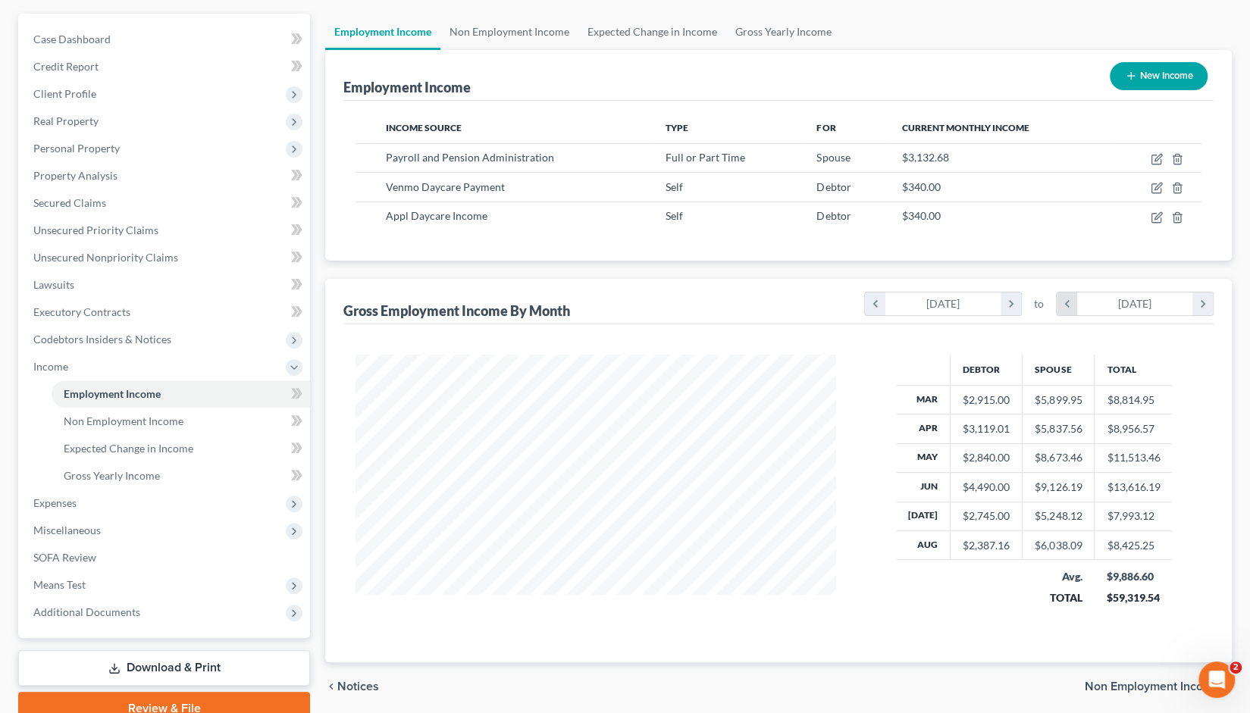
scroll to position [757924, 757683]
